Goal: Information Seeking & Learning: Get advice/opinions

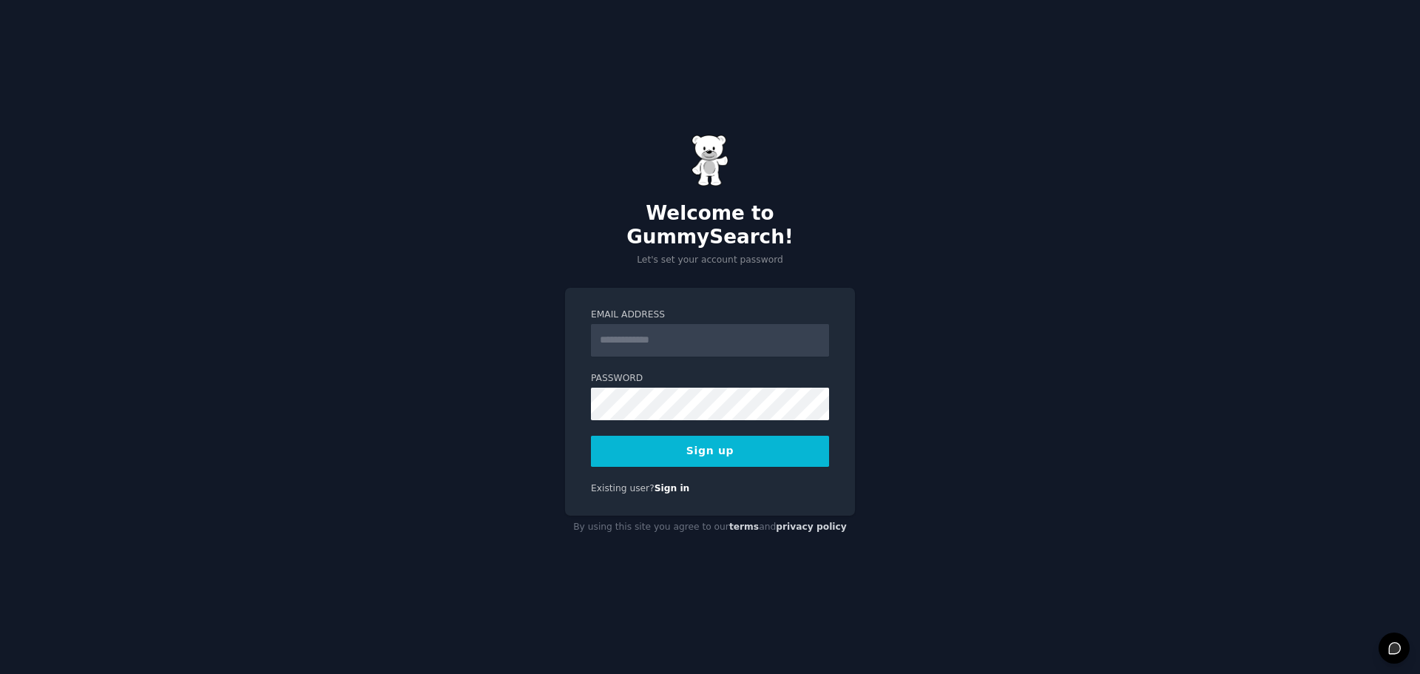
click at [726, 335] on input "Email Address" at bounding box center [710, 340] width 238 height 33
type input "**********"
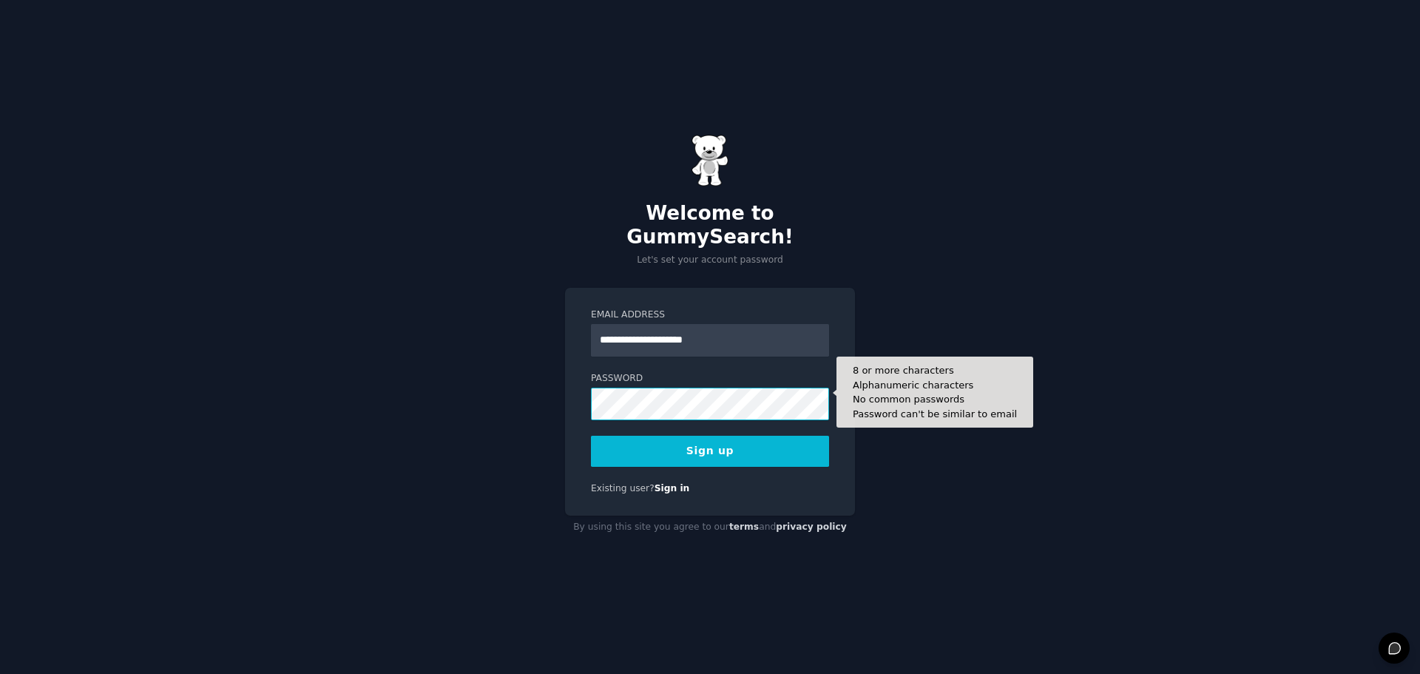
click at [591, 436] on button "Sign up" at bounding box center [710, 451] width 238 height 31
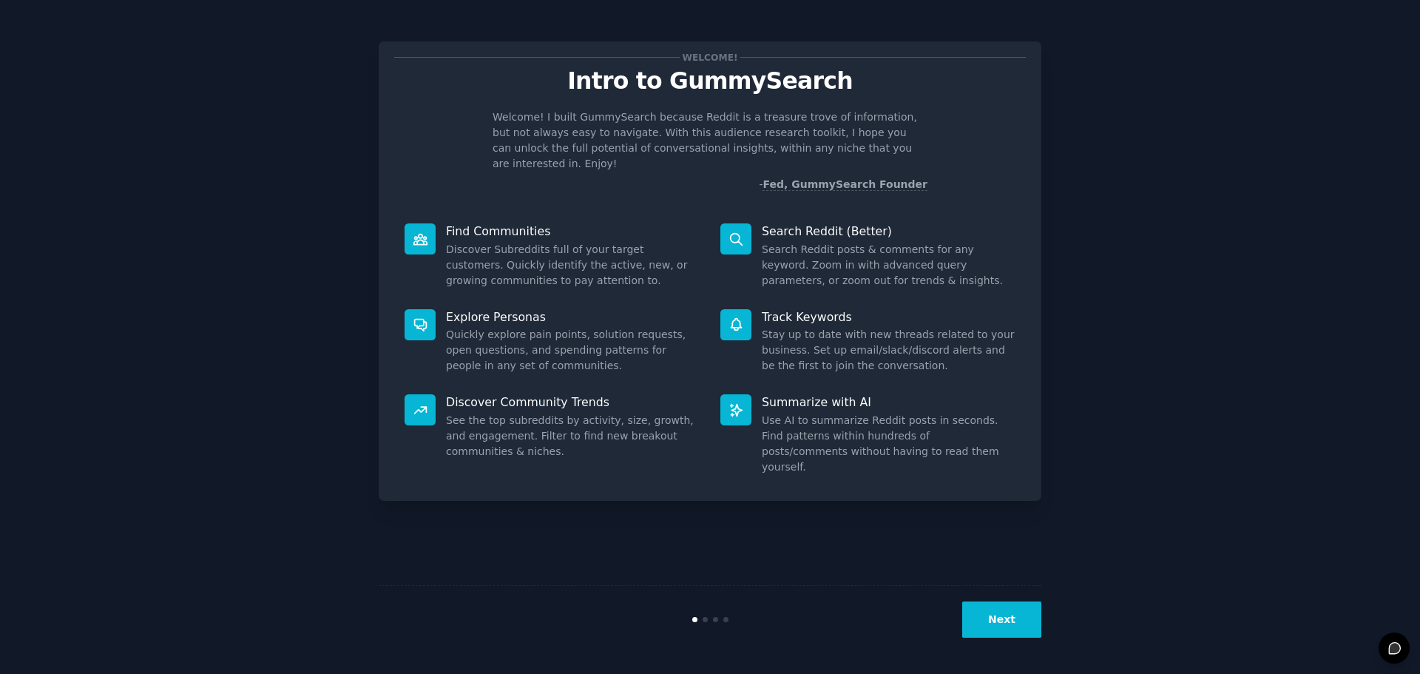
click at [1002, 615] on button "Next" at bounding box center [1001, 619] width 79 height 36
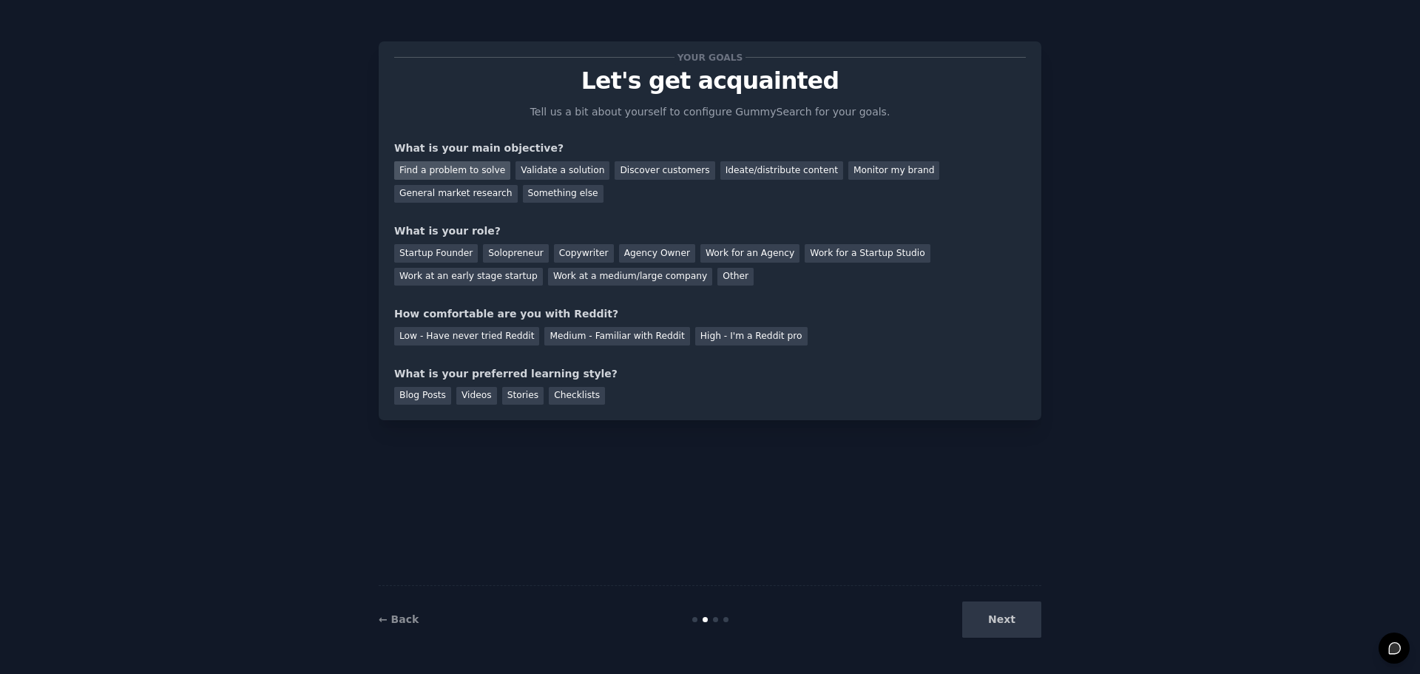
click at [478, 168] on div "Find a problem to solve" at bounding box center [452, 170] width 116 height 18
click at [1010, 618] on div "Next" at bounding box center [930, 619] width 221 height 36
click at [410, 253] on div "Startup Founder" at bounding box center [436, 253] width 84 height 18
click at [448, 339] on div "Low - Have never tried Reddit" at bounding box center [466, 336] width 145 height 18
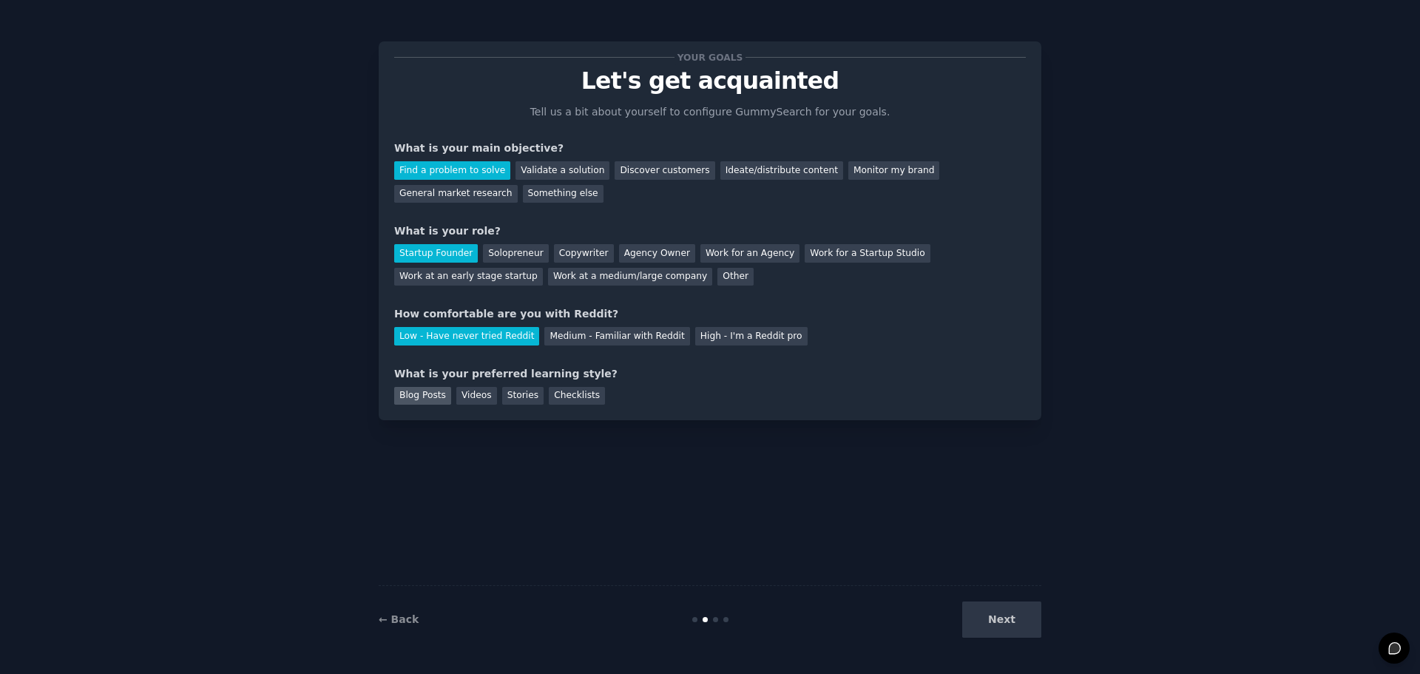
click at [421, 401] on div "Blog Posts" at bounding box center [422, 396] width 57 height 18
click at [984, 612] on button "Next" at bounding box center [1001, 619] width 79 height 36
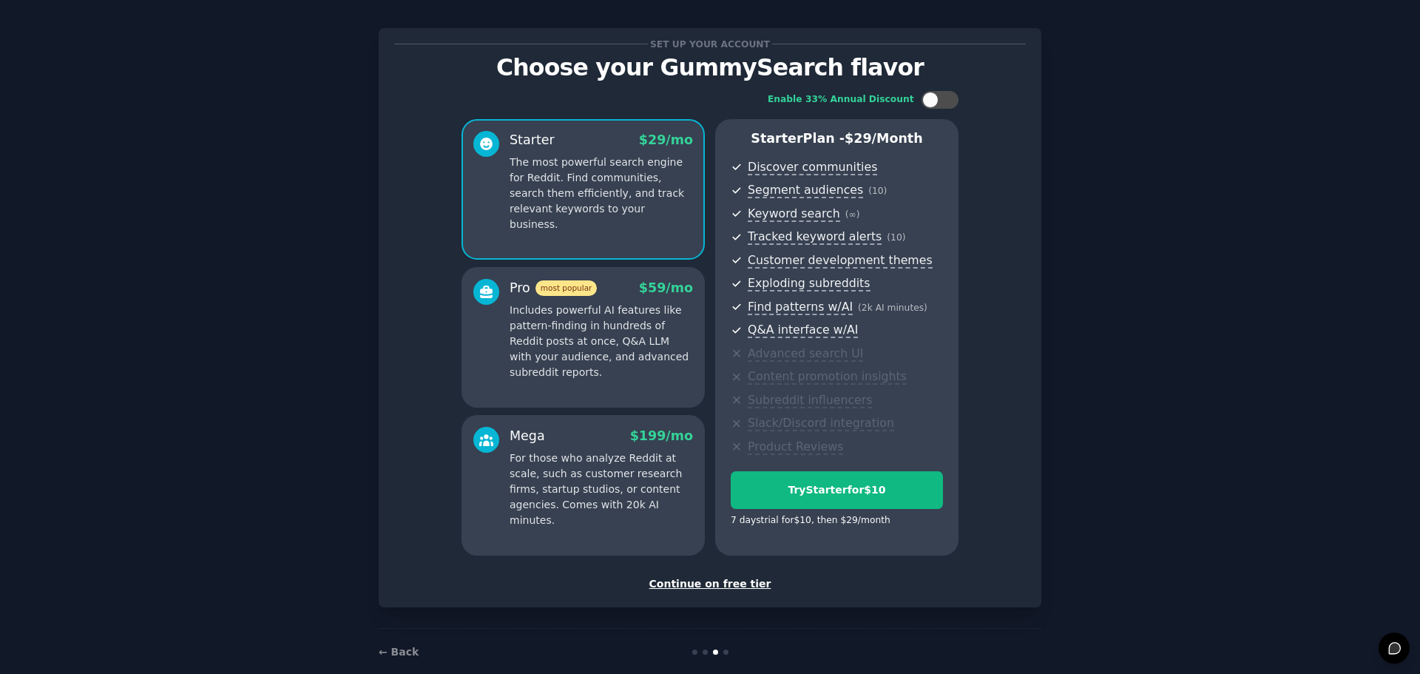
scroll to position [36, 0]
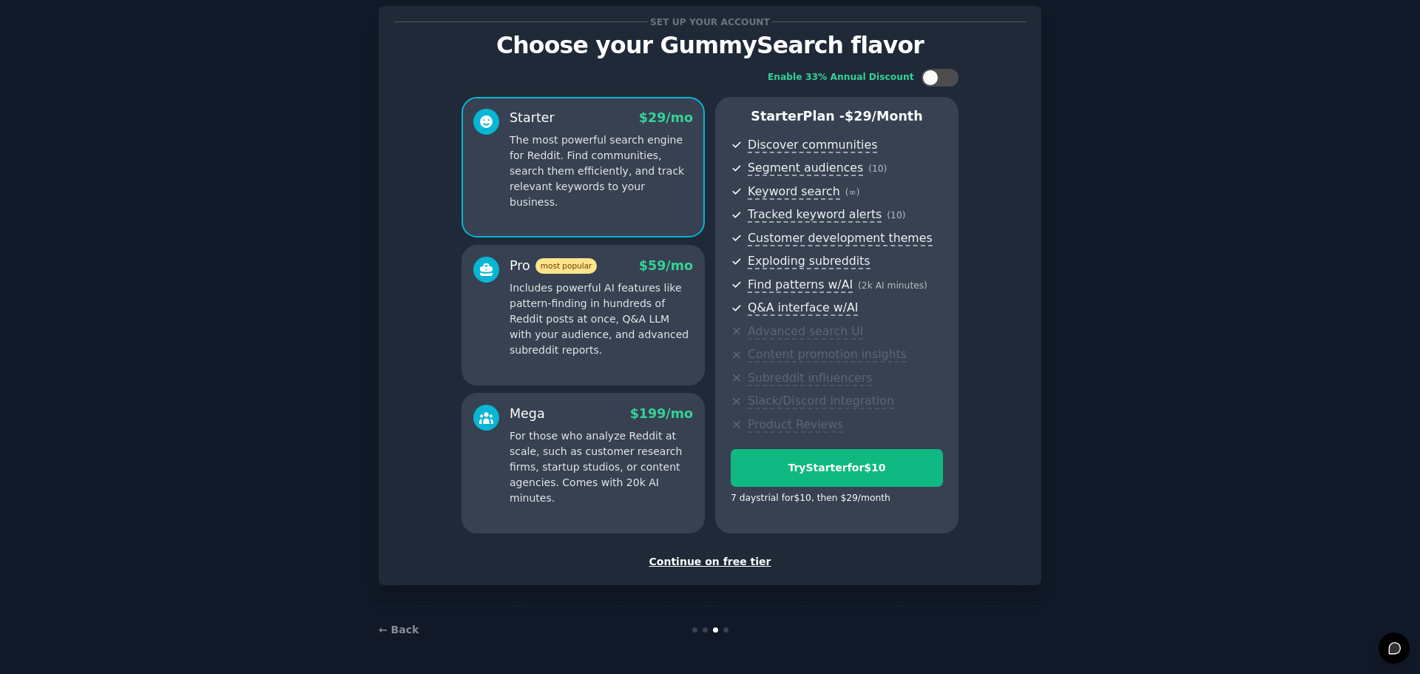
click at [703, 556] on div "Continue on free tier" at bounding box center [710, 562] width 632 height 16
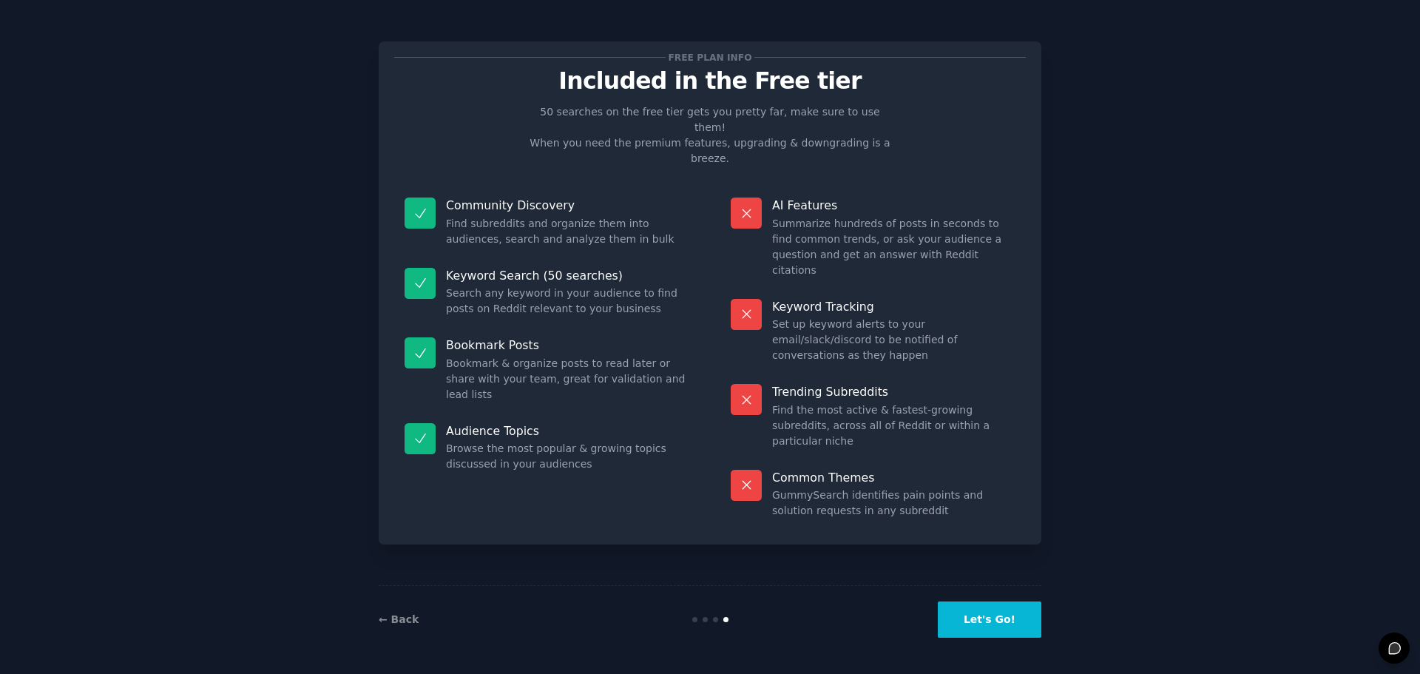
click at [1005, 618] on button "Let's Go!" at bounding box center [990, 619] width 104 height 36
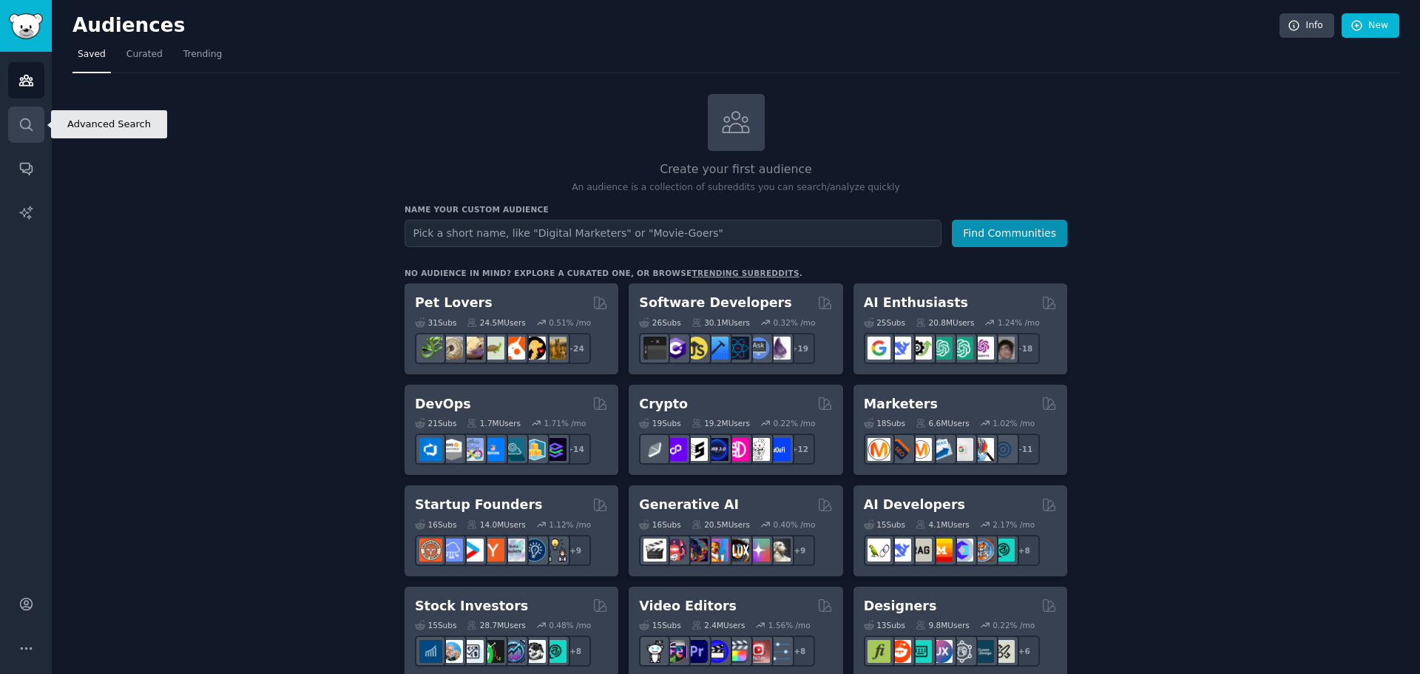
click at [24, 128] on icon "Sidebar" at bounding box center [26, 124] width 12 height 12
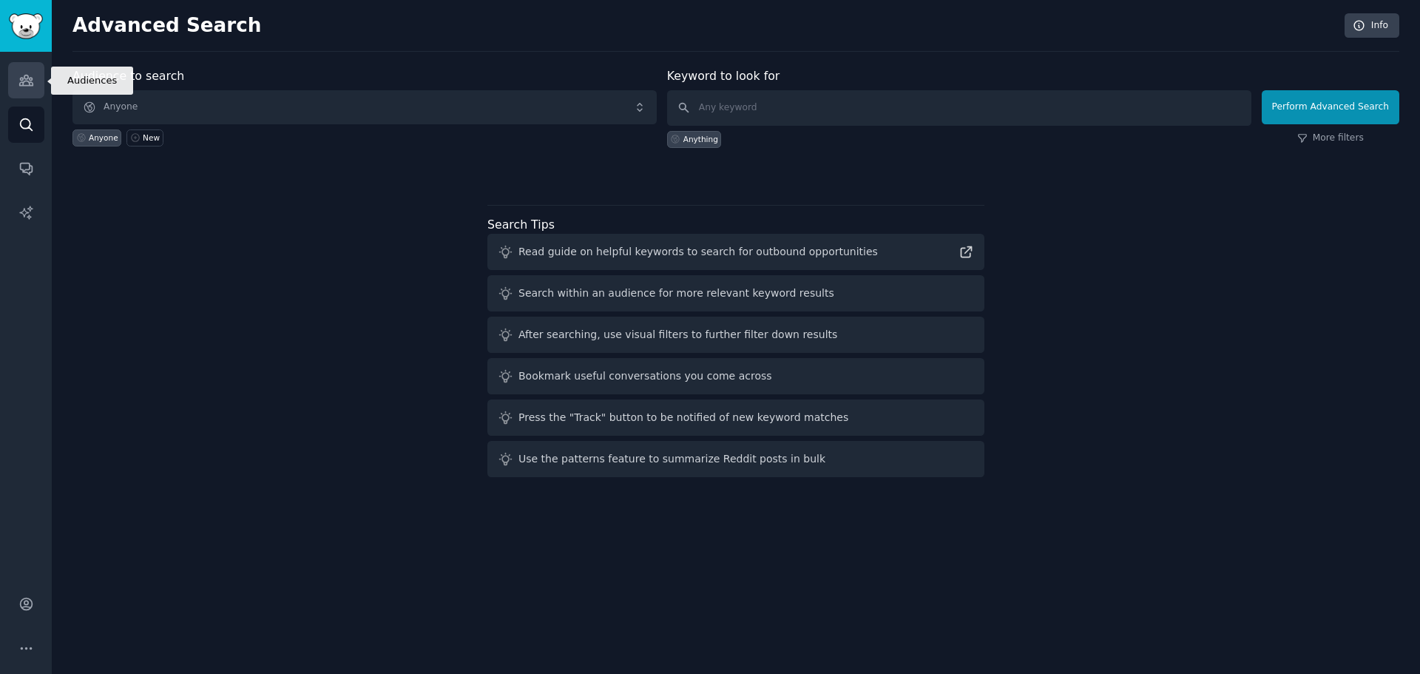
click at [25, 84] on icon "Sidebar" at bounding box center [26, 80] width 16 height 16
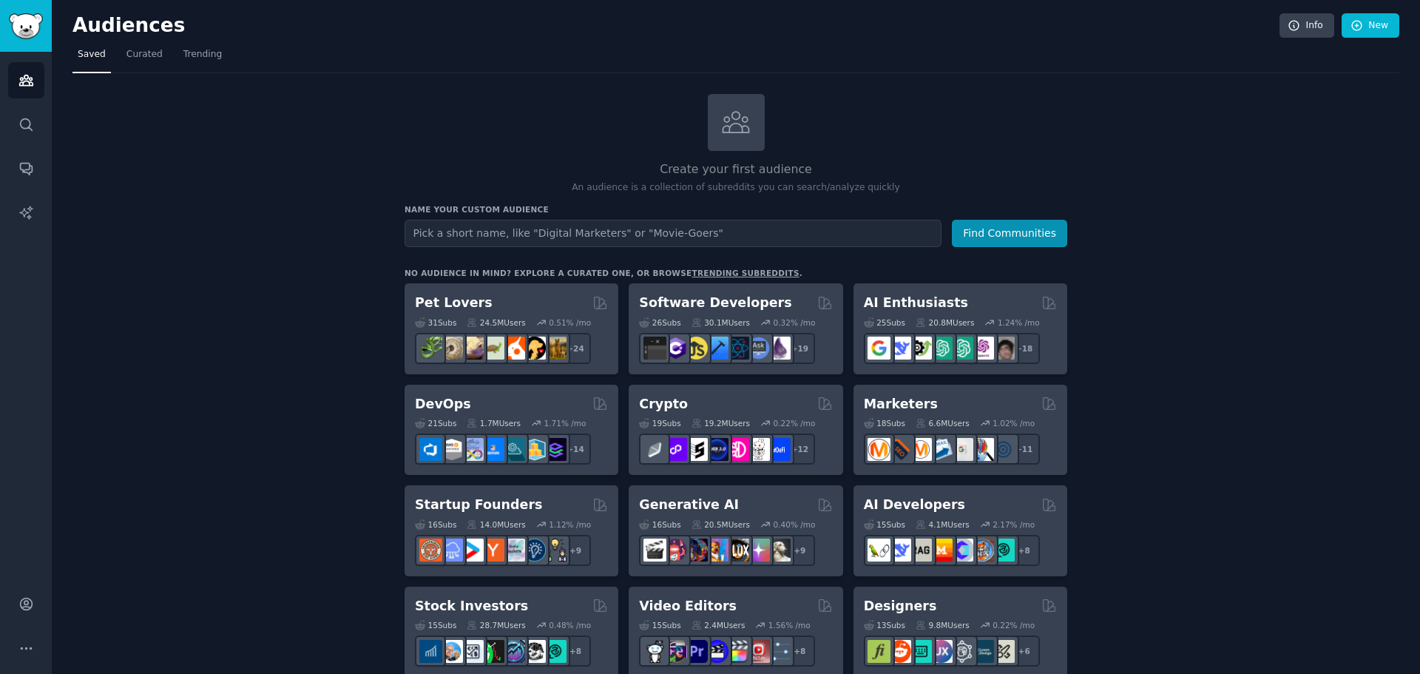
click at [507, 217] on div "Name your custom audience Audience Name Find Communities" at bounding box center [736, 225] width 663 height 43
click at [510, 223] on input "text" at bounding box center [673, 233] width 537 height 27
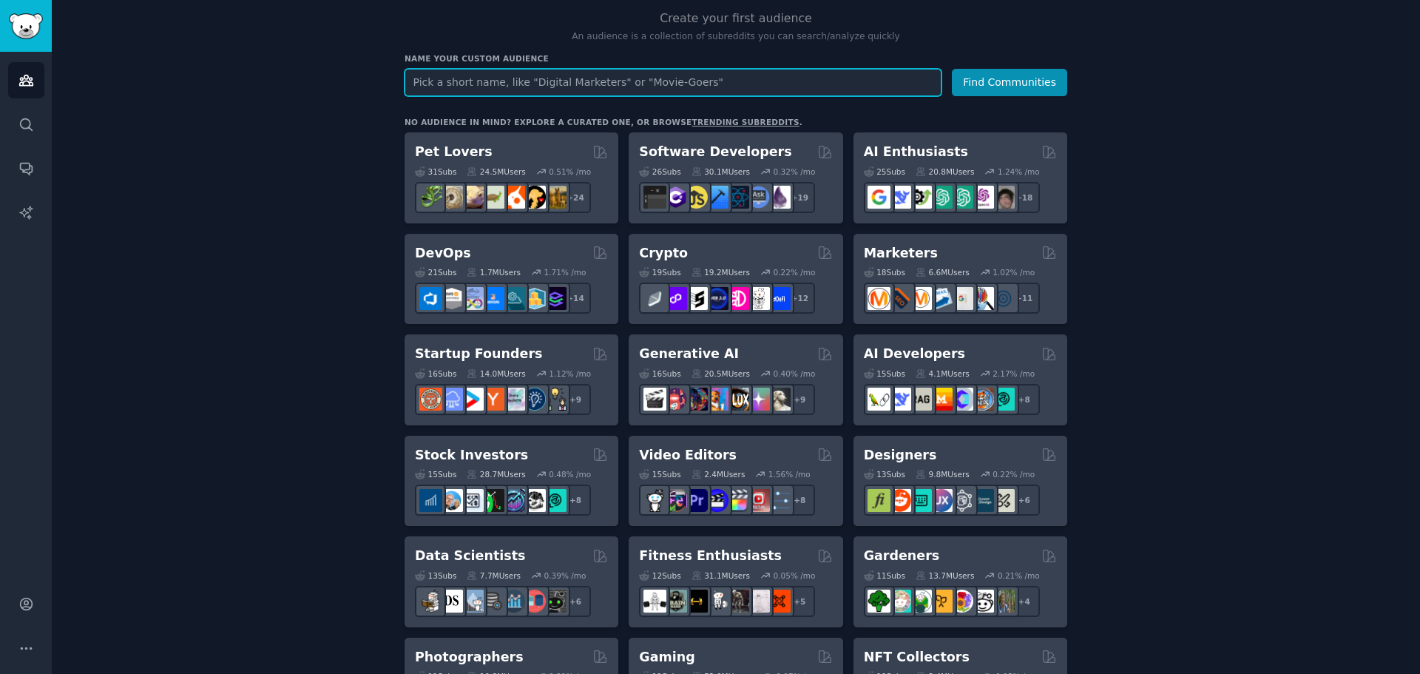
scroll to position [222, 0]
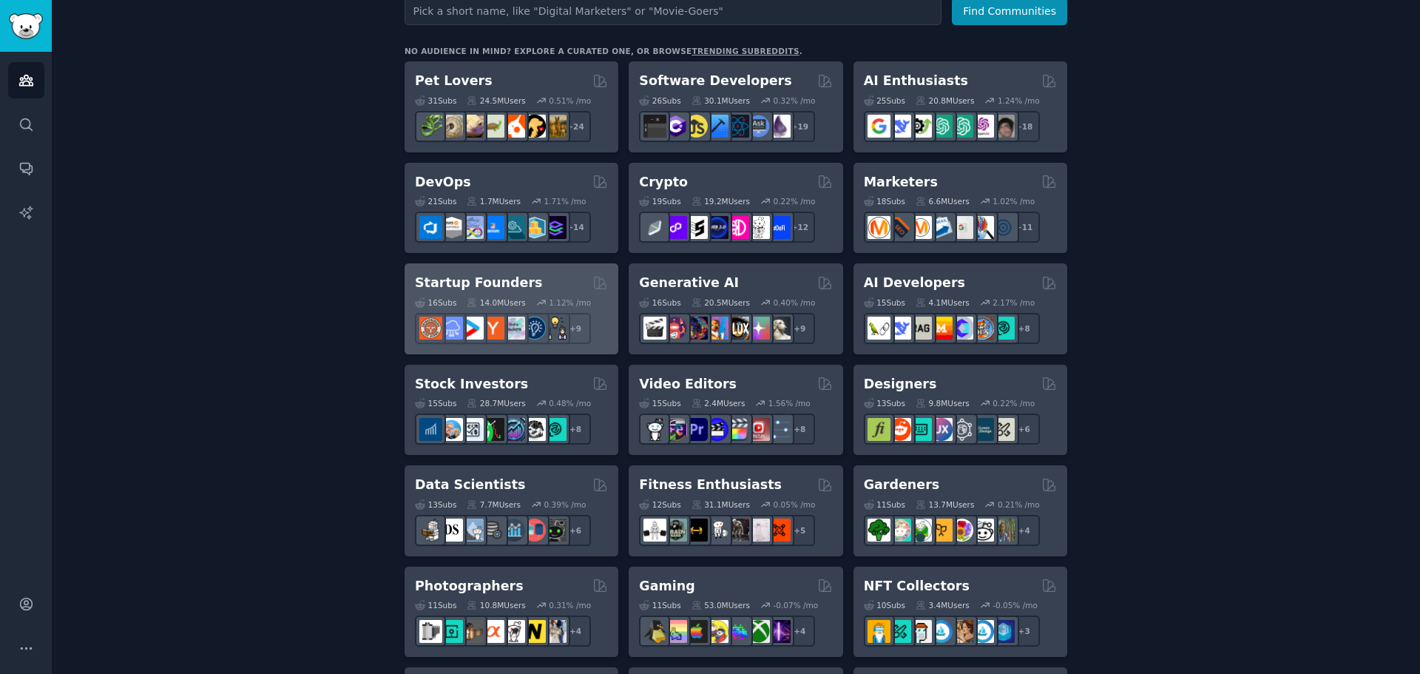
click at [490, 282] on h2 "Startup Founders" at bounding box center [478, 283] width 127 height 18
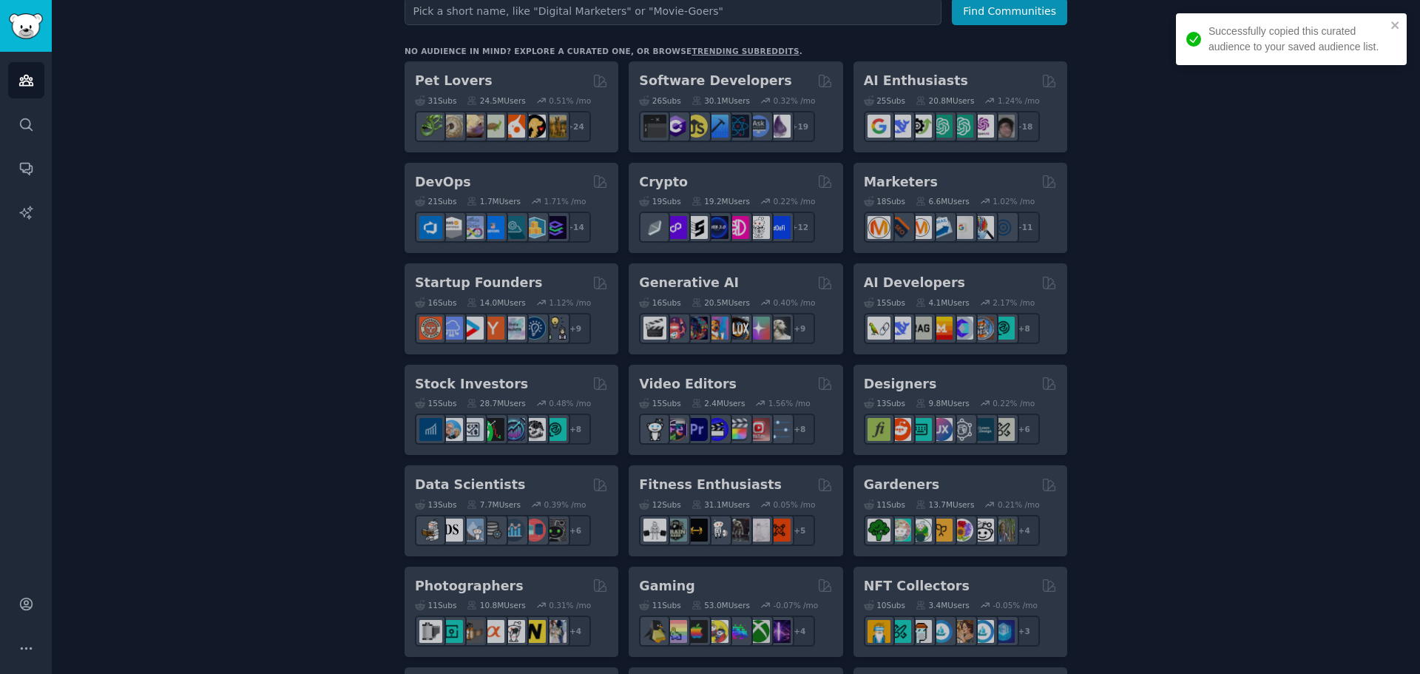
scroll to position [148, 0]
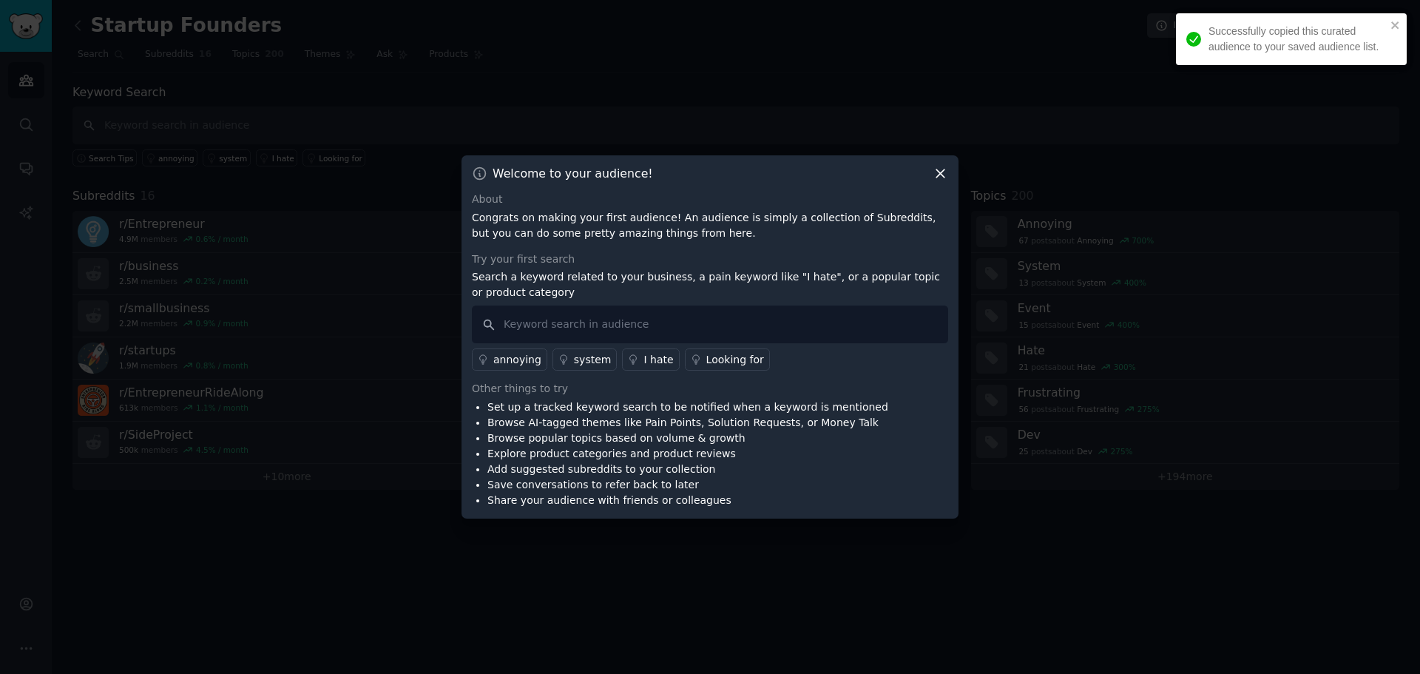
click at [935, 169] on icon at bounding box center [941, 174] width 16 height 16
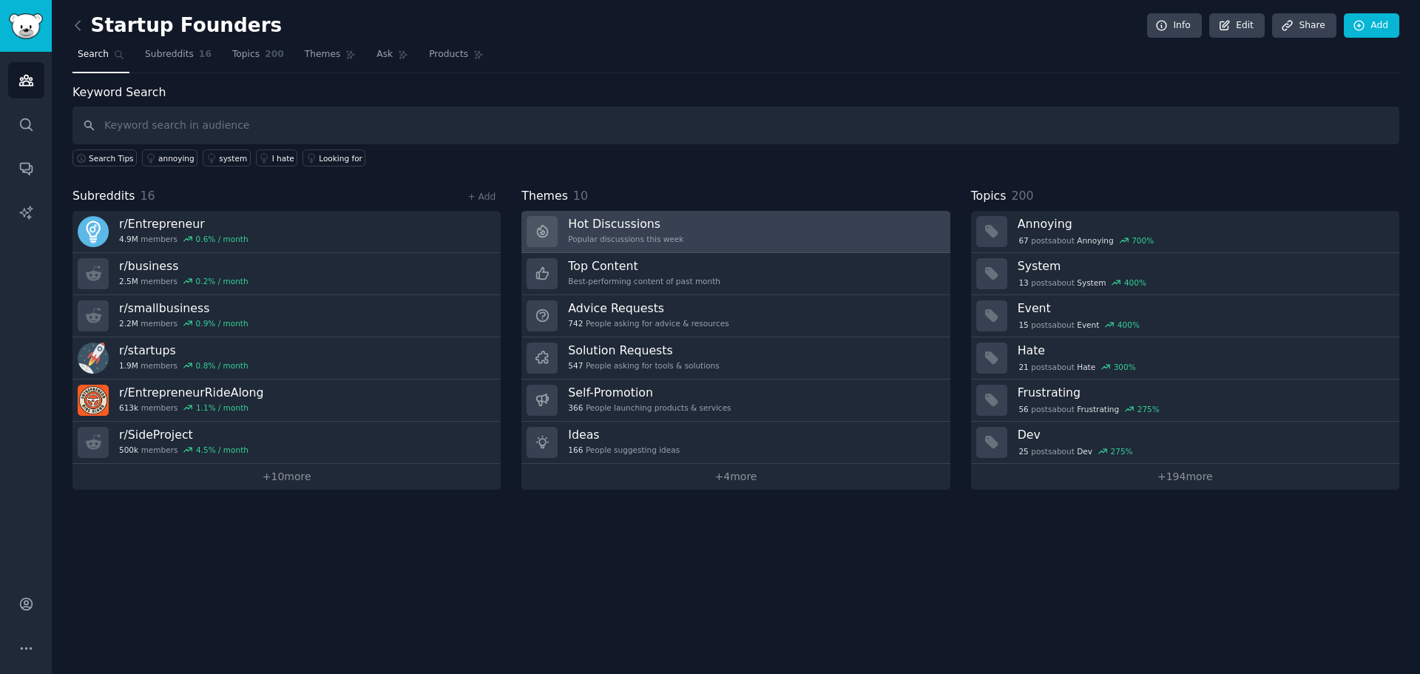
click at [712, 224] on link "Hot Discussions Popular discussions this week" at bounding box center [736, 232] width 428 height 42
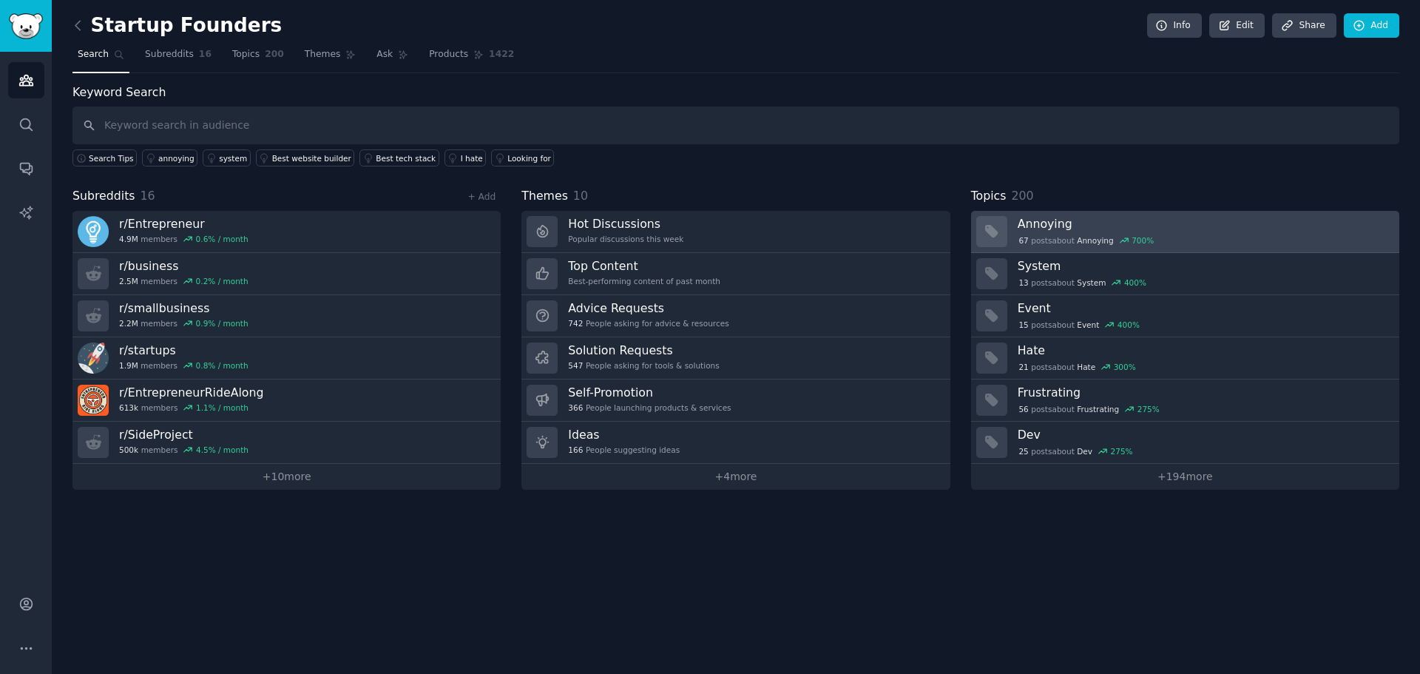
click at [1203, 219] on h3 "Annoying" at bounding box center [1203, 224] width 371 height 16
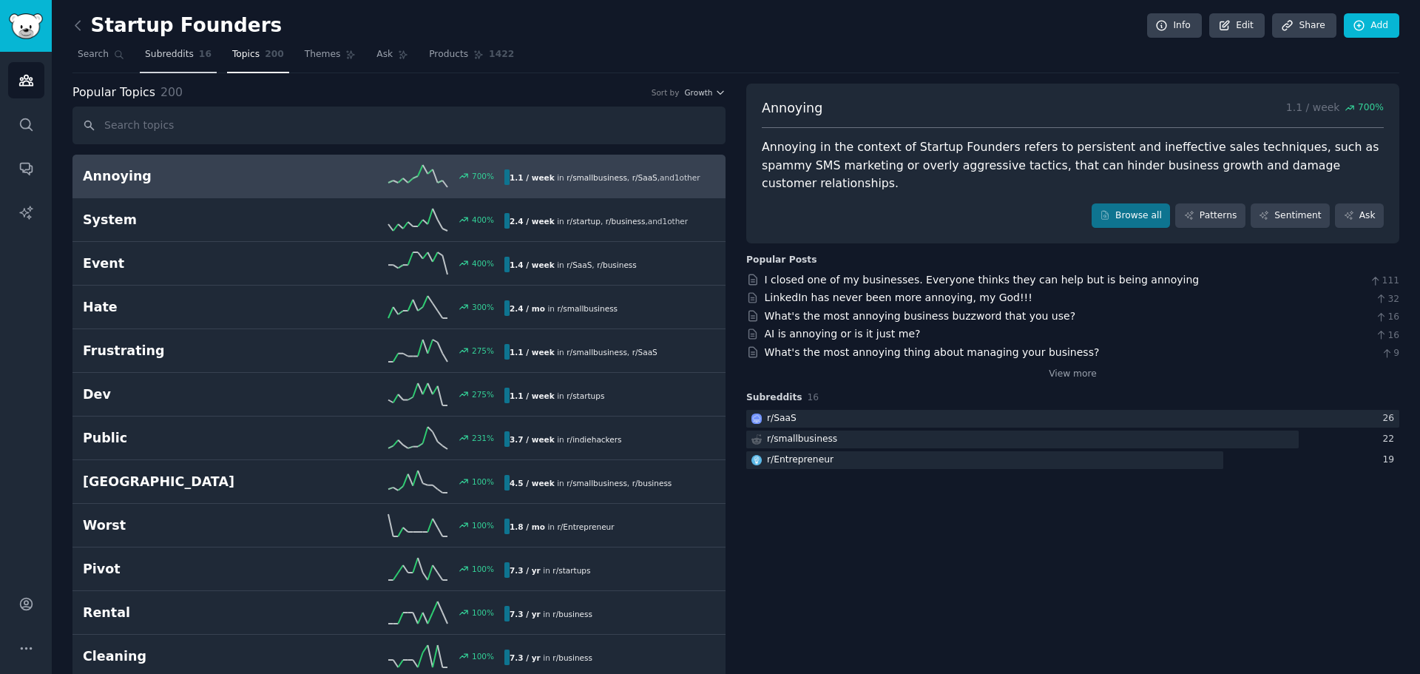
click at [159, 55] on span "Subreddits" at bounding box center [169, 54] width 49 height 13
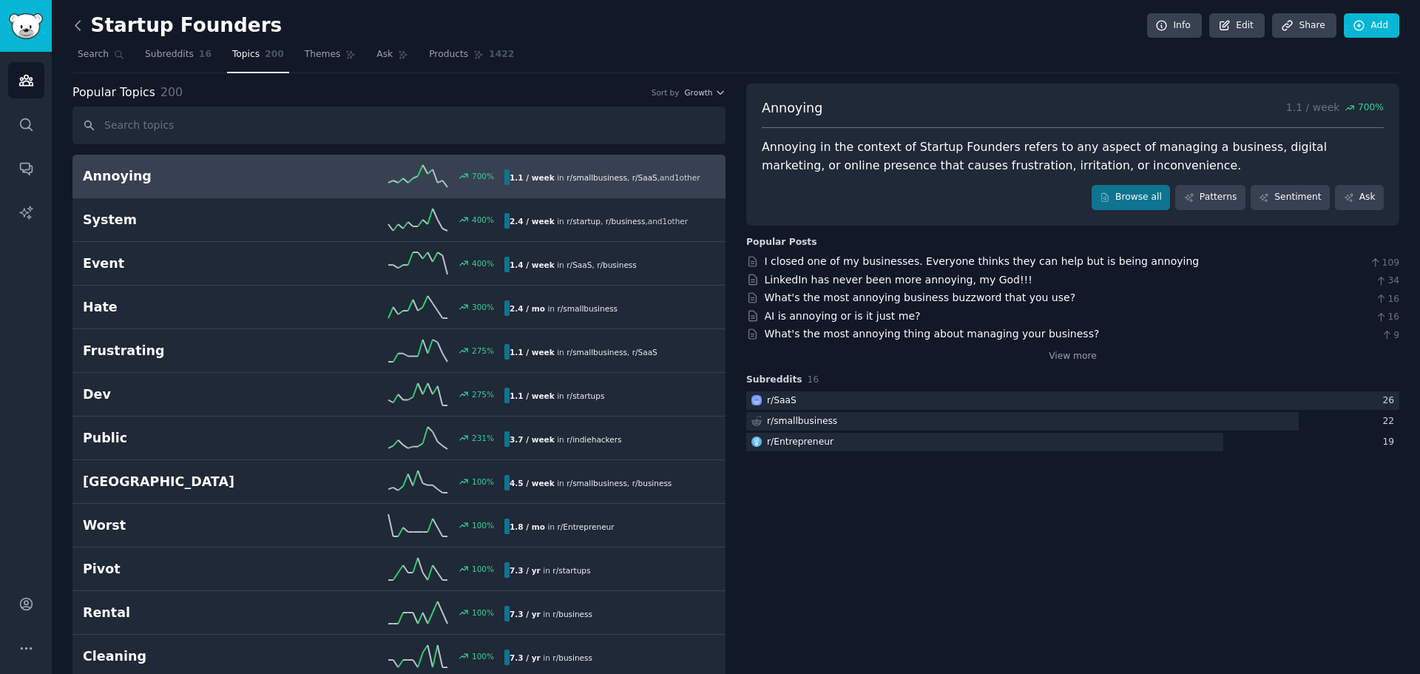
click at [84, 23] on icon at bounding box center [78, 26] width 16 height 16
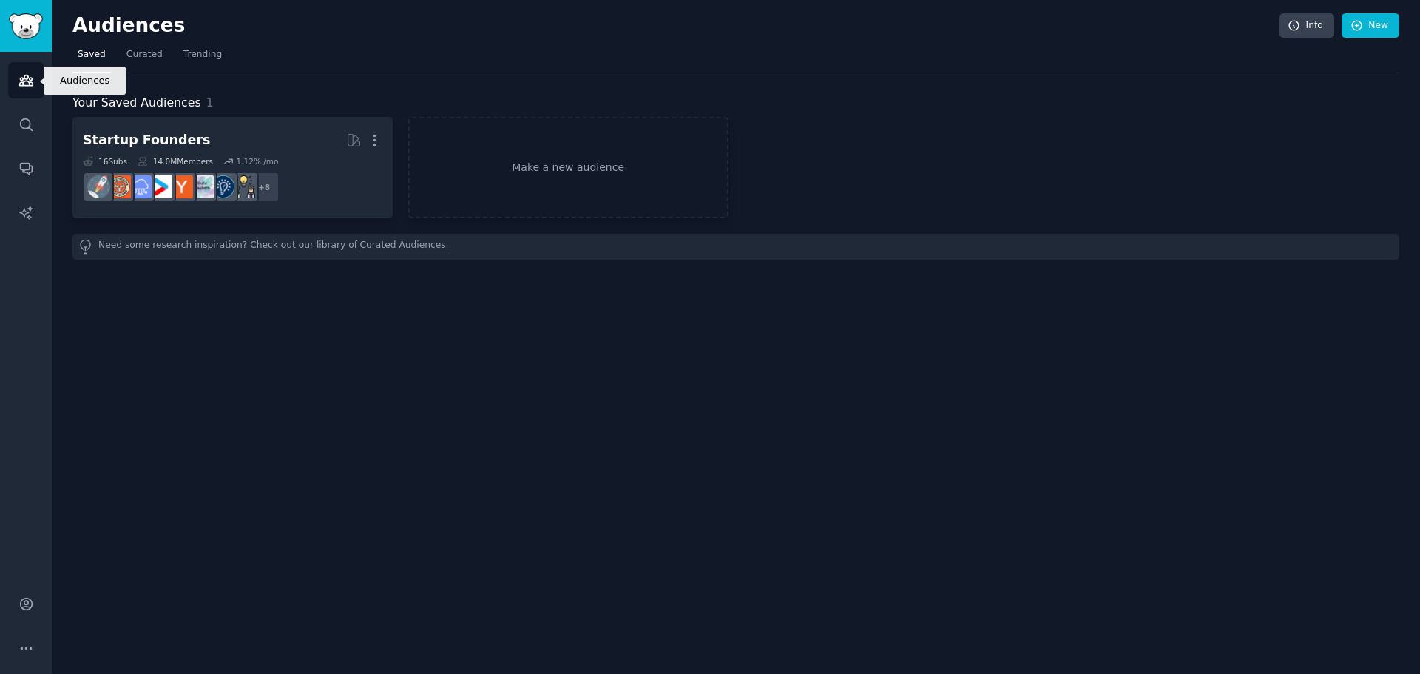
click at [31, 77] on icon "Sidebar" at bounding box center [26, 80] width 16 height 16
click at [33, 28] on img "Sidebar" at bounding box center [26, 26] width 34 height 26
click at [24, 78] on icon "Sidebar" at bounding box center [25, 80] width 13 height 10
click at [131, 47] on link "Curated" at bounding box center [144, 58] width 47 height 30
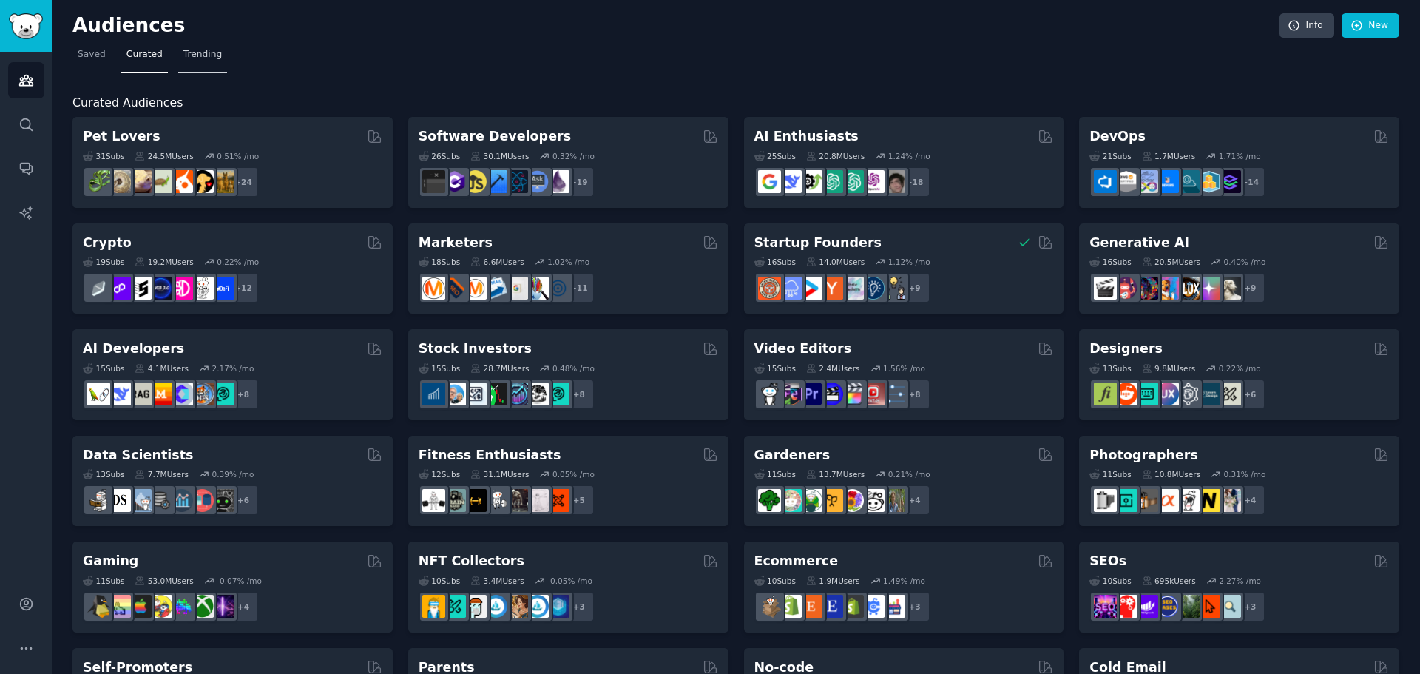
click at [186, 61] on link "Trending" at bounding box center [202, 58] width 49 height 30
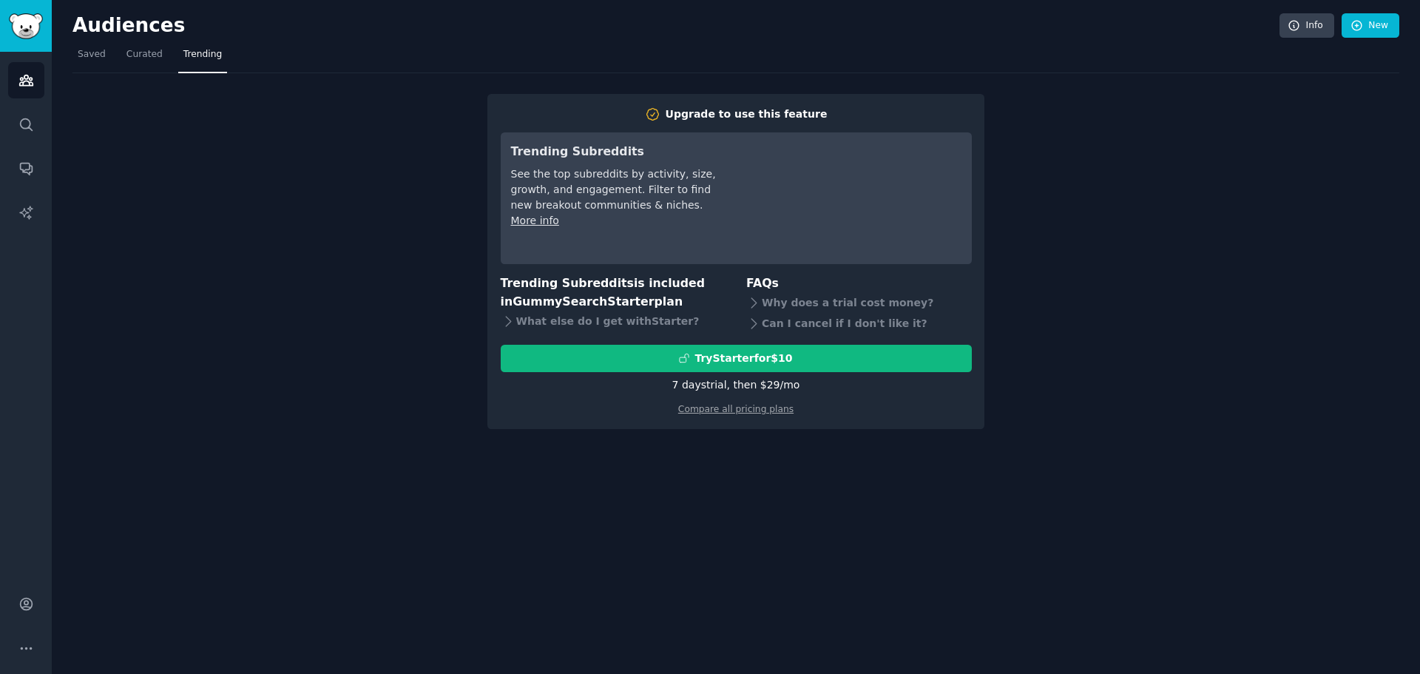
click at [198, 321] on div "Upgrade to use this feature Trending Subreddits See the top subreddits by activ…" at bounding box center [735, 251] width 1327 height 356
click at [141, 66] on link "Curated" at bounding box center [144, 58] width 47 height 30
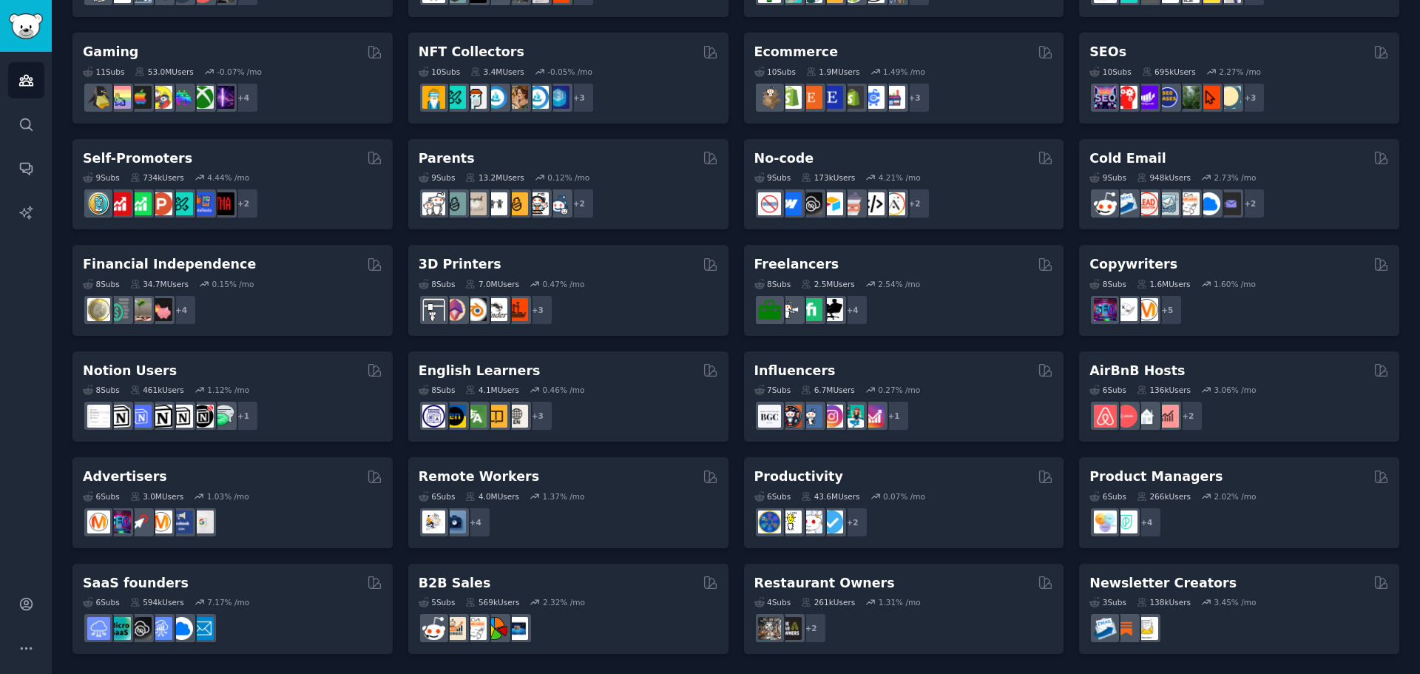
scroll to position [510, 0]
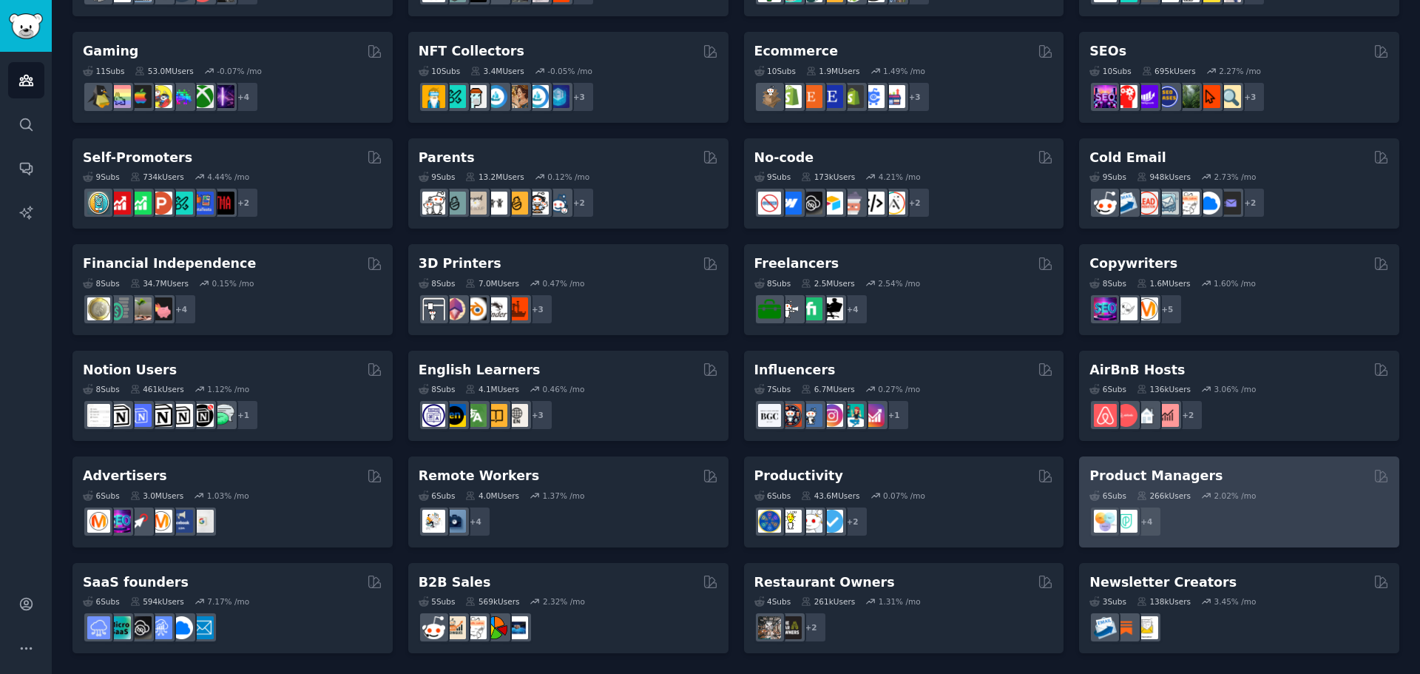
click at [1205, 473] on div "Product Managers" at bounding box center [1240, 476] width 300 height 18
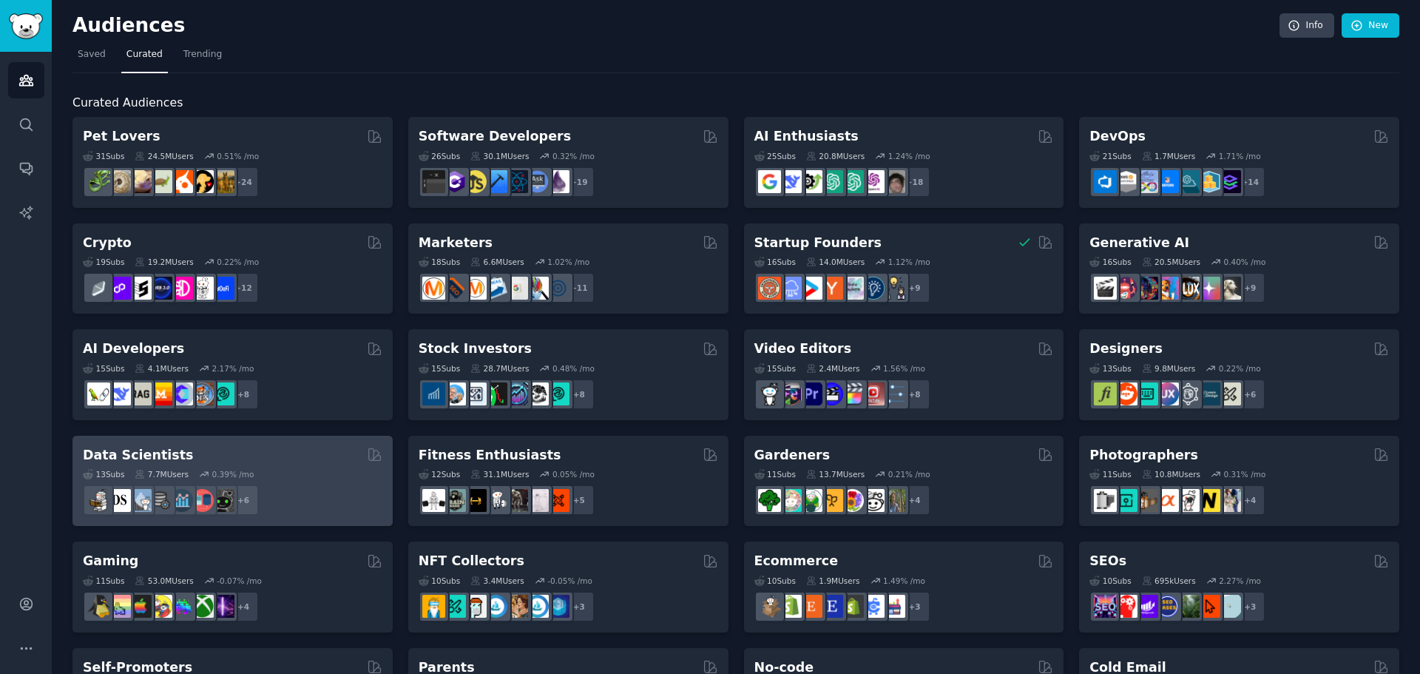
click at [306, 461] on div "Data Scientists" at bounding box center [233, 455] width 300 height 18
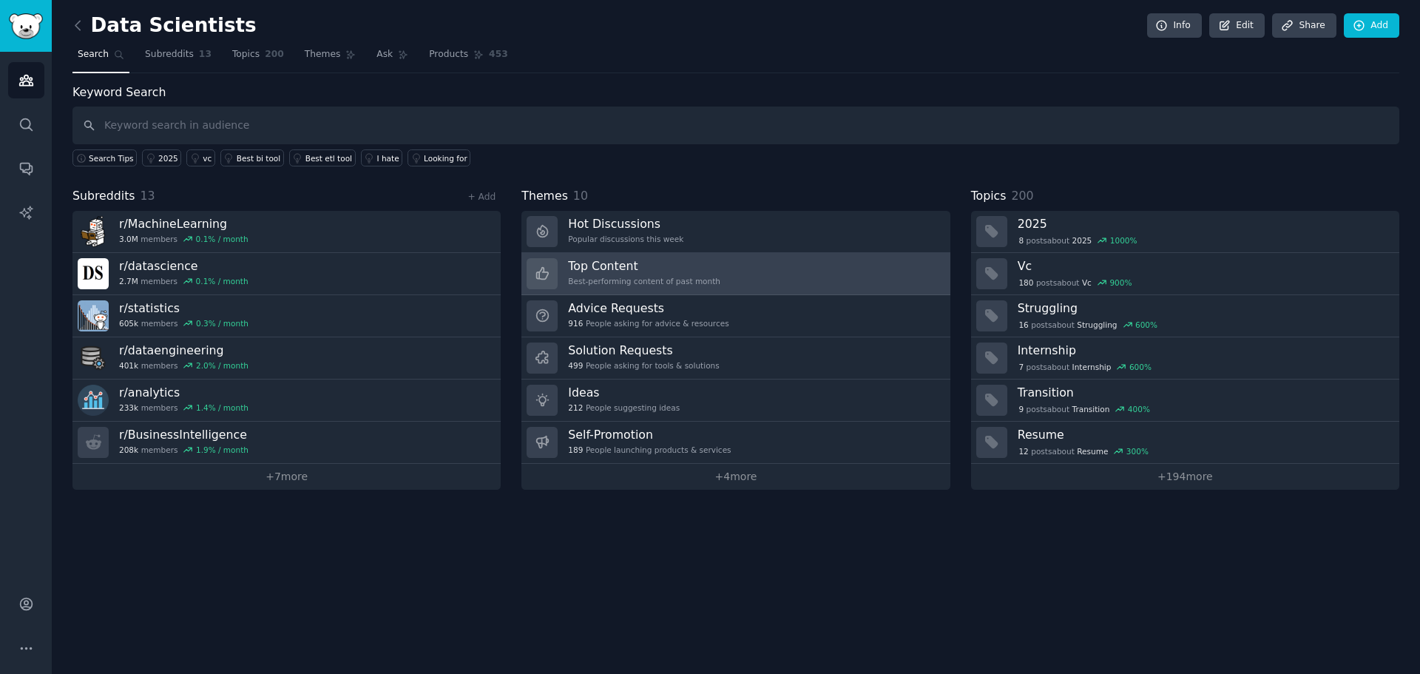
click at [746, 278] on link "Top Content Best-performing content of past month" at bounding box center [736, 274] width 428 height 42
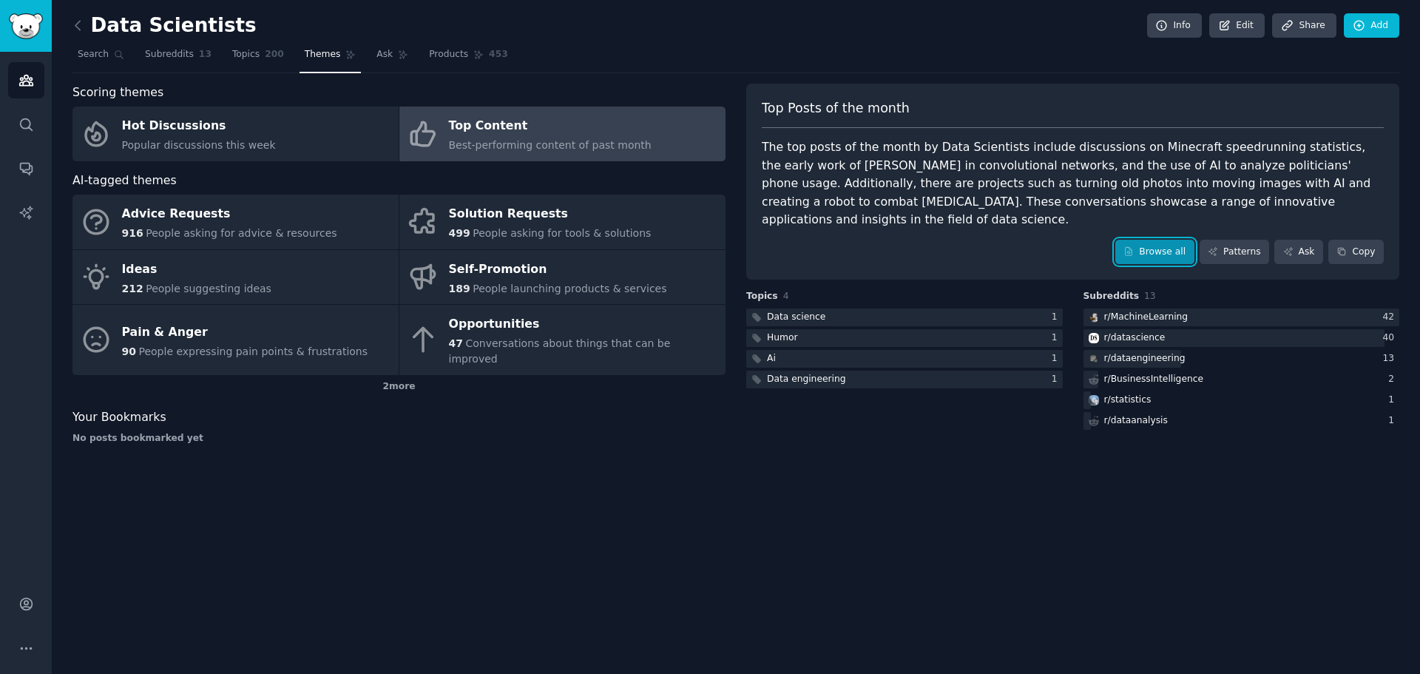
click at [1175, 243] on link "Browse all" at bounding box center [1155, 252] width 79 height 25
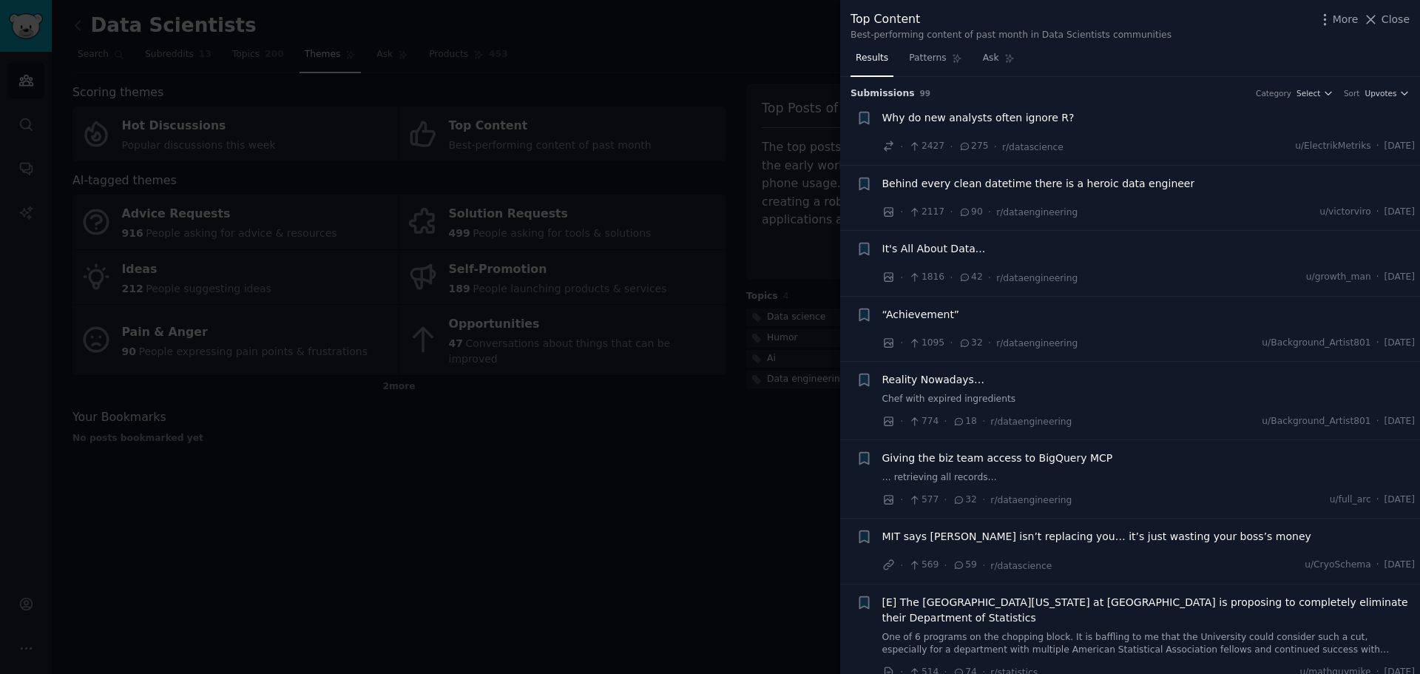
click at [971, 186] on span "Behind every clean datetime there is a heroic data engineer" at bounding box center [1039, 184] width 313 height 16
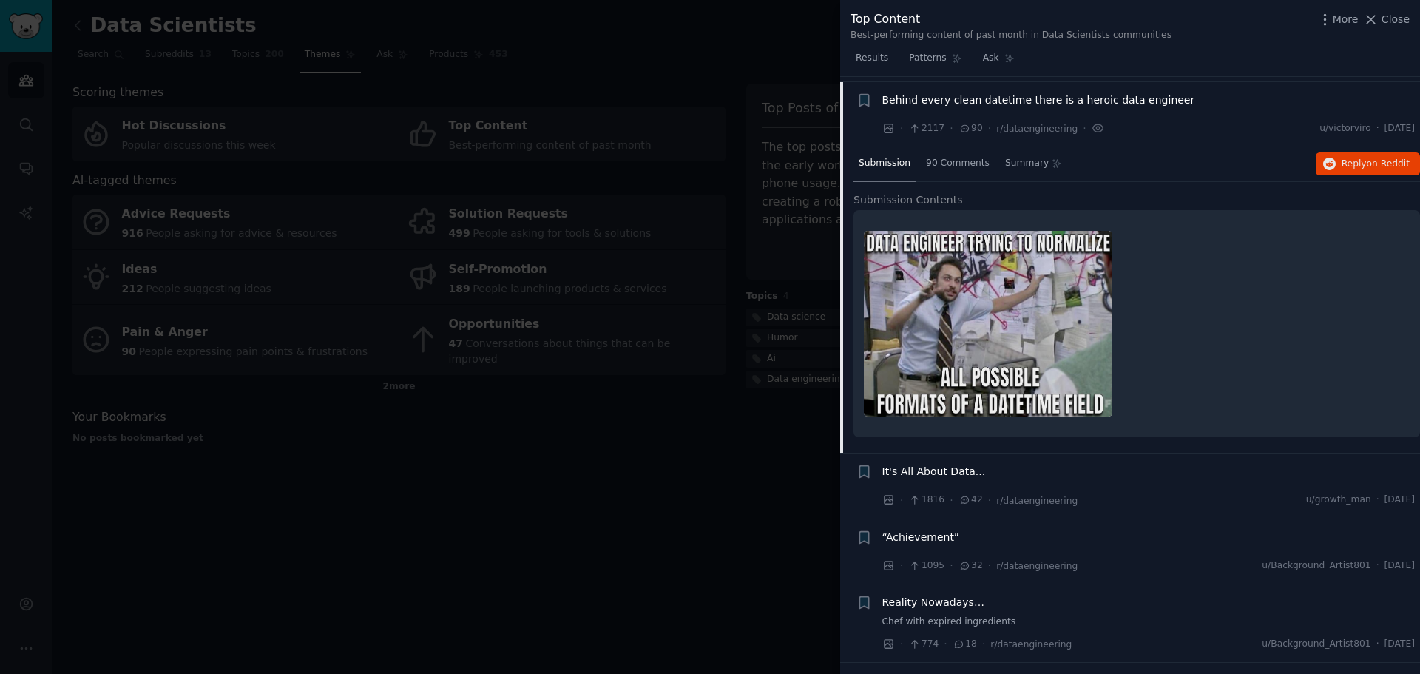
scroll to position [89, 0]
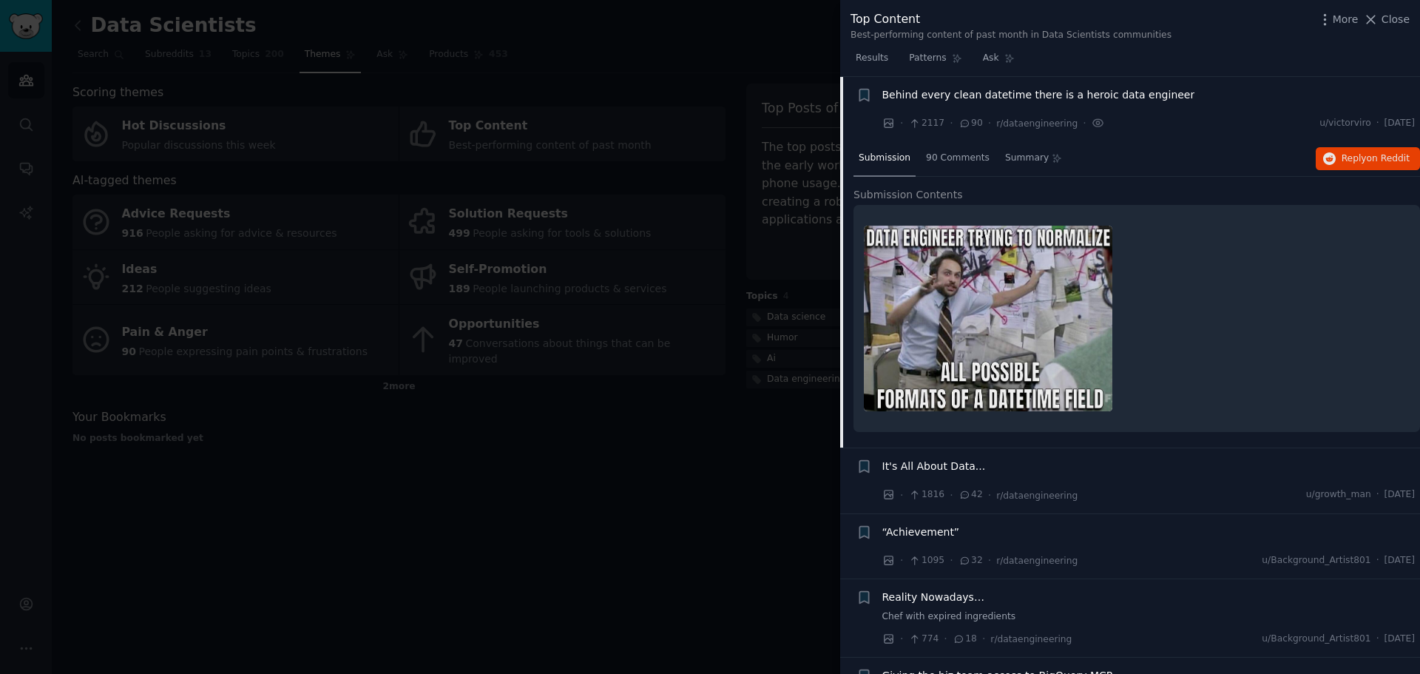
click at [933, 463] on span "It's All About Data..." at bounding box center [935, 467] width 104 height 16
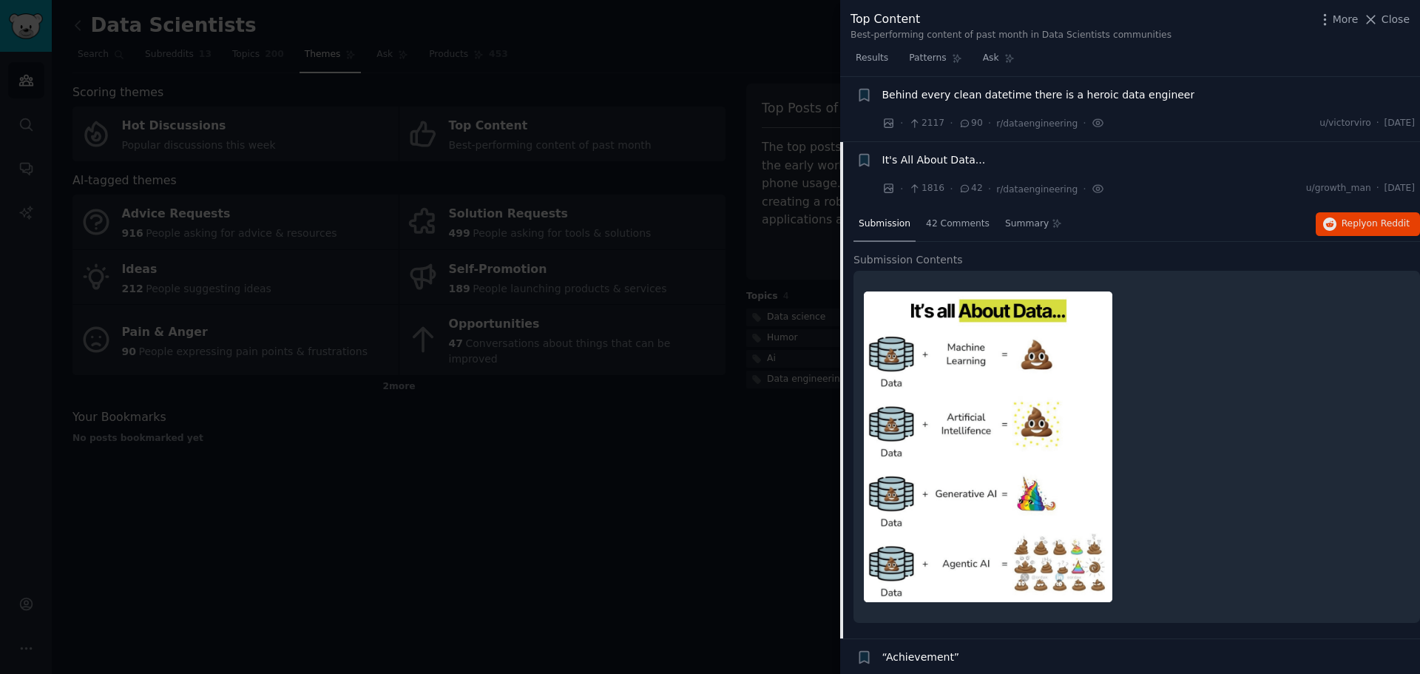
scroll to position [155, 0]
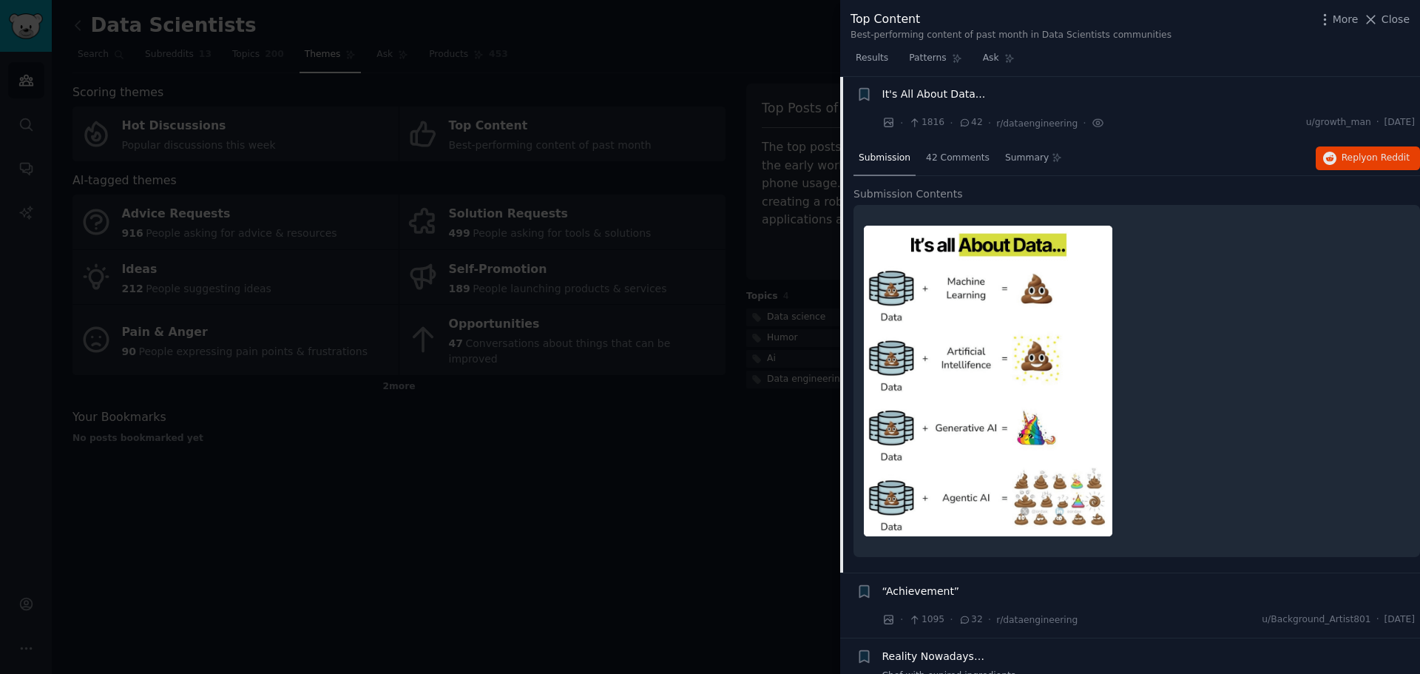
click at [1168, 365] on div at bounding box center [1137, 380] width 546 height 331
click at [953, 150] on div "42 Comments" at bounding box center [958, 159] width 74 height 36
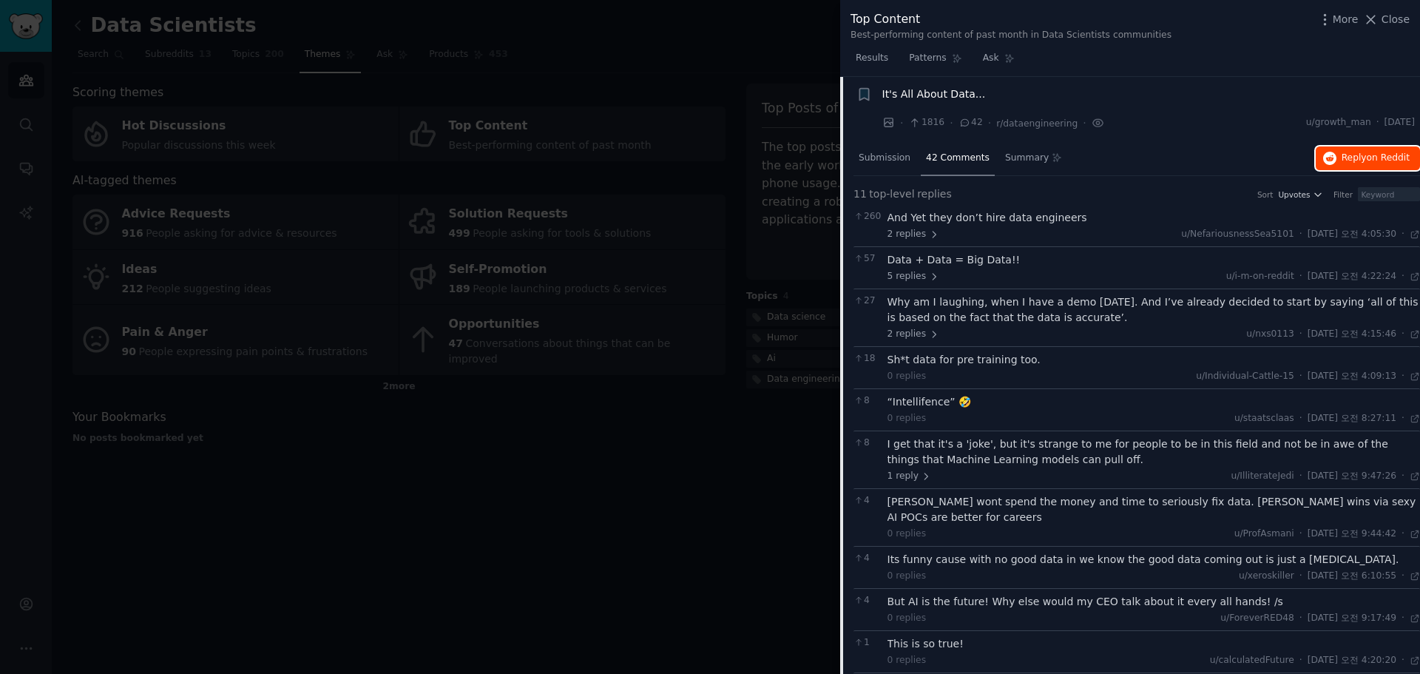
click at [1349, 164] on span "Reply on Reddit" at bounding box center [1376, 158] width 68 height 13
click at [761, 487] on div at bounding box center [710, 337] width 1420 height 674
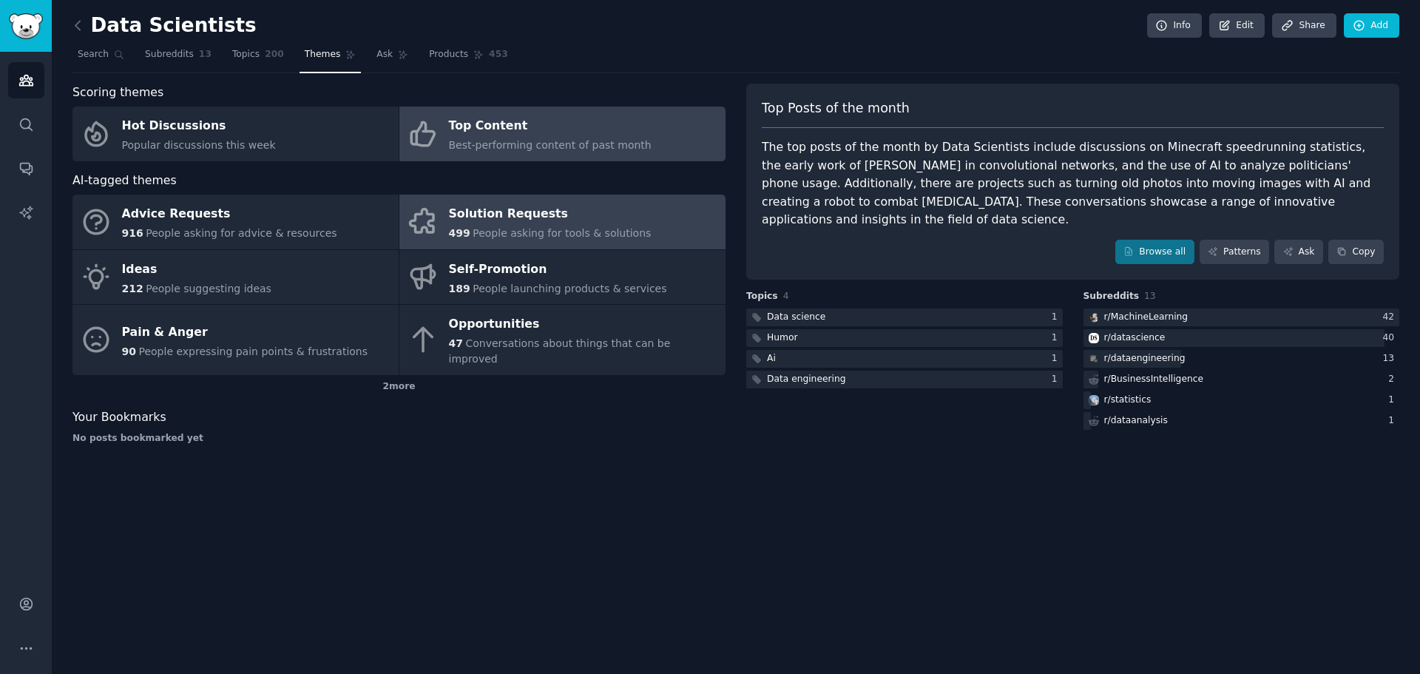
click at [636, 223] on link "Solution Requests 499 People asking for tools & solutions" at bounding box center [562, 222] width 326 height 55
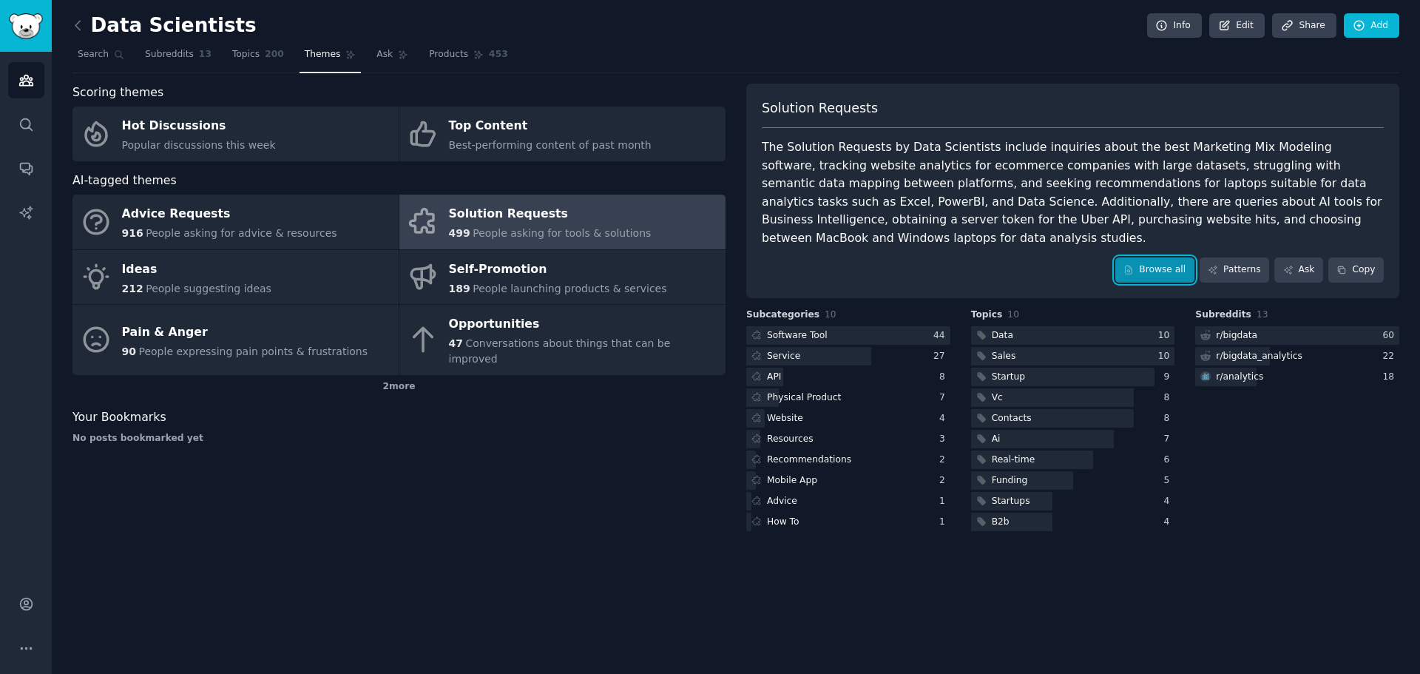
click at [1176, 257] on link "Browse all" at bounding box center [1155, 269] width 79 height 25
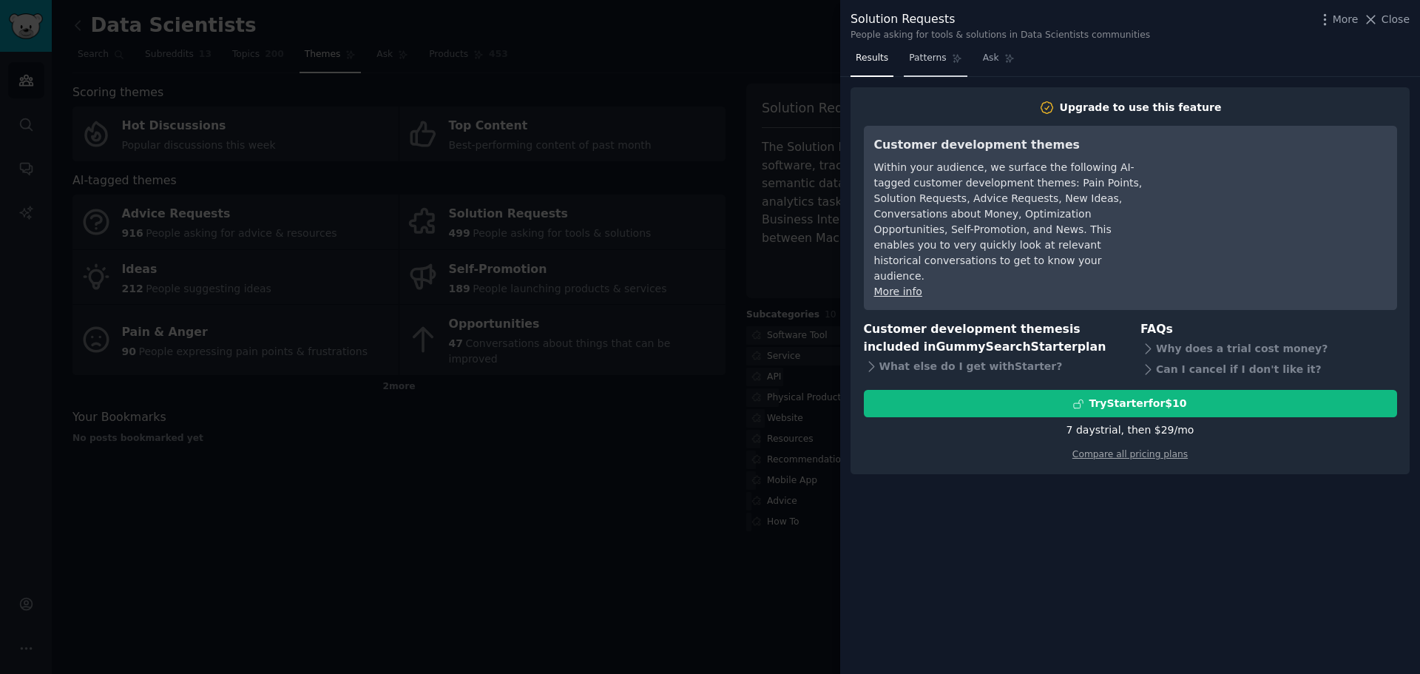
click at [927, 66] on link "Patterns" at bounding box center [935, 62] width 63 height 30
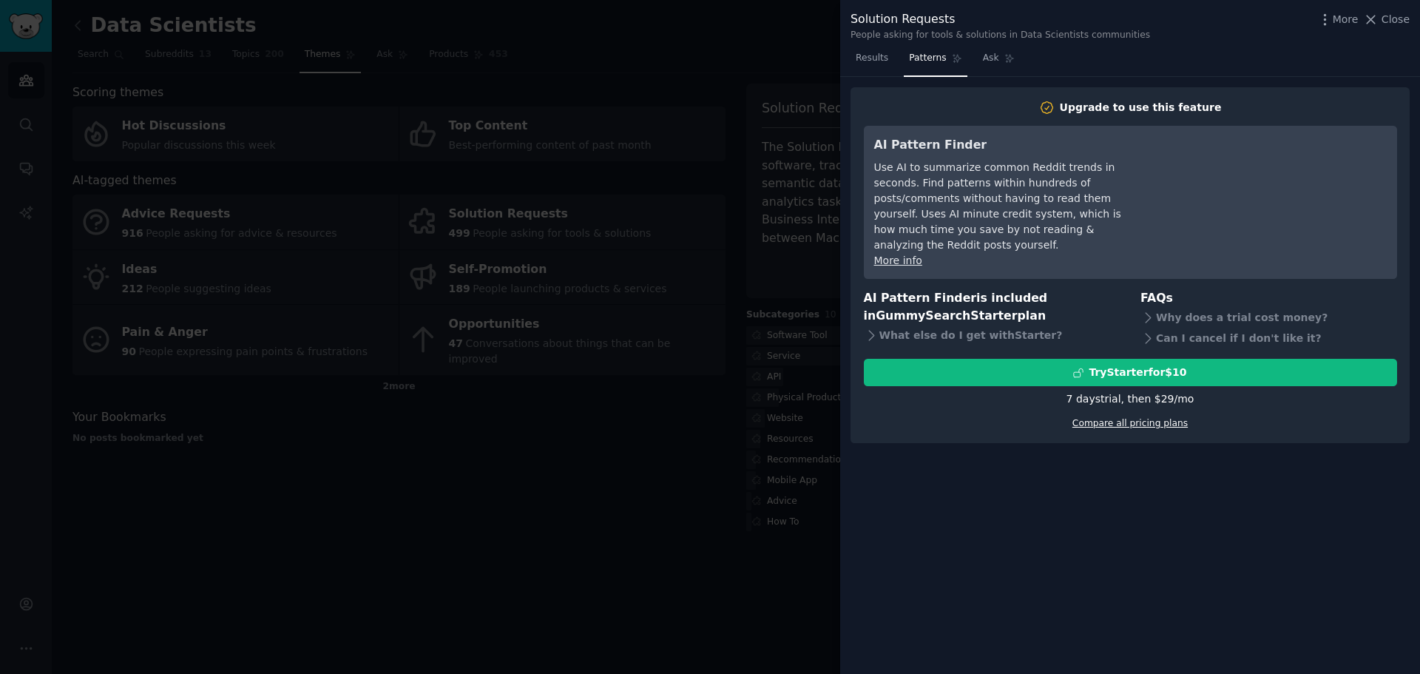
click at [1148, 418] on link "Compare all pricing plans" at bounding box center [1130, 423] width 115 height 10
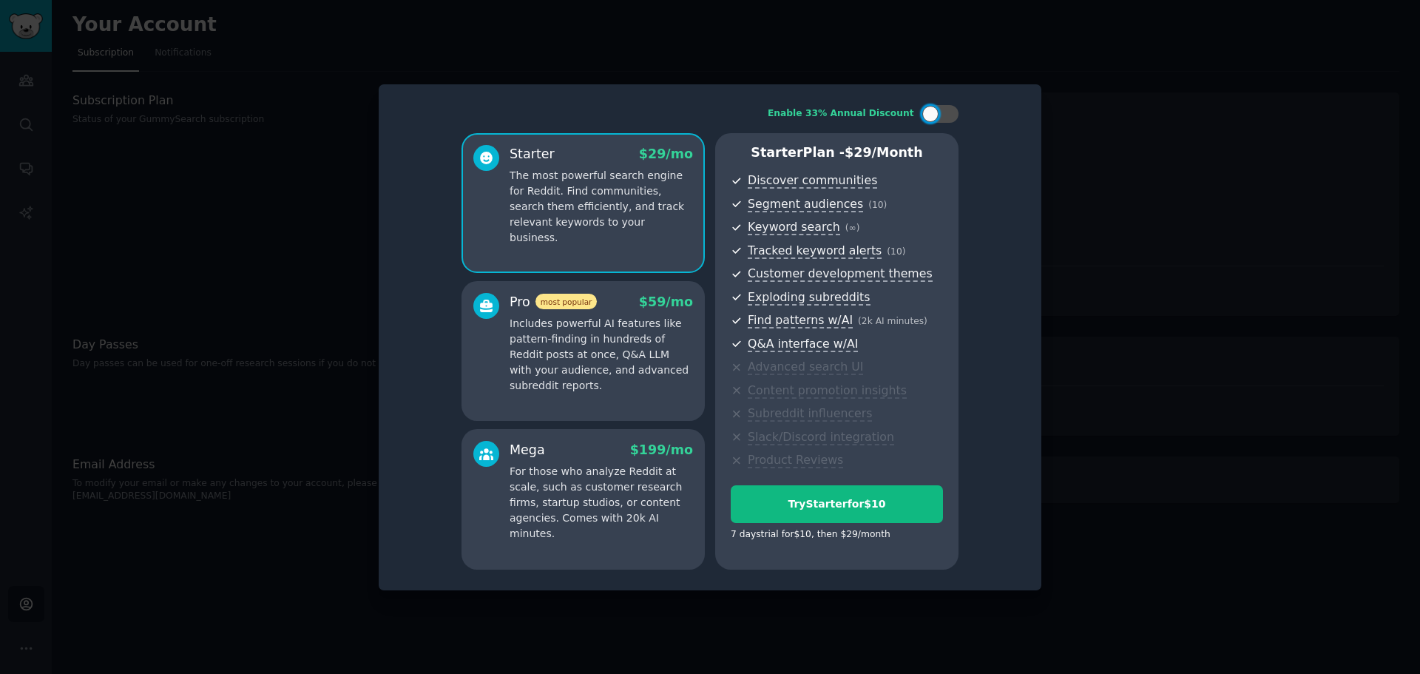
click at [525, 362] on p "Includes powerful AI features like pattern-finding in hundreds of Reddit posts …" at bounding box center [601, 355] width 183 height 78
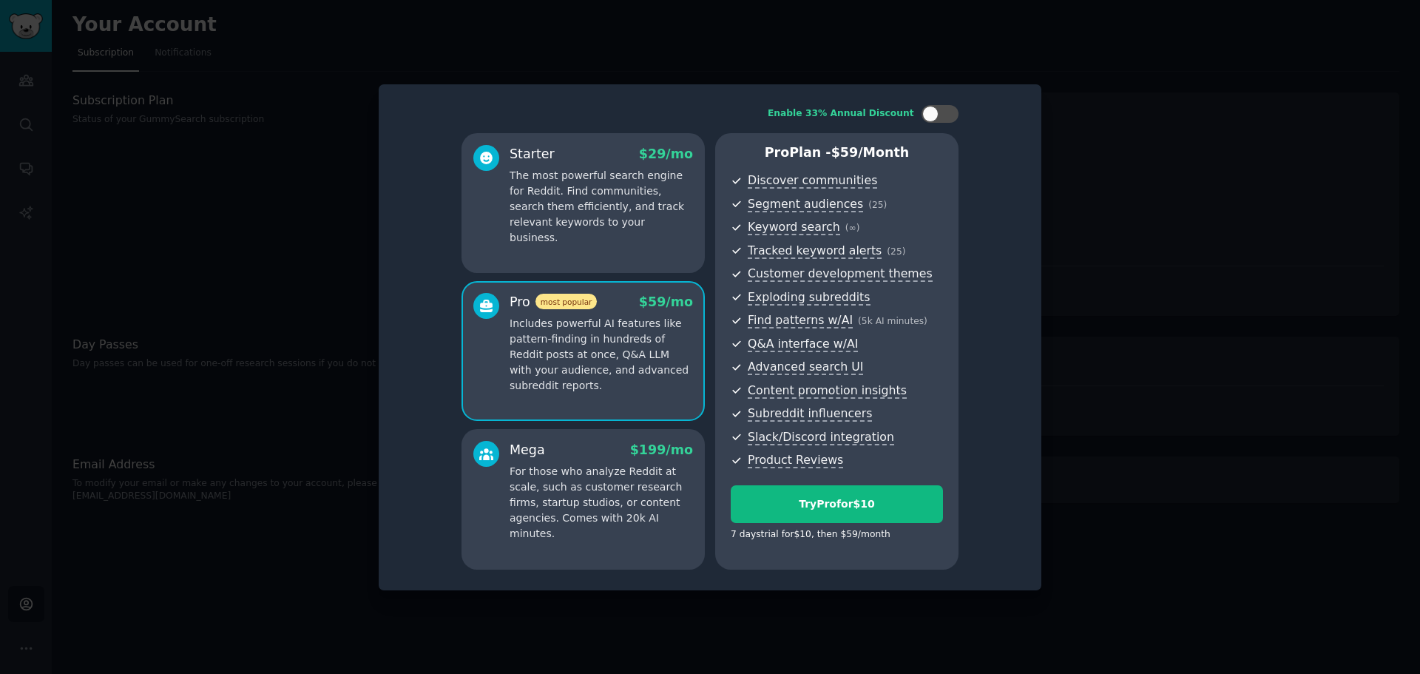
click at [521, 487] on p "For those who analyze Reddit at scale, such as customer research firms, startup…" at bounding box center [601, 503] width 183 height 78
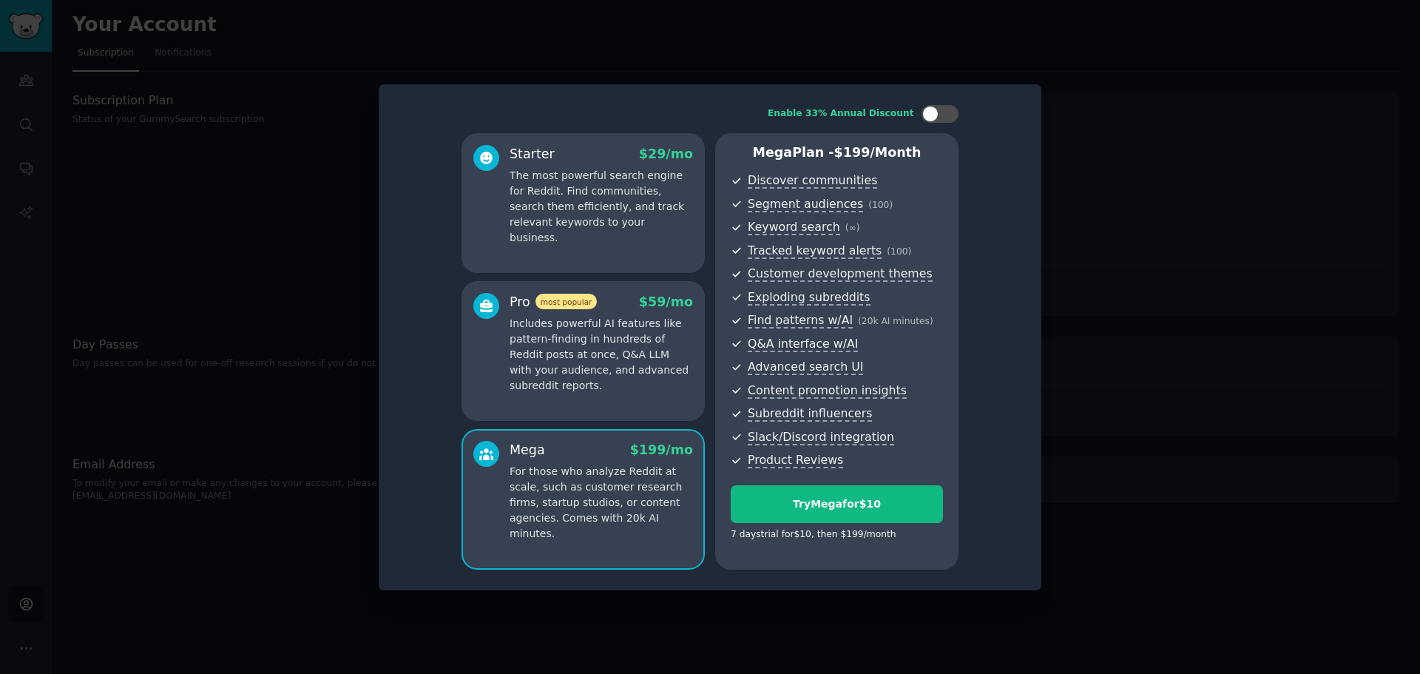
click at [509, 384] on div "Pro most popular $ 59 /mo Includes powerful AI features like pattern-finding in…" at bounding box center [583, 343] width 220 height 101
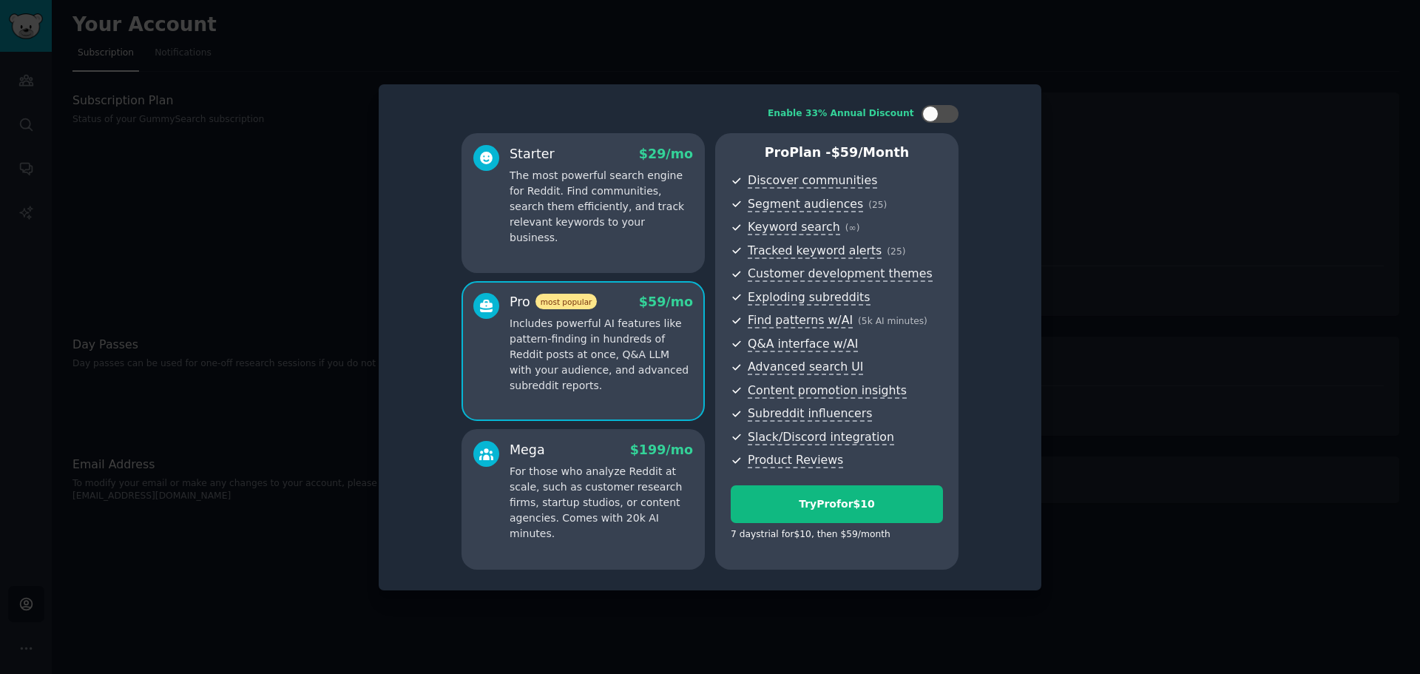
click at [526, 505] on p "For those who analyze Reddit at scale, such as customer research firms, startup…" at bounding box center [601, 503] width 183 height 78
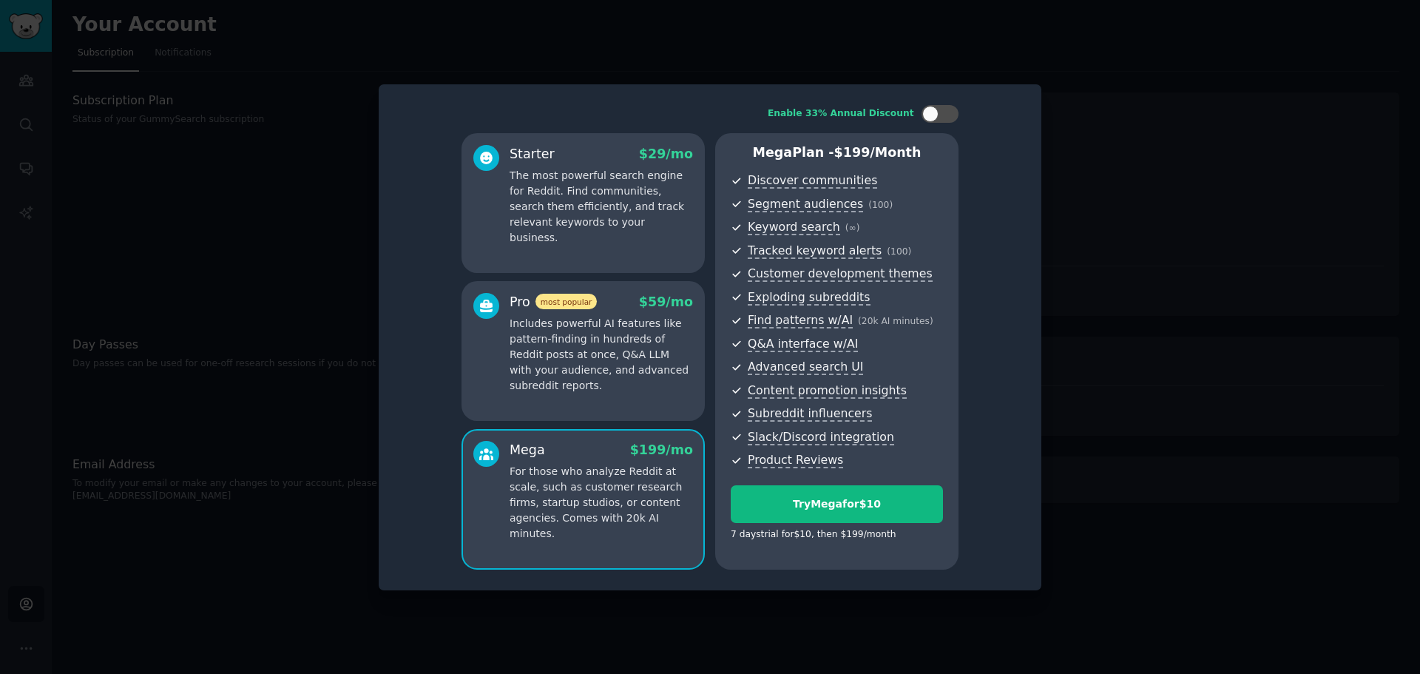
click at [513, 377] on p "Includes powerful AI features like pattern-finding in hundreds of Reddit posts …" at bounding box center [601, 355] width 183 height 78
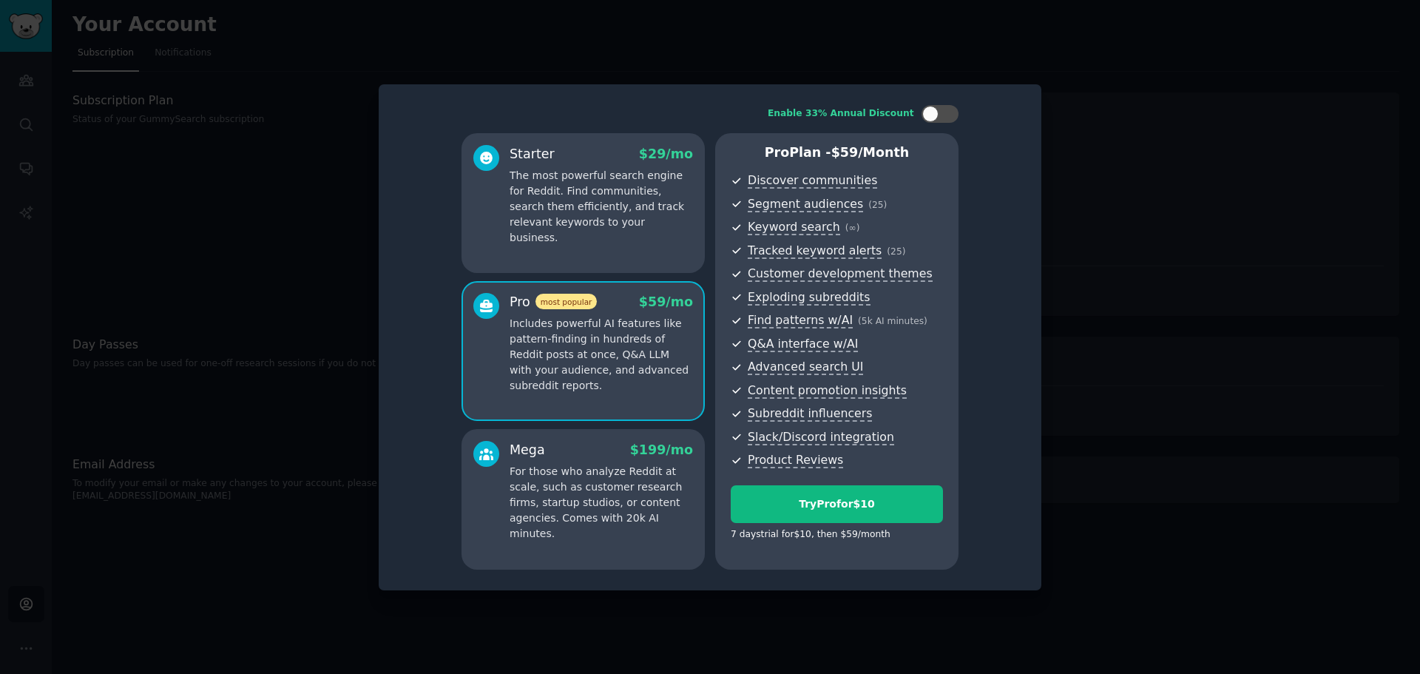
click at [530, 472] on p "For those who analyze Reddit at scale, such as customer research firms, startup…" at bounding box center [601, 503] width 183 height 78
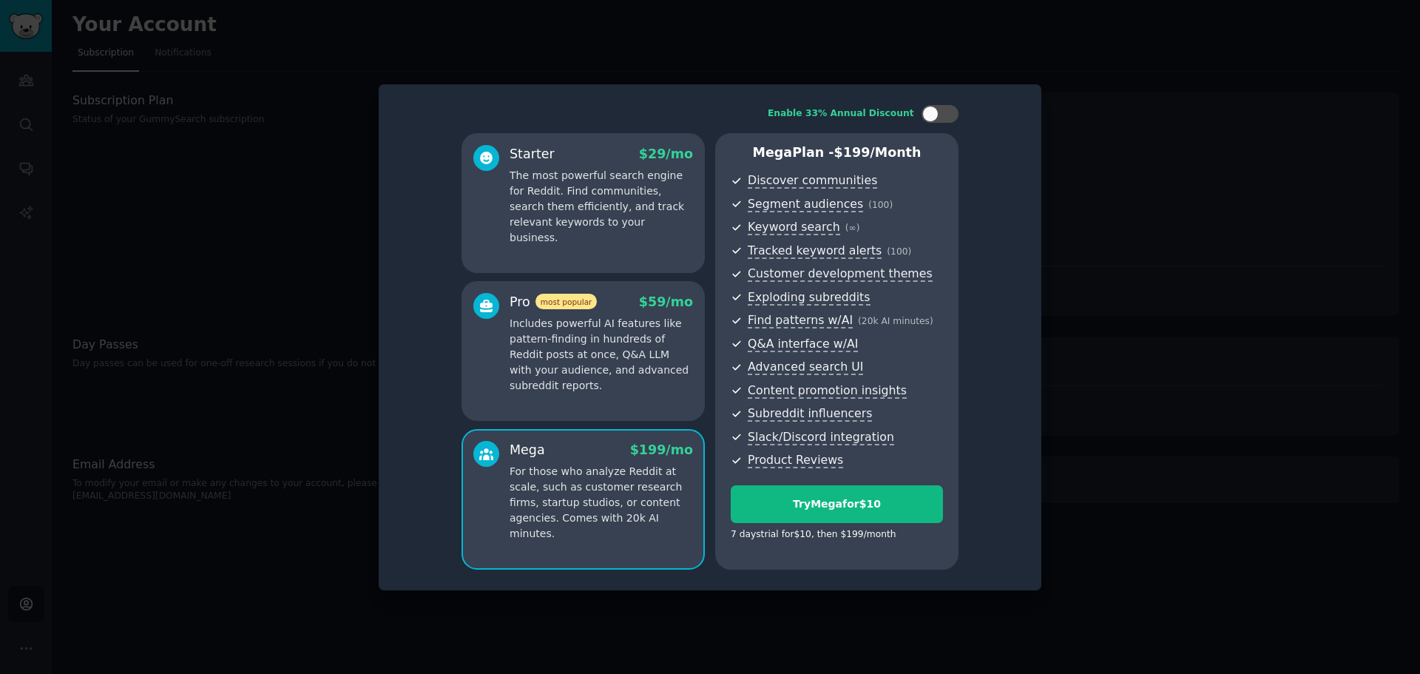
click at [510, 362] on p "Includes powerful AI features like pattern-finding in hundreds of Reddit posts …" at bounding box center [601, 355] width 183 height 78
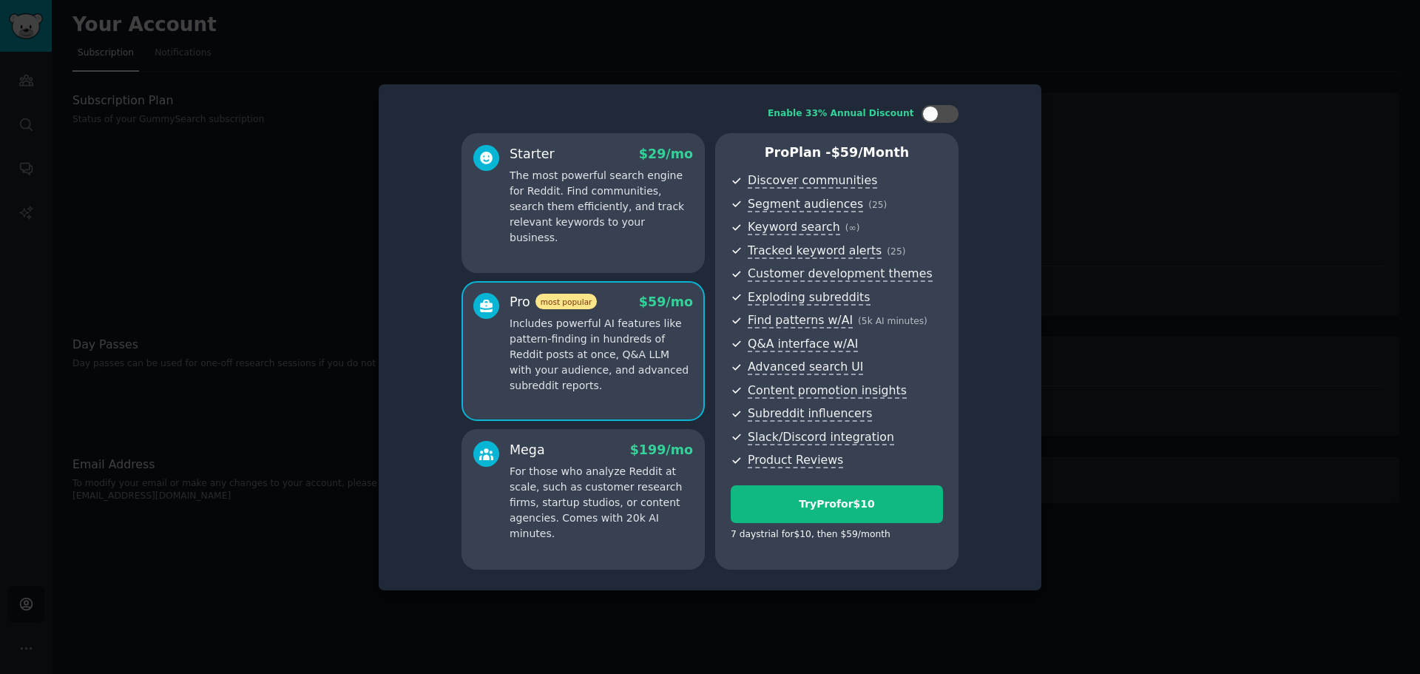
click at [529, 470] on p "For those who analyze Reddit at scale, such as customer research firms, startup…" at bounding box center [601, 503] width 183 height 78
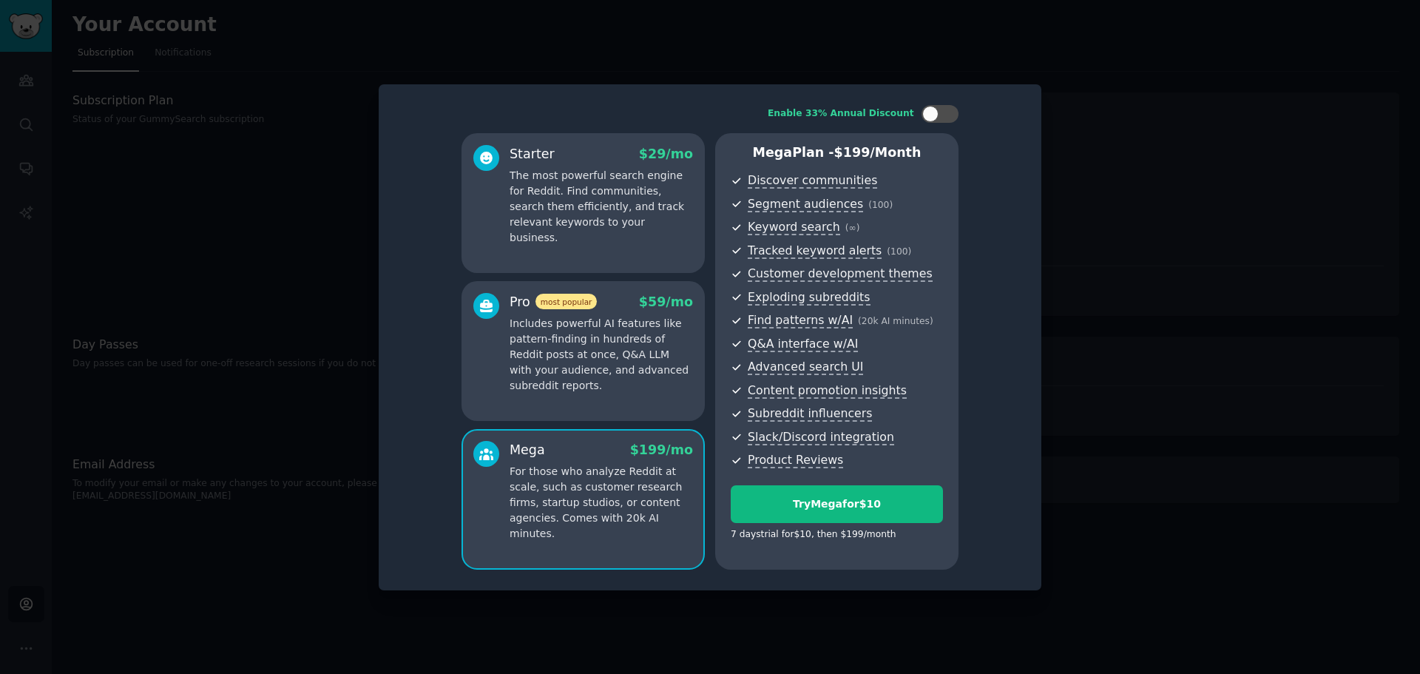
click at [568, 399] on div "Pro most popular $ 59 /mo Includes powerful AI features like pattern-finding in…" at bounding box center [583, 351] width 243 height 141
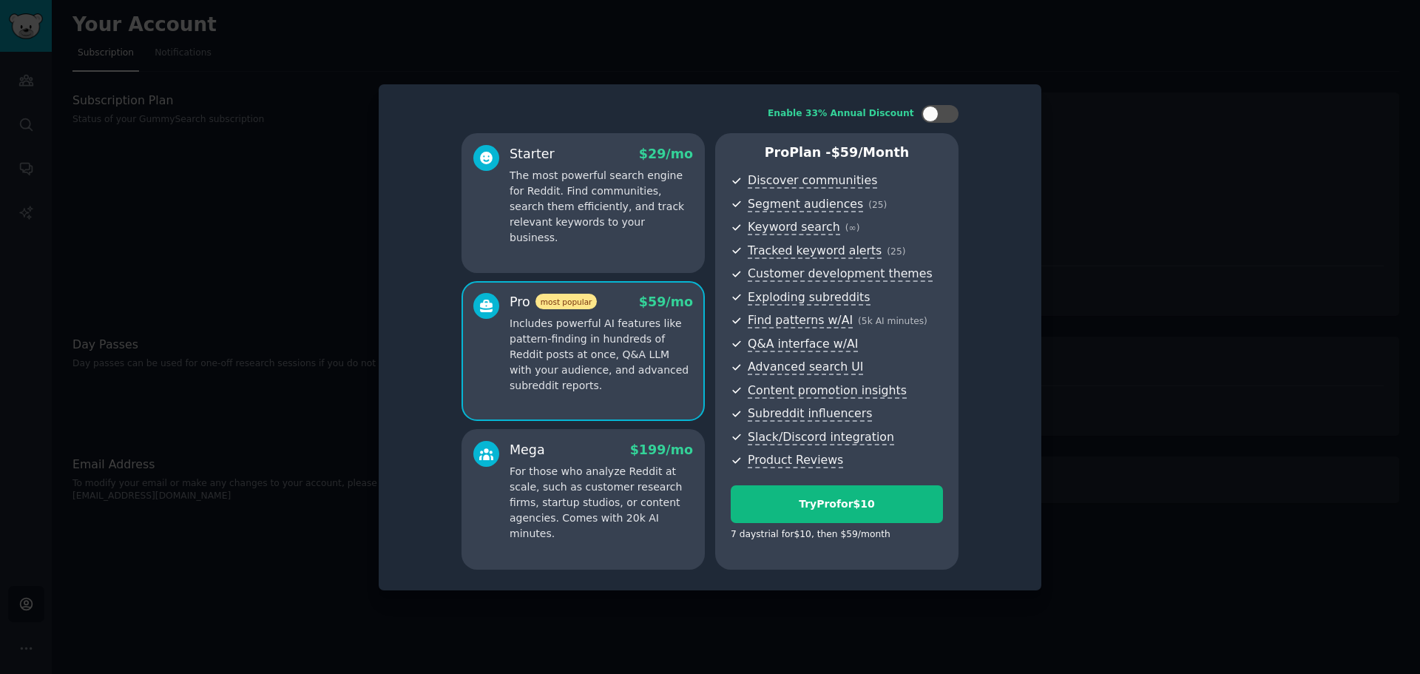
click at [575, 226] on p "The most powerful search engine for Reddit. Find communities, search them effic…" at bounding box center [601, 207] width 183 height 78
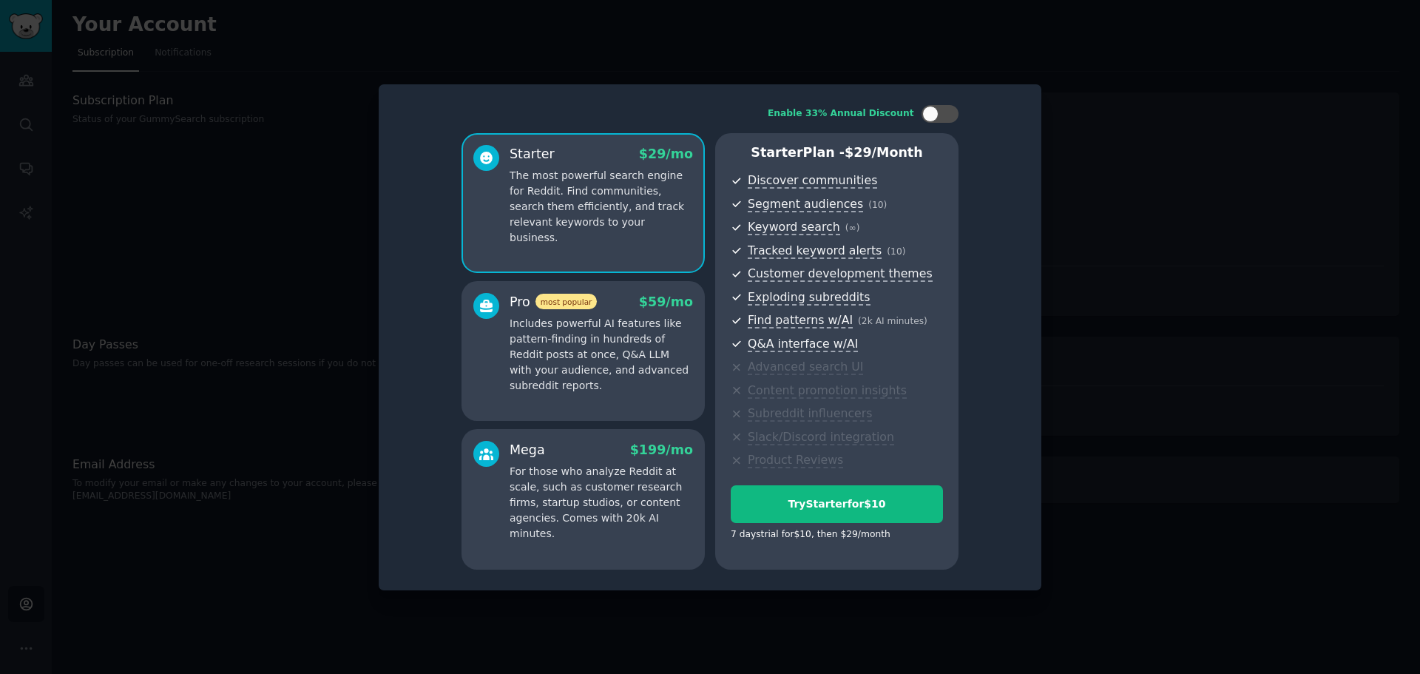
click at [579, 347] on p "Includes powerful AI features like pattern-finding in hundreds of Reddit posts …" at bounding box center [601, 355] width 183 height 78
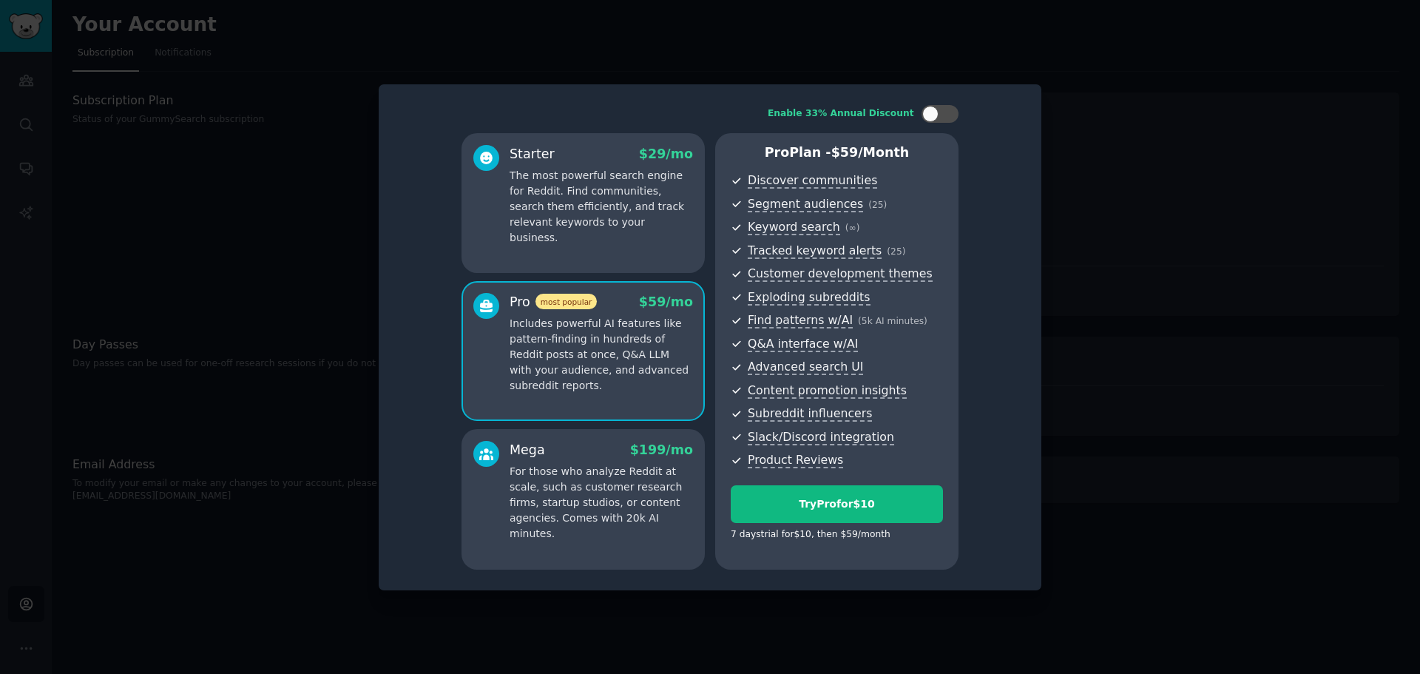
click at [593, 525] on p "For those who analyze Reddit at scale, such as customer research firms, startup…" at bounding box center [601, 503] width 183 height 78
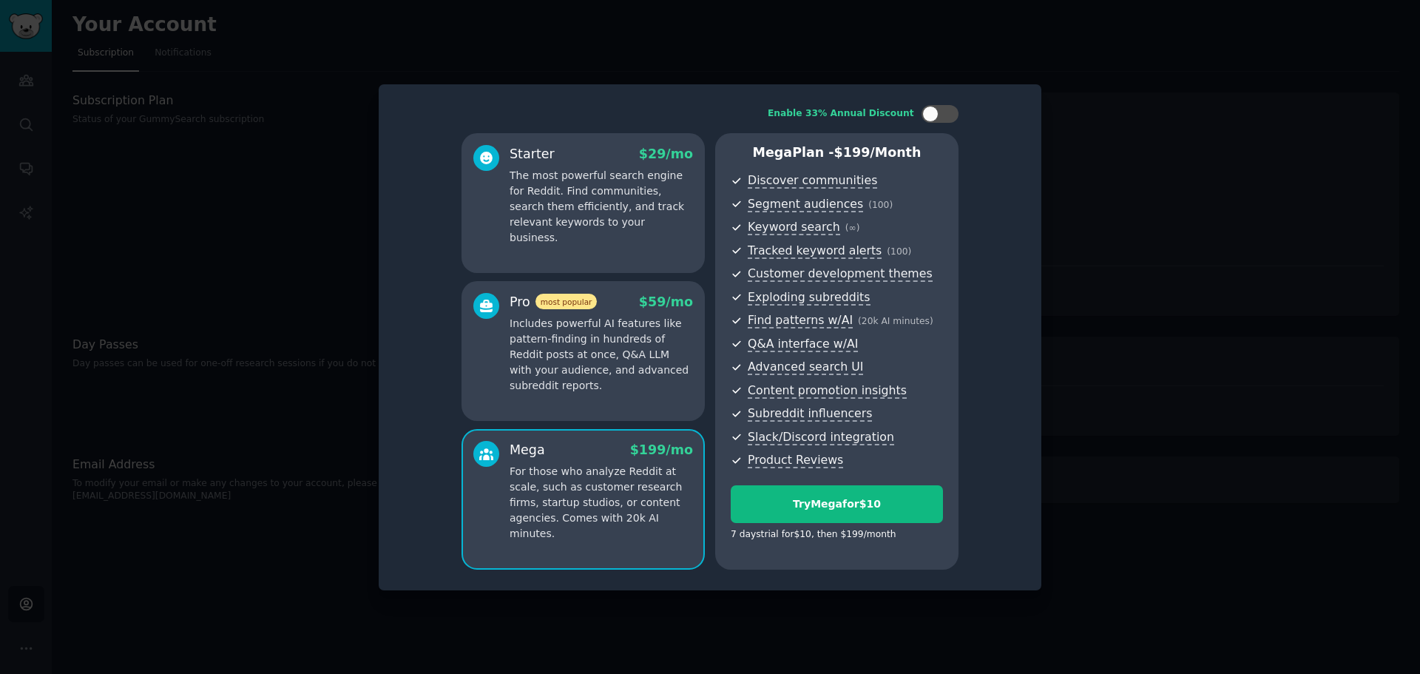
click at [581, 340] on p "Includes powerful AI features like pattern-finding in hundreds of Reddit posts …" at bounding box center [601, 355] width 183 height 78
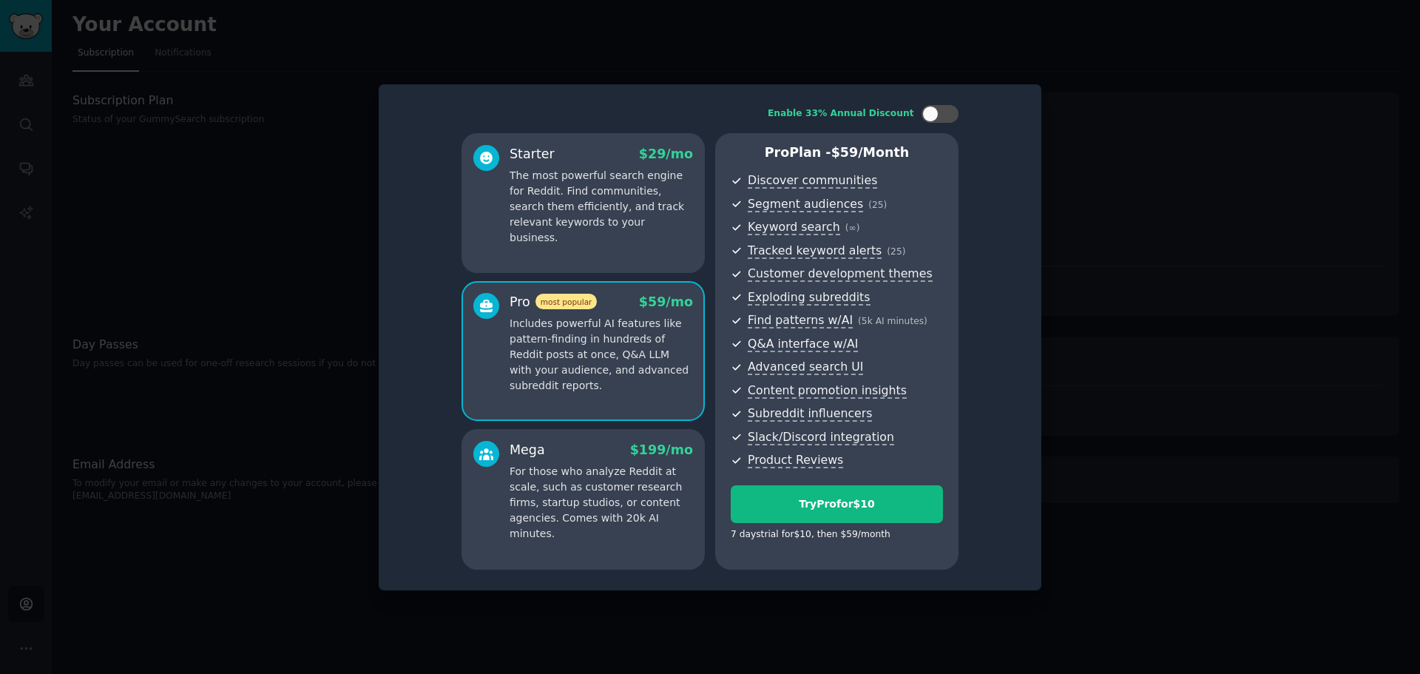
click at [572, 206] on p "The most powerful search engine for Reddit. Find communities, search them effic…" at bounding box center [601, 207] width 183 height 78
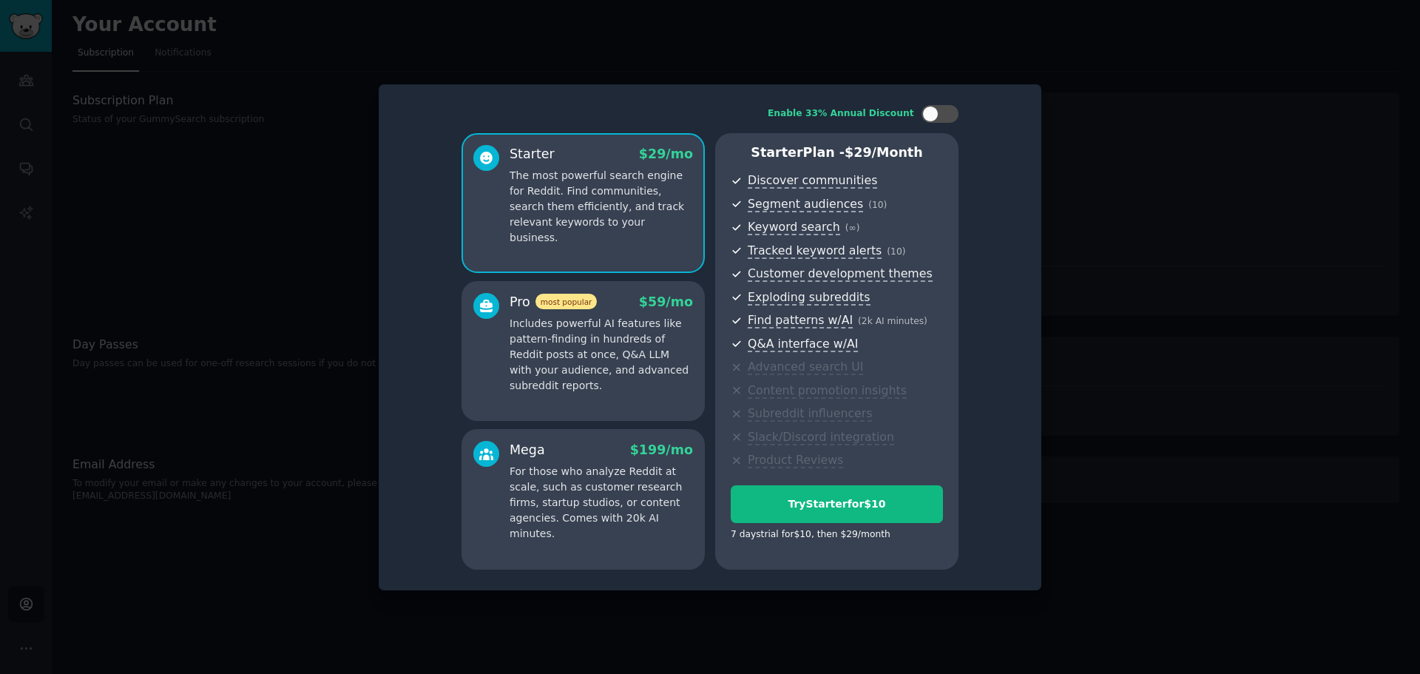
click at [579, 340] on p "Includes powerful AI features like pattern-finding in hundreds of Reddit posts …" at bounding box center [601, 355] width 183 height 78
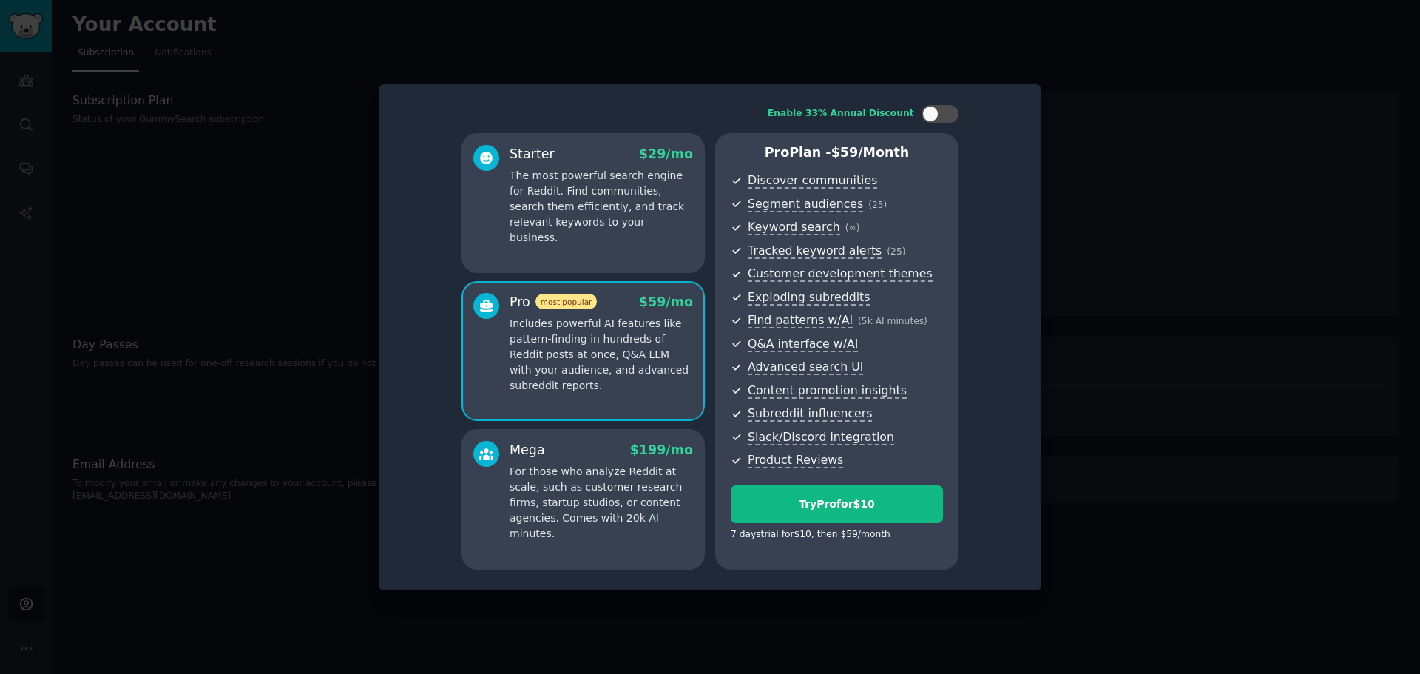
click at [570, 475] on p "For those who analyze Reddit at scale, such as customer research firms, startup…" at bounding box center [601, 503] width 183 height 78
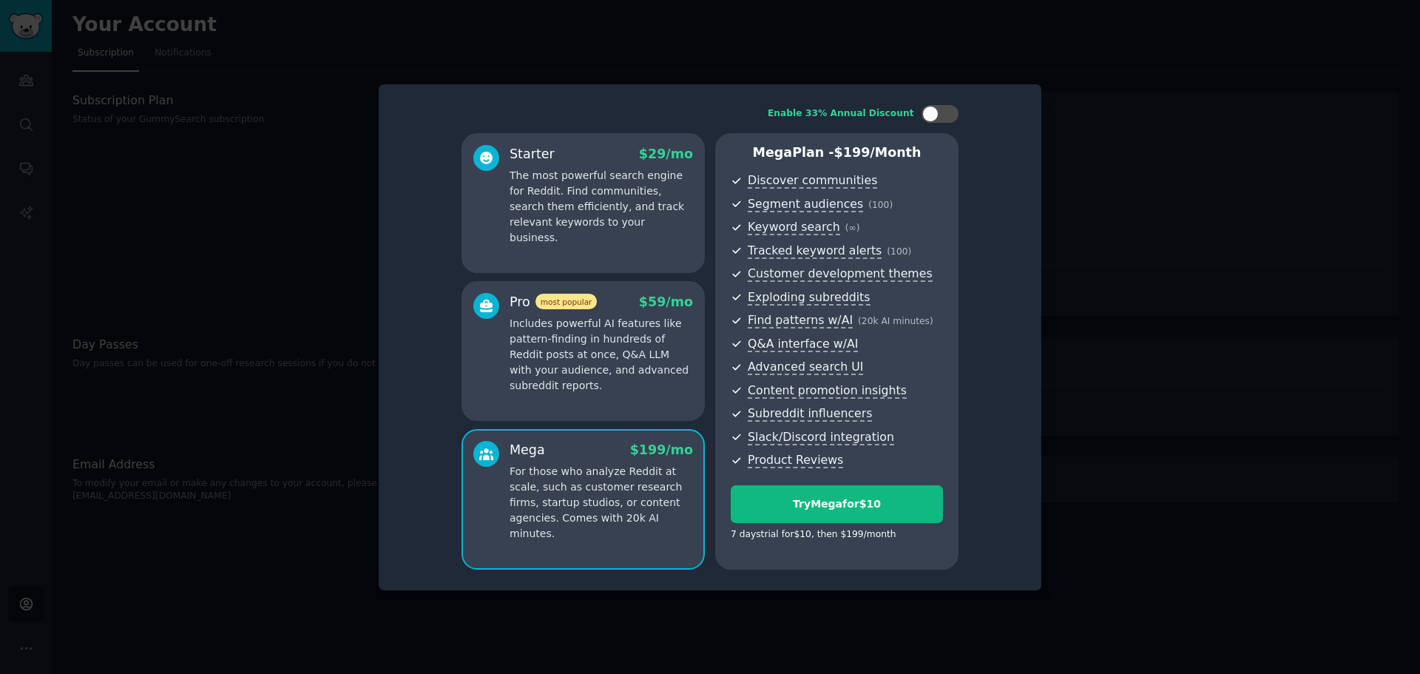
click at [588, 374] on p "Includes powerful AI features like pattern-finding in hundreds of Reddit posts …" at bounding box center [601, 355] width 183 height 78
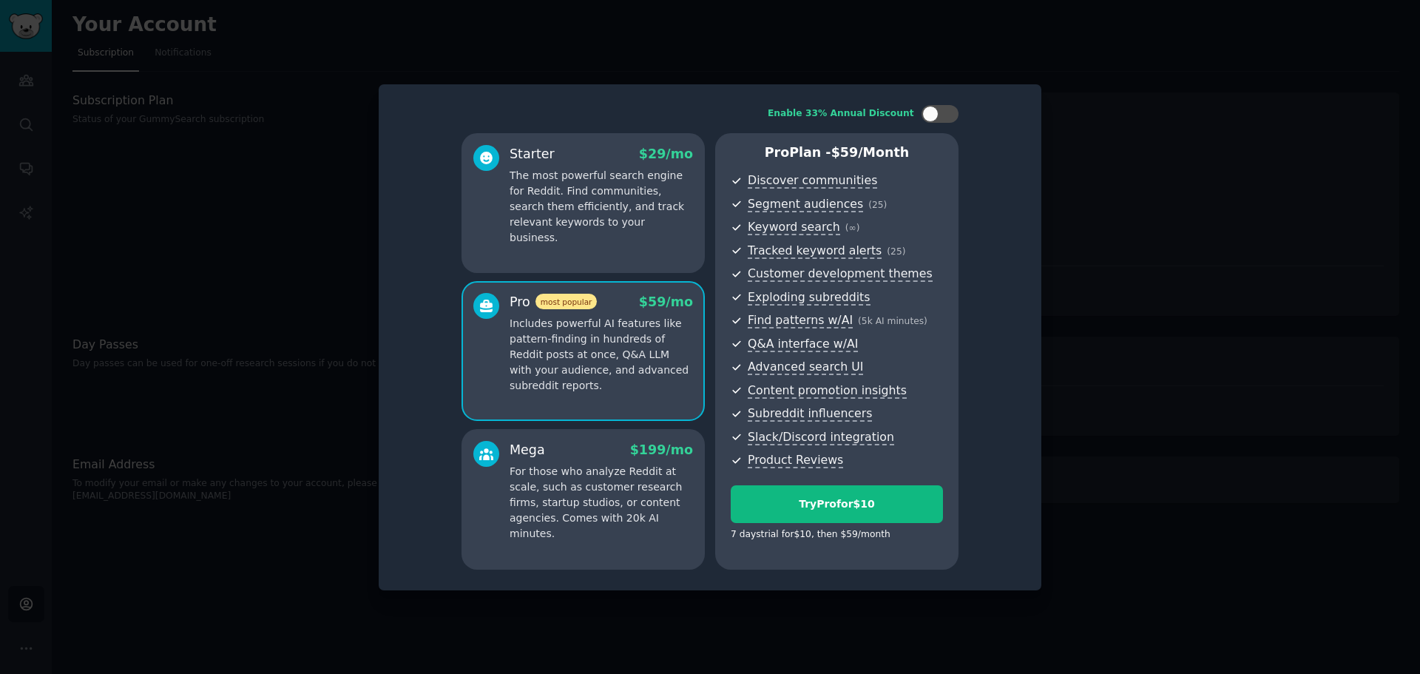
click at [581, 188] on p "The most powerful search engine for Reddit. Find communities, search them effic…" at bounding box center [601, 207] width 183 height 78
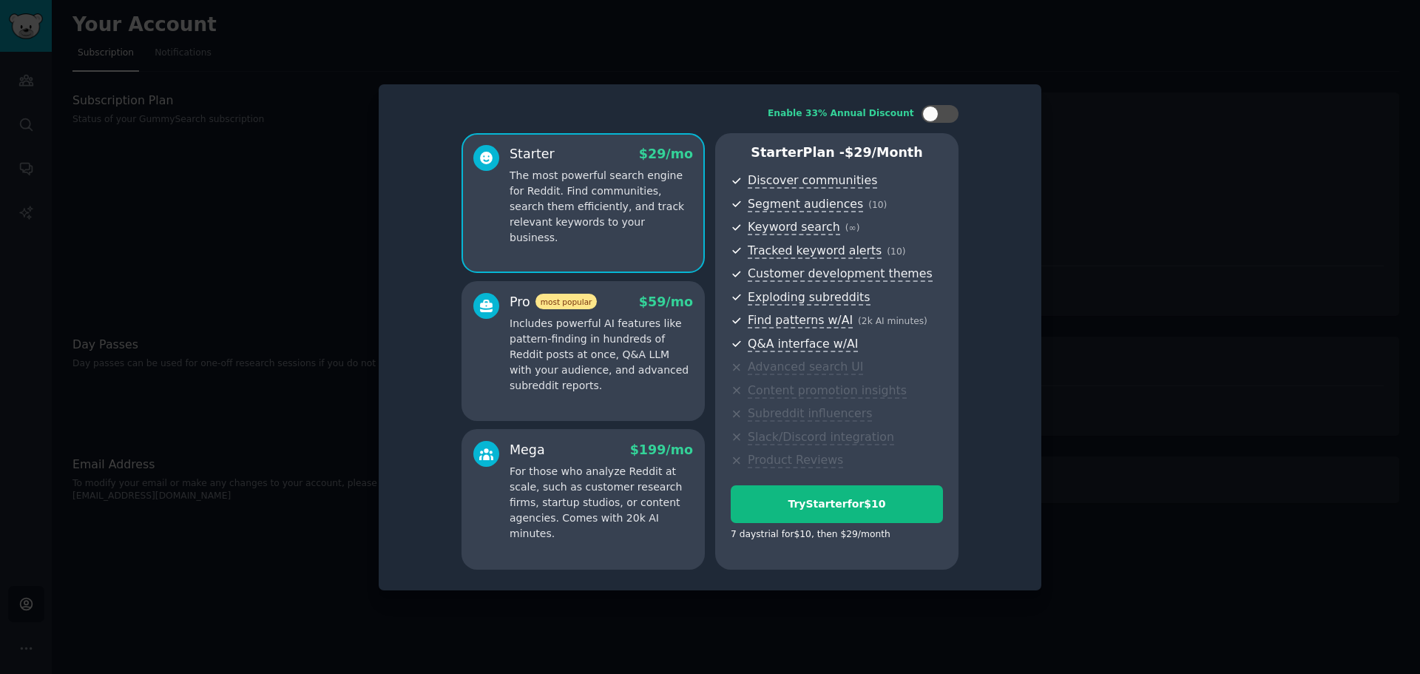
click at [581, 374] on p "Includes powerful AI features like pattern-finding in hundreds of Reddit posts …" at bounding box center [601, 355] width 183 height 78
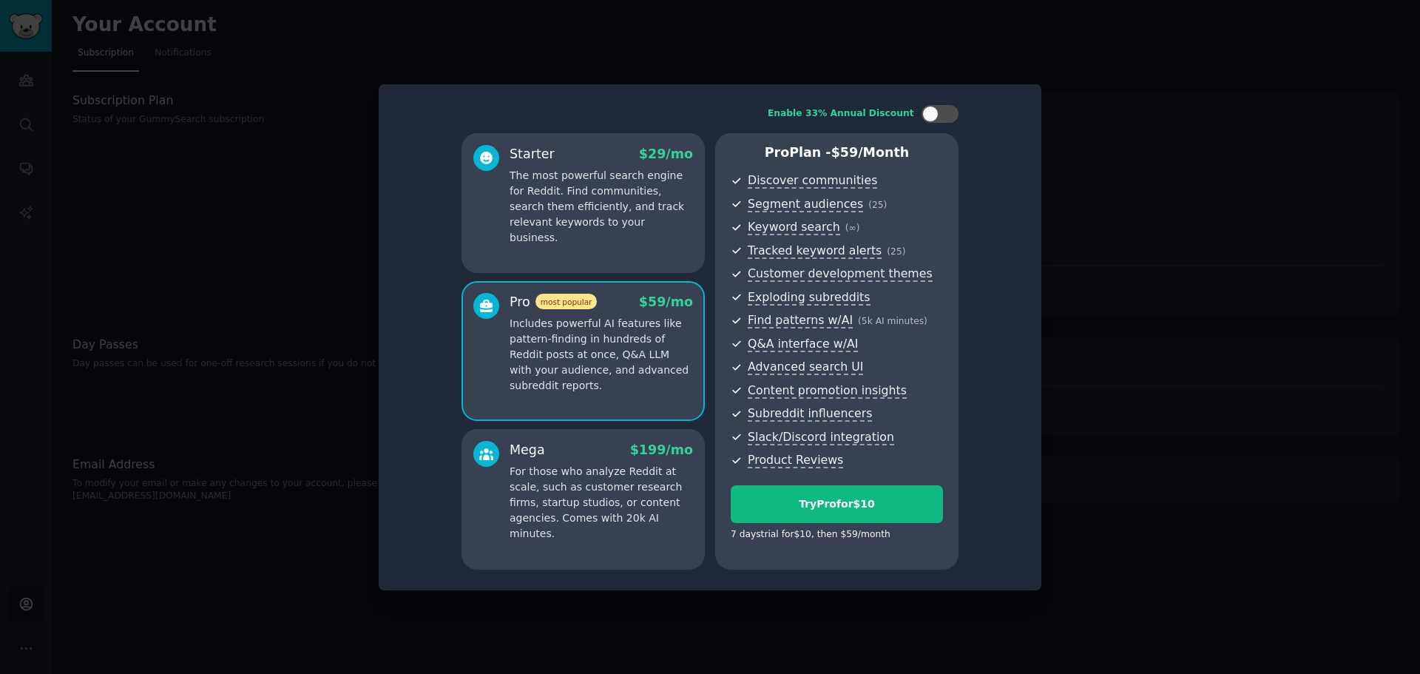
click at [579, 548] on div "Mega $ 199 /mo For those who analyze Reddit at scale, such as customer research…" at bounding box center [583, 499] width 243 height 141
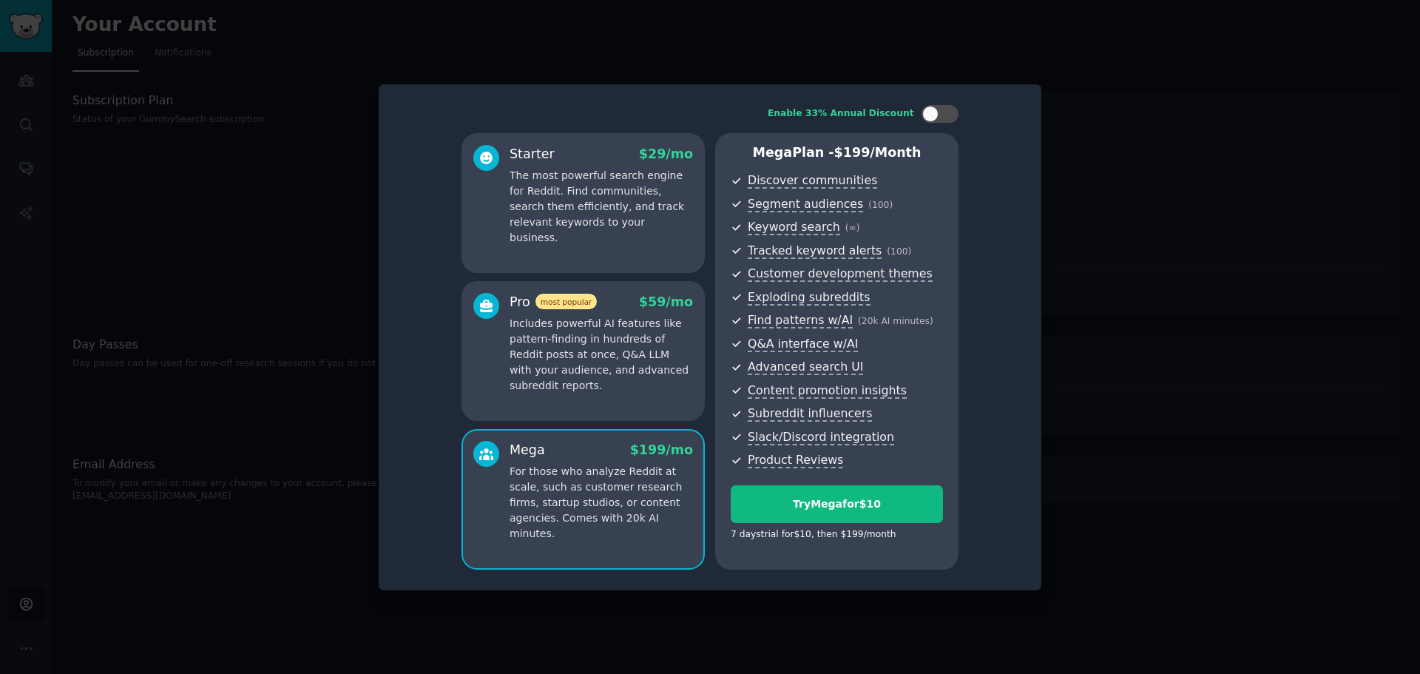
click at [1400, 436] on div at bounding box center [710, 337] width 1420 height 674
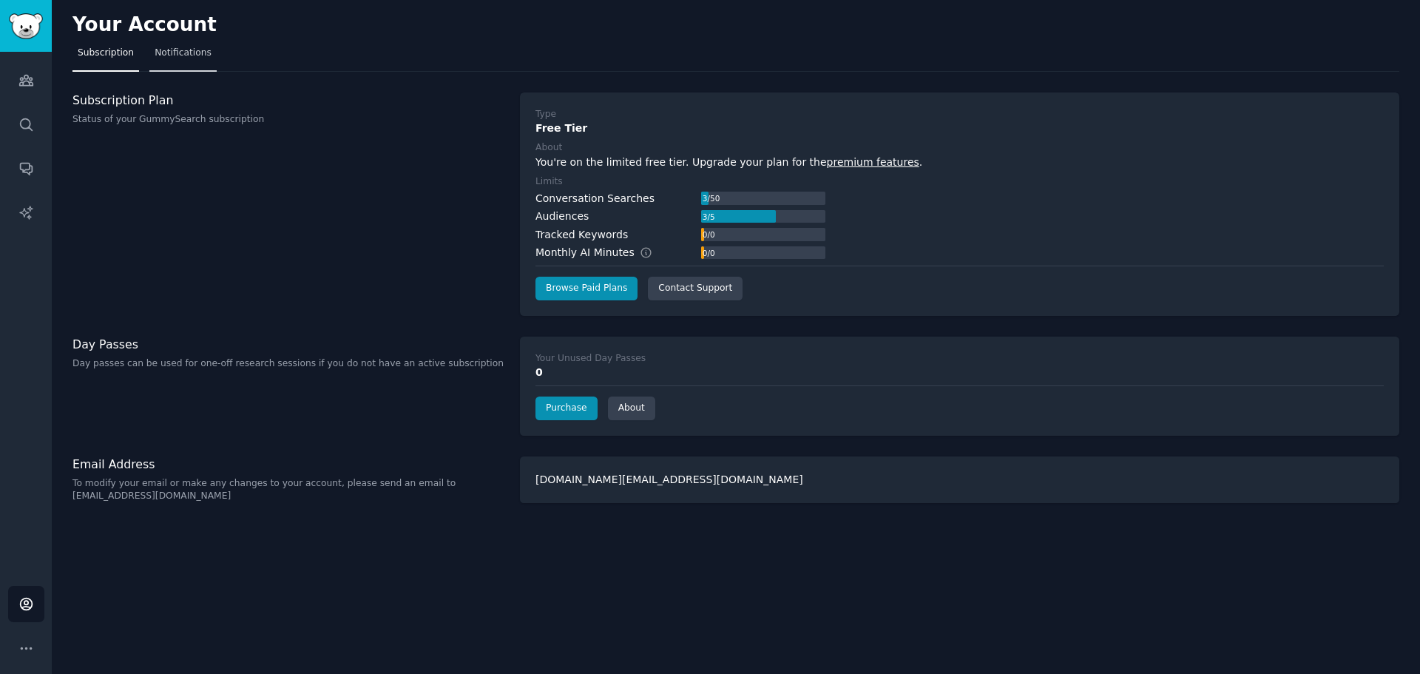
click at [190, 43] on link "Notifications" at bounding box center [182, 56] width 67 height 30
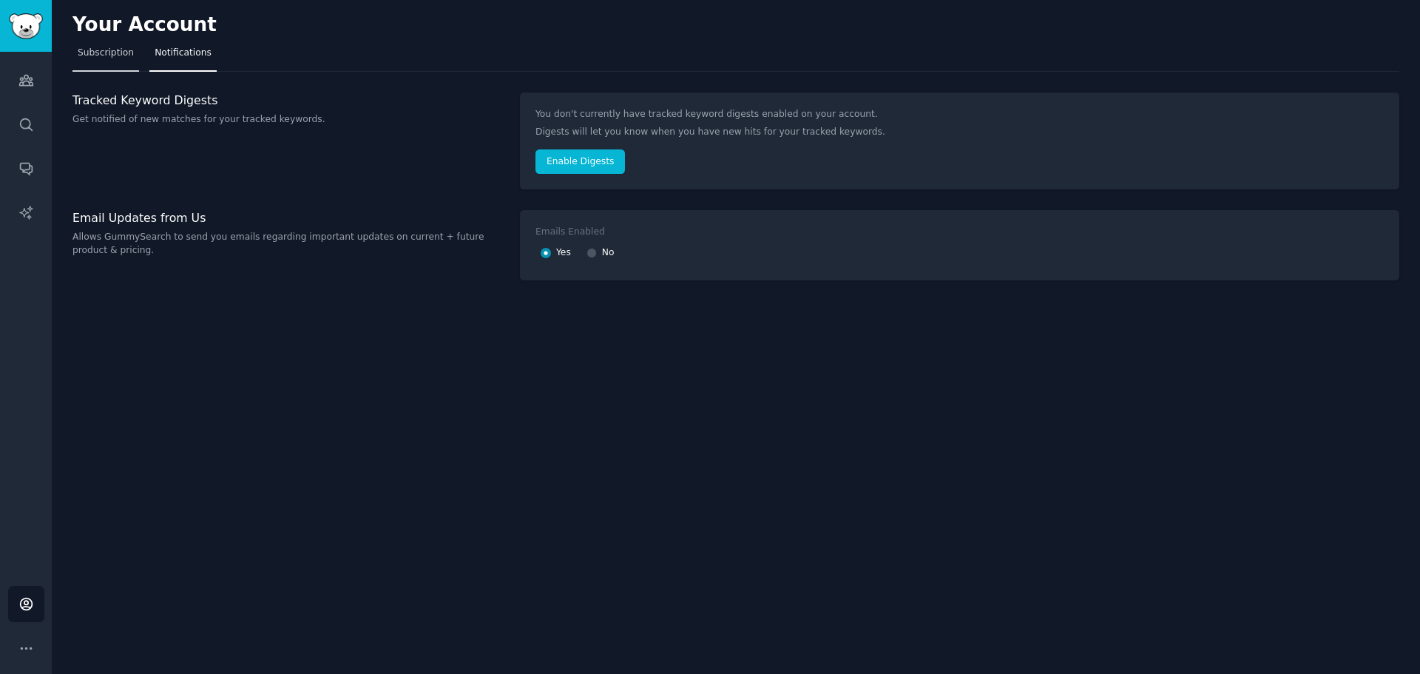
click at [108, 53] on span "Subscription" at bounding box center [106, 53] width 56 height 13
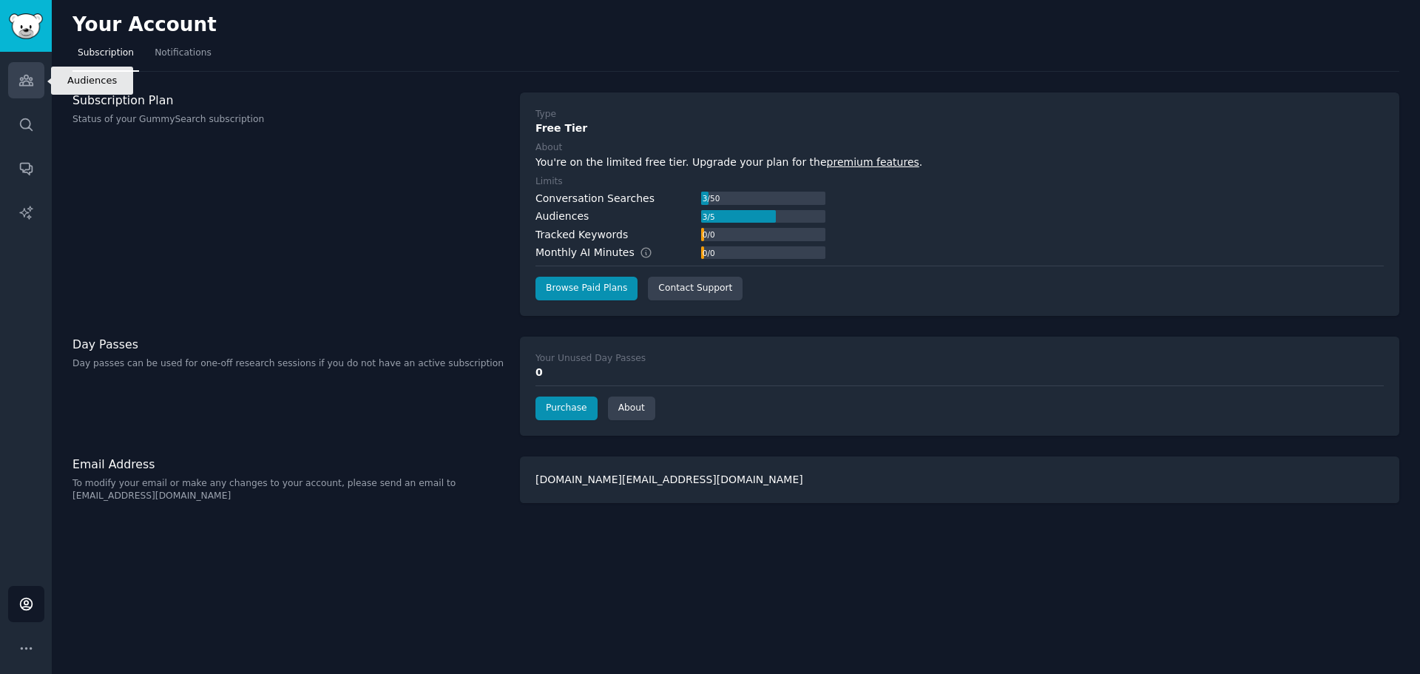
click at [16, 76] on link "Audiences" at bounding box center [26, 80] width 36 height 36
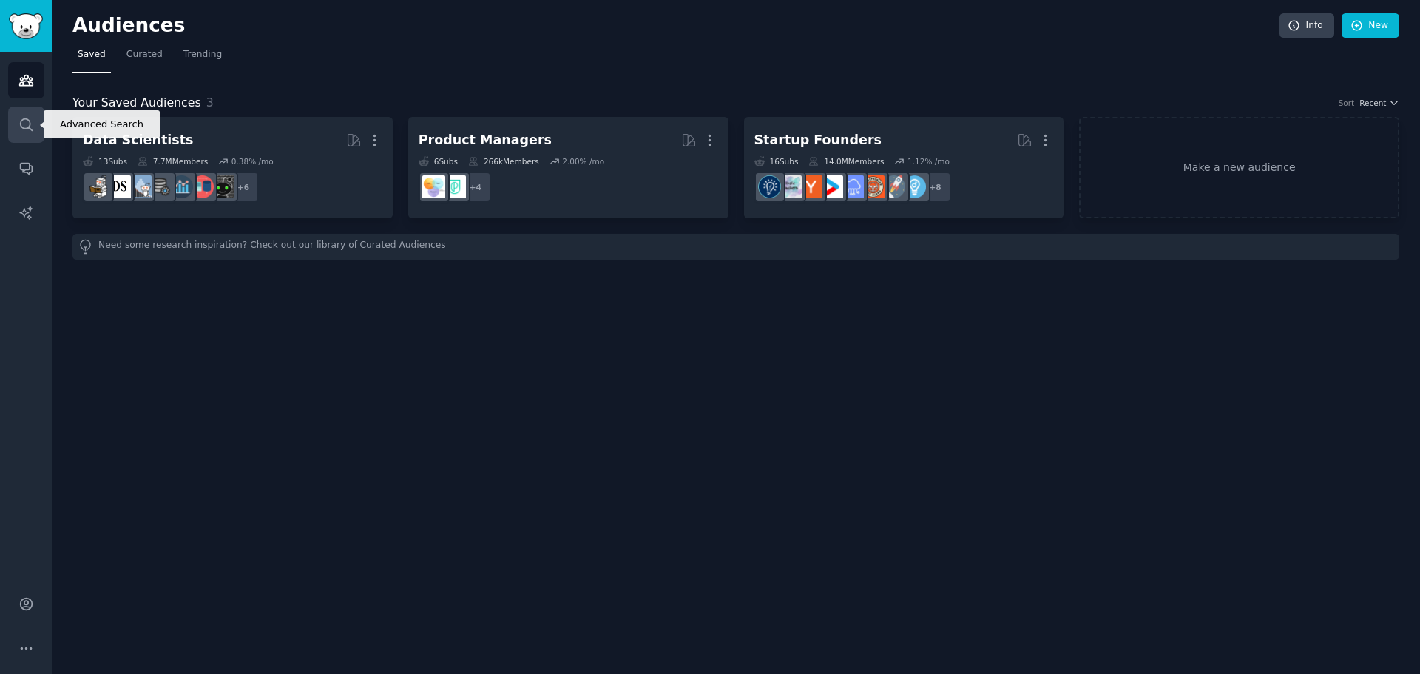
click at [19, 121] on icon "Sidebar" at bounding box center [26, 125] width 16 height 16
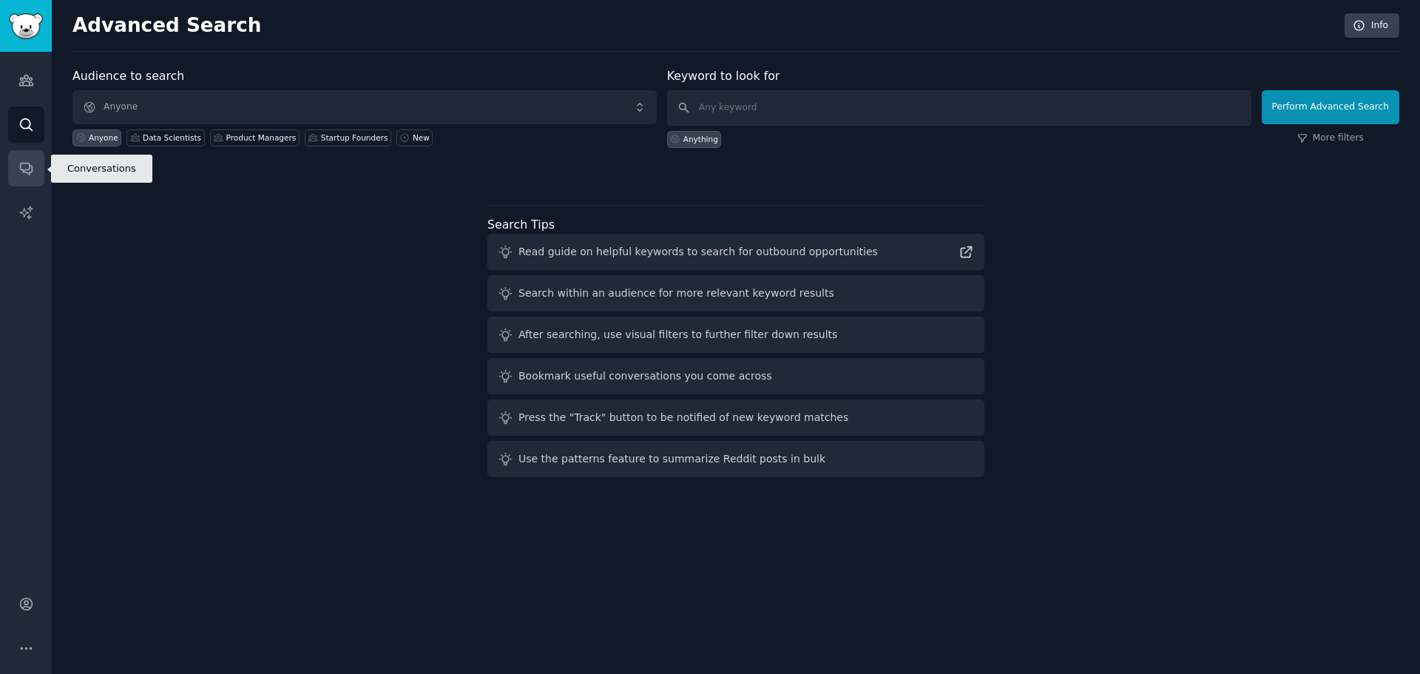
click at [32, 164] on icon "Sidebar" at bounding box center [26, 169] width 16 height 16
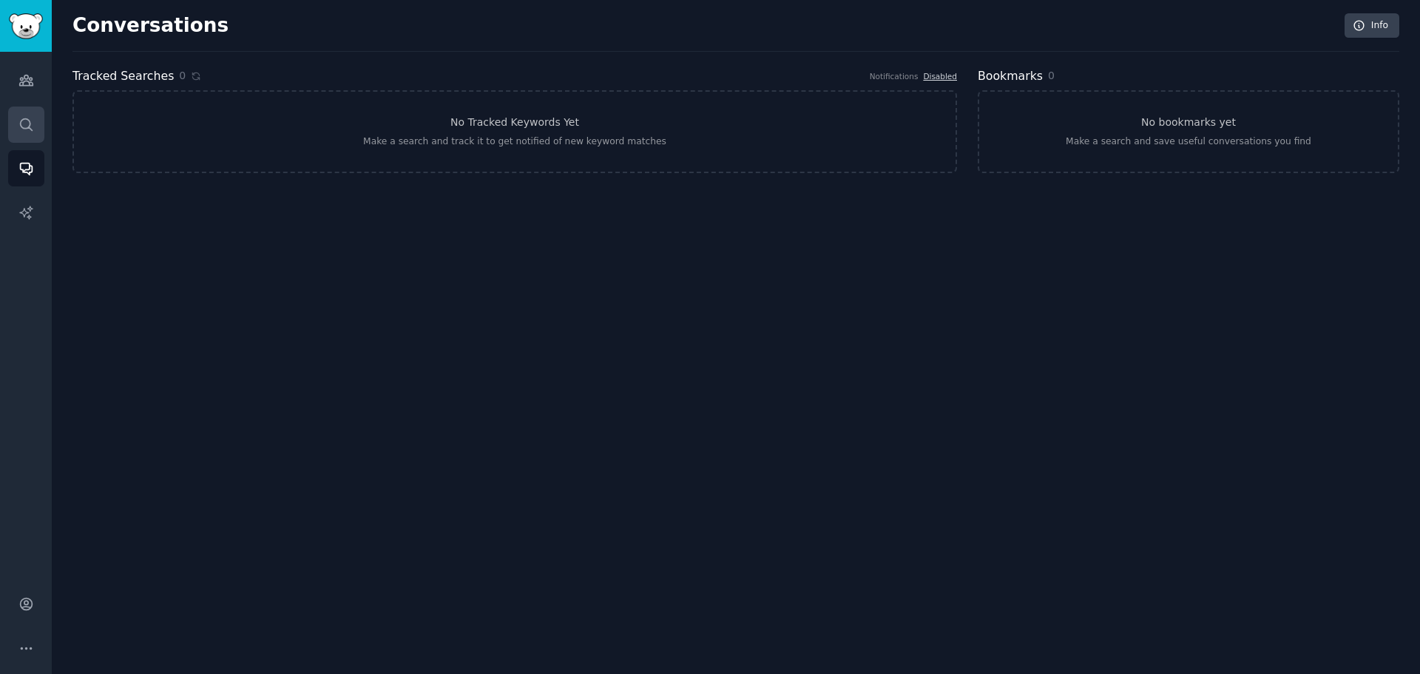
click at [25, 127] on icon "Sidebar" at bounding box center [26, 125] width 16 height 16
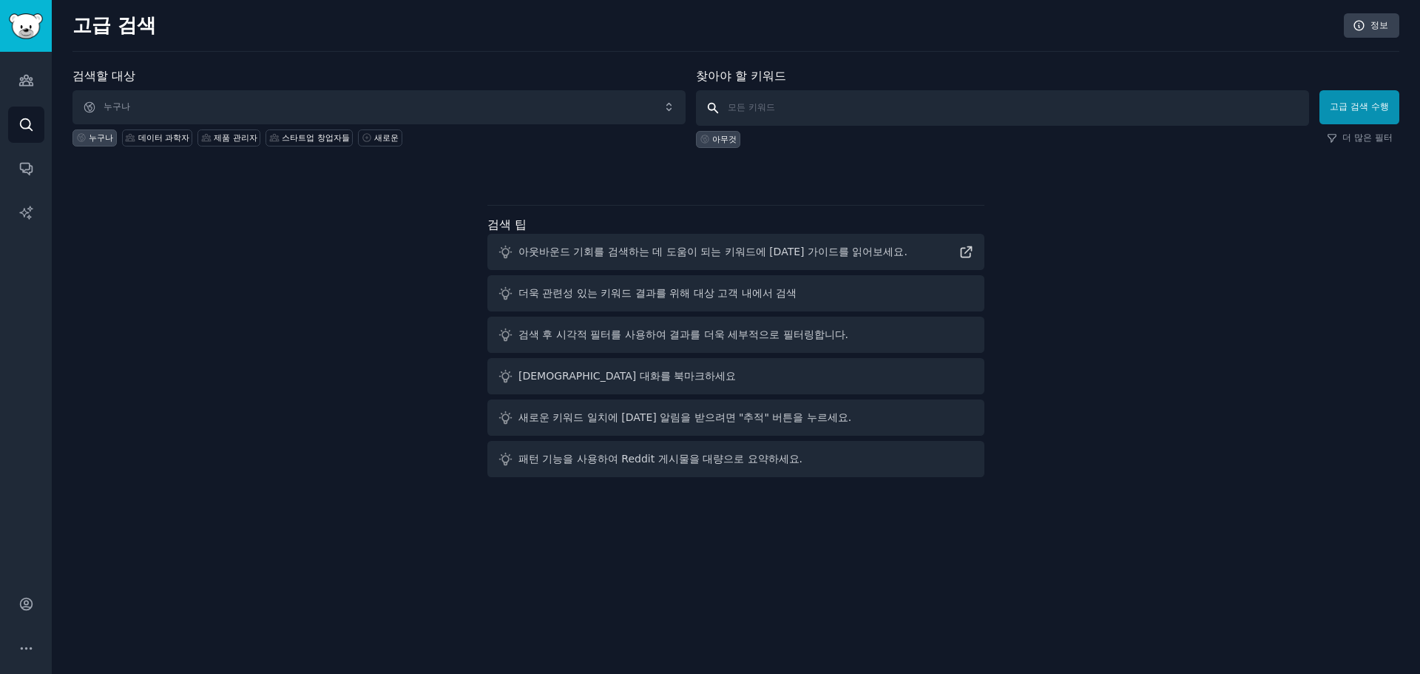
click at [820, 118] on input "text" at bounding box center [1002, 108] width 613 height 36
click at [456, 112] on span "누구나" at bounding box center [378, 107] width 613 height 34
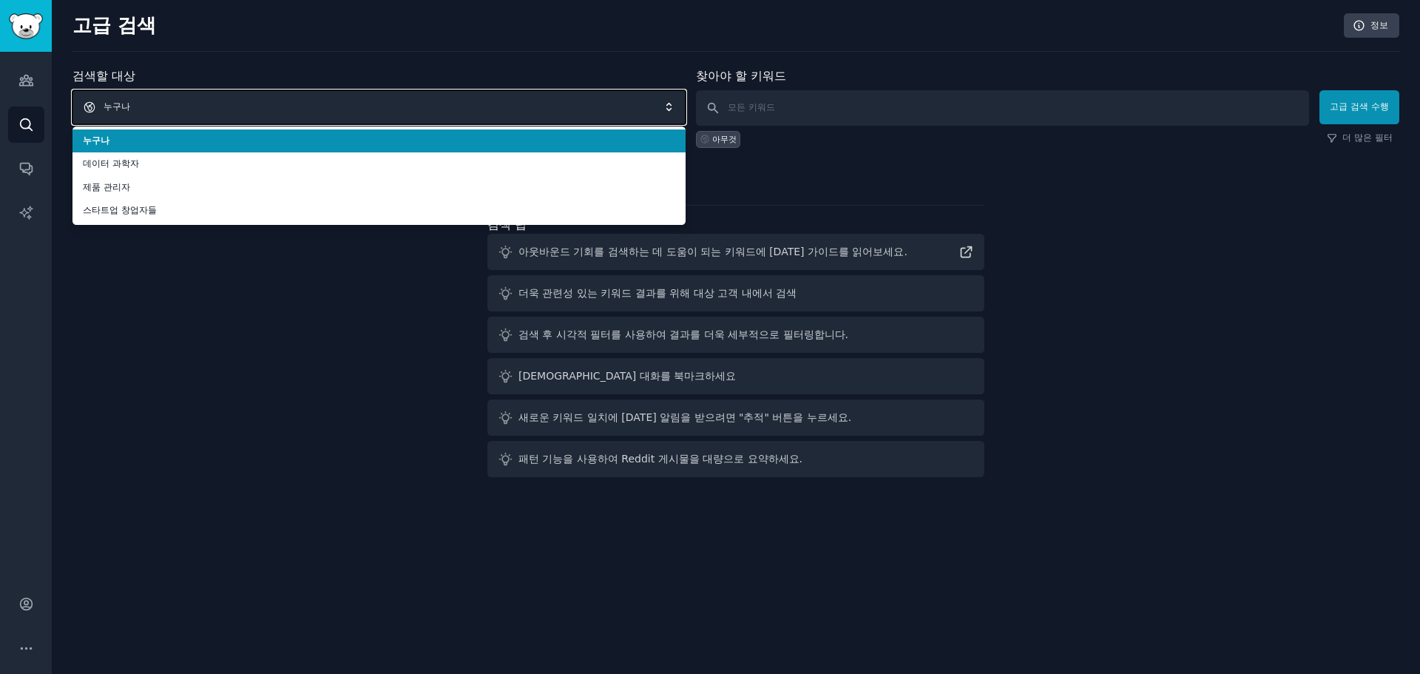
click at [456, 112] on span "누구나" at bounding box center [378, 107] width 613 height 34
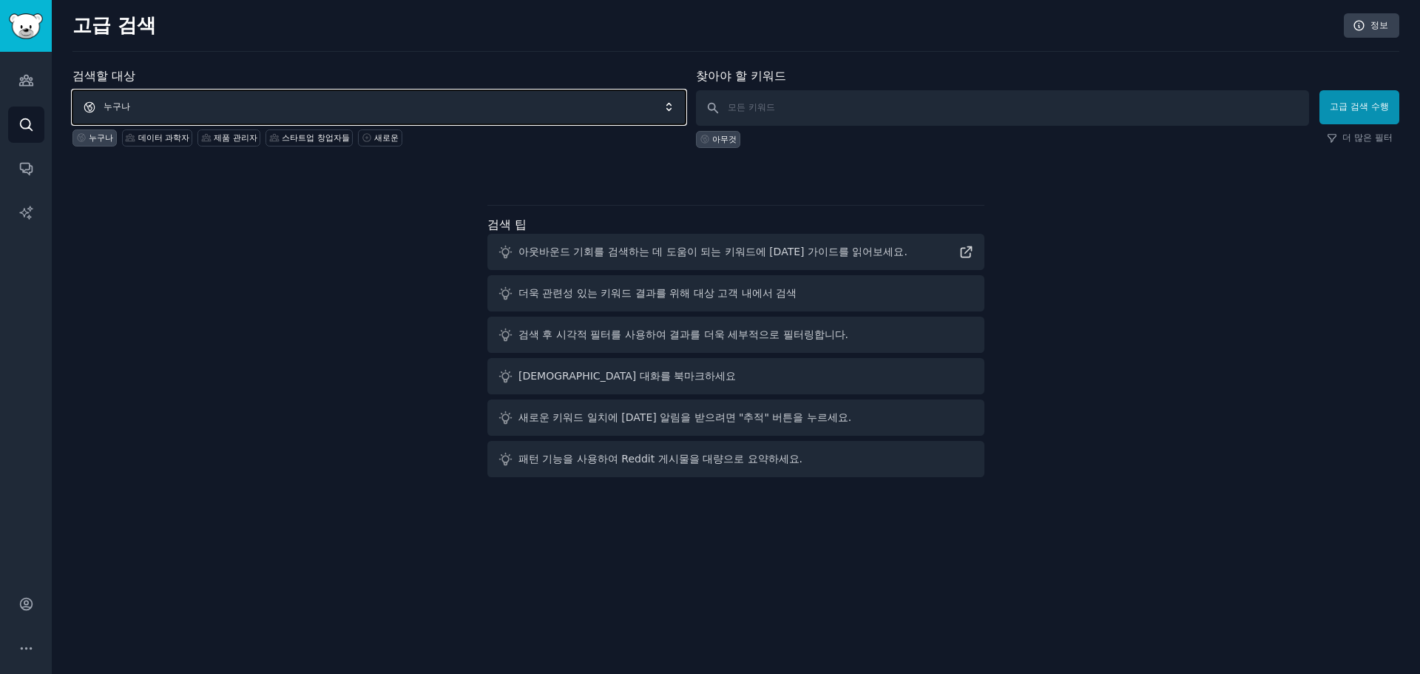
click at [405, 109] on span "누구나" at bounding box center [378, 107] width 613 height 34
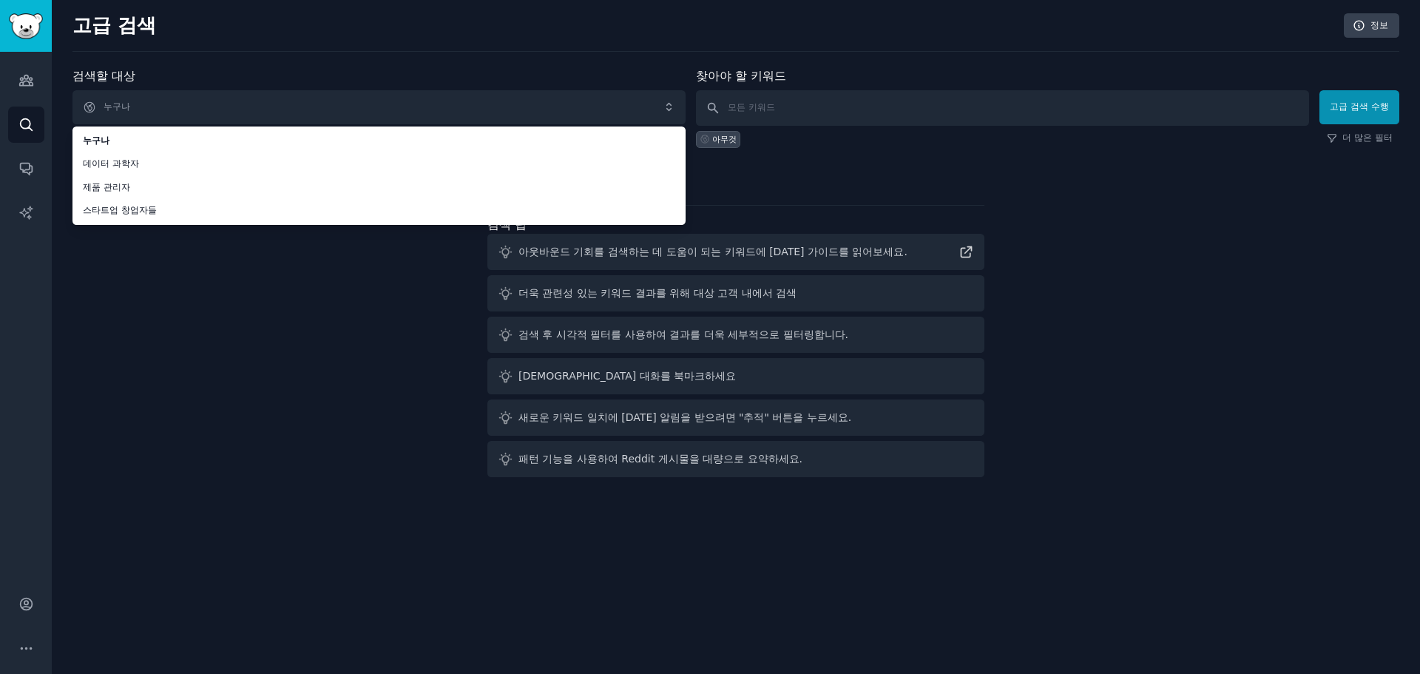
click at [306, 322] on div "검색할 대상 누구나 누구나 데이터 과학자 제품 관리자 스타트업 창업자들 누구나 데이터 과학자 제품 관리자 스타트업 창업자들 새로운 찾아야 할 …" at bounding box center [735, 275] width 1327 height 416
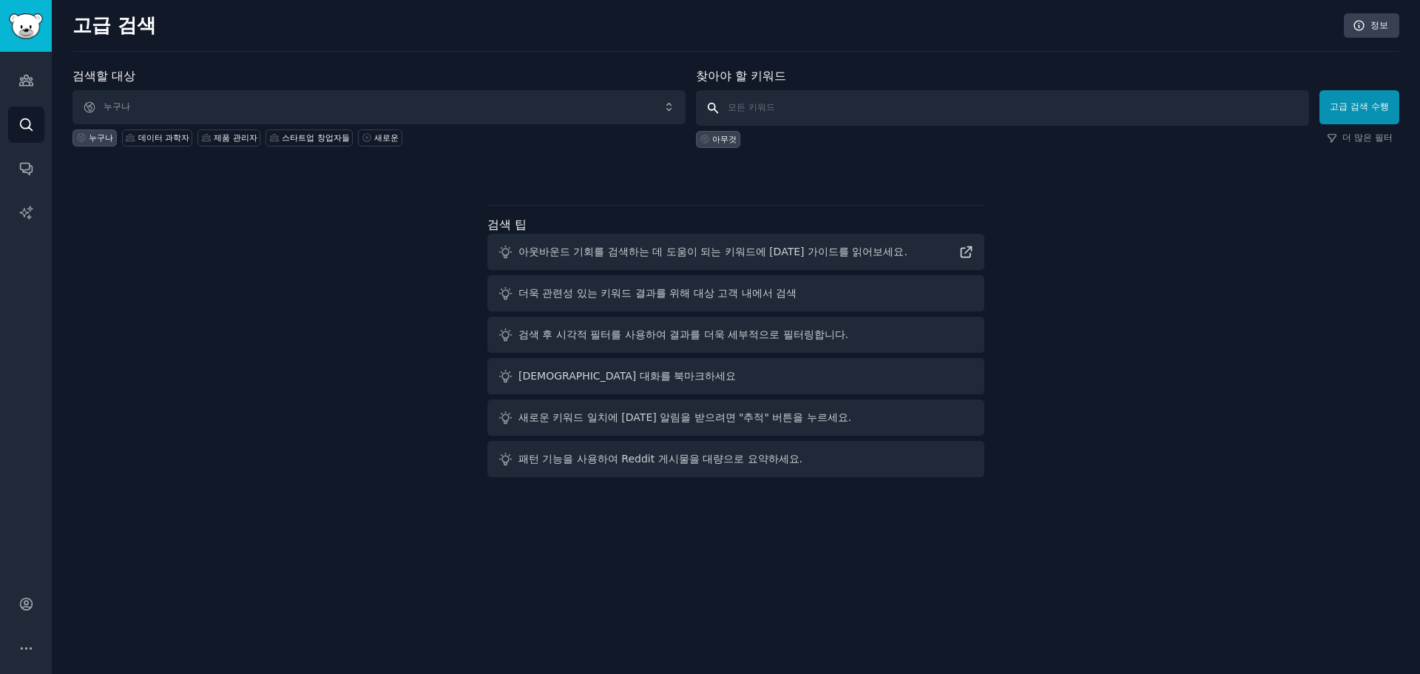
drag, startPoint x: 795, startPoint y: 111, endPoint x: 806, endPoint y: 111, distance: 11.1
click at [795, 111] on input "text" at bounding box center [1002, 108] width 613 height 36
click at [728, 144] on font "아무것" at bounding box center [724, 139] width 24 height 9
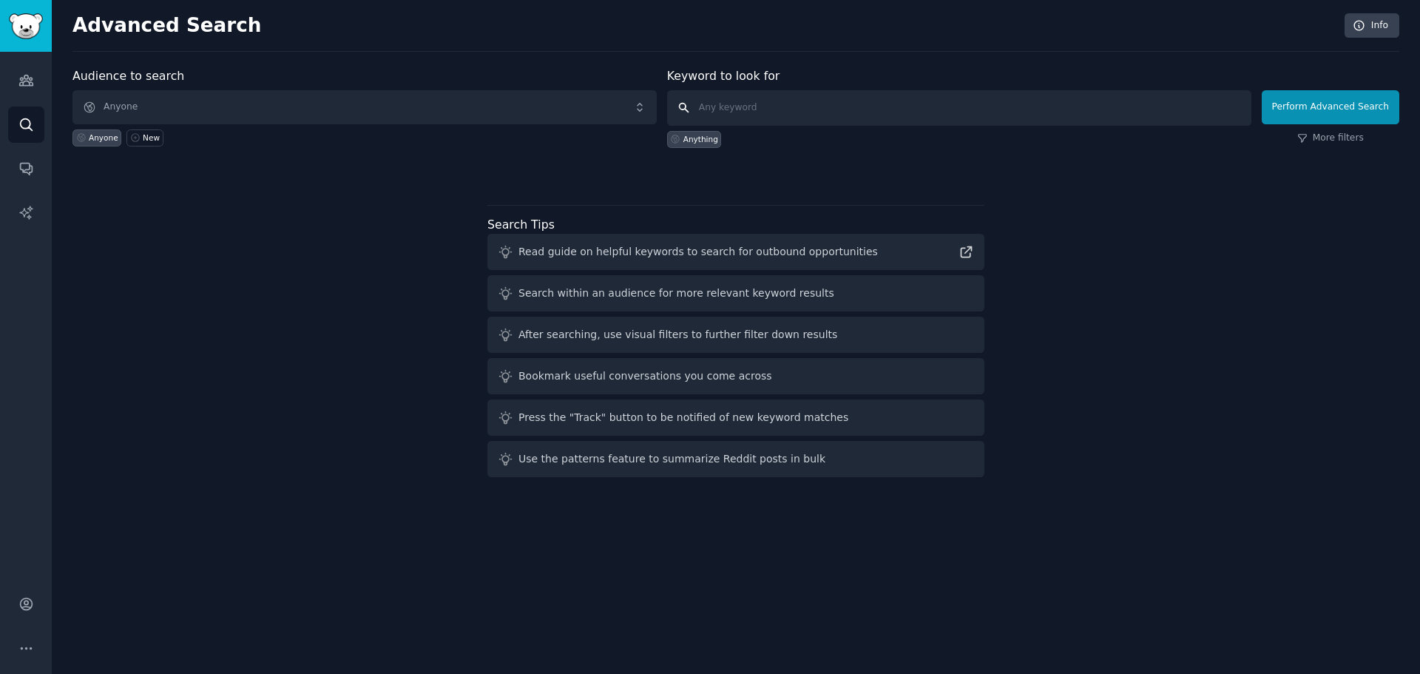
click at [925, 105] on input "text" at bounding box center [959, 108] width 584 height 36
click at [710, 134] on div "Anything" at bounding box center [701, 139] width 35 height 10
click at [1325, 115] on button "Perform Advanced Search" at bounding box center [1331, 107] width 138 height 34
click at [811, 109] on input "text" at bounding box center [959, 108] width 584 height 36
type input "birthday recommend"
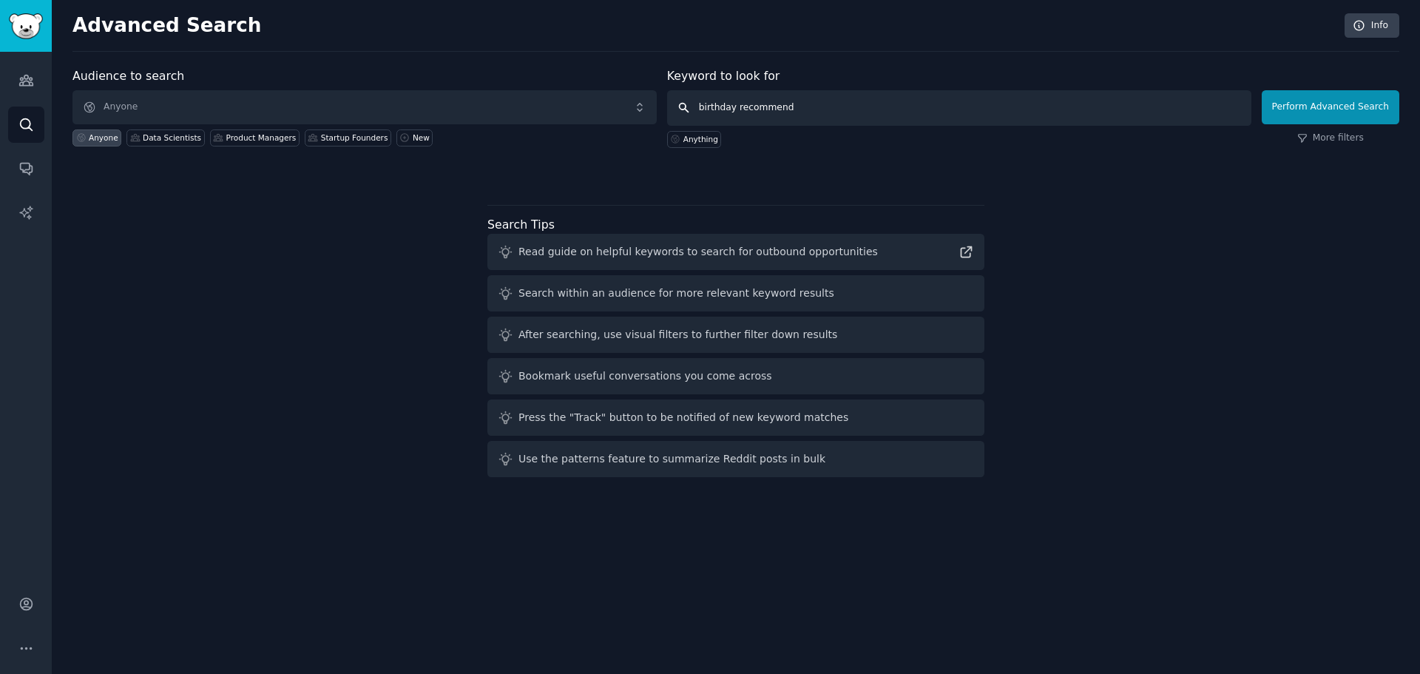
click button "Perform Advanced Search" at bounding box center [1331, 107] width 138 height 34
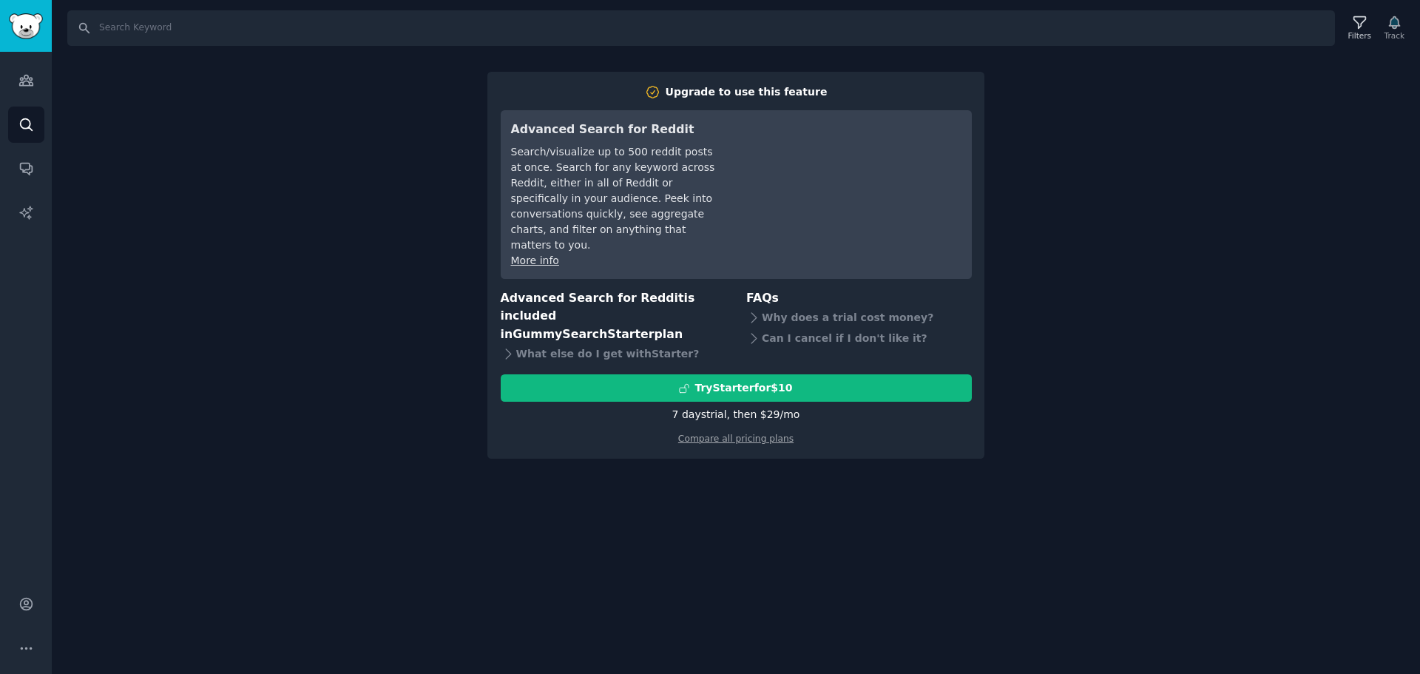
click at [1113, 326] on div "Search Filters Track Upgrade to use this feature Advanced Search for Reddit Sea…" at bounding box center [736, 337] width 1369 height 674
click at [1158, 125] on div "Search Filters Track Upgrade to use this feature Advanced Search for Reddit Sea…" at bounding box center [736, 337] width 1369 height 674
